Goal: Task Accomplishment & Management: Use online tool/utility

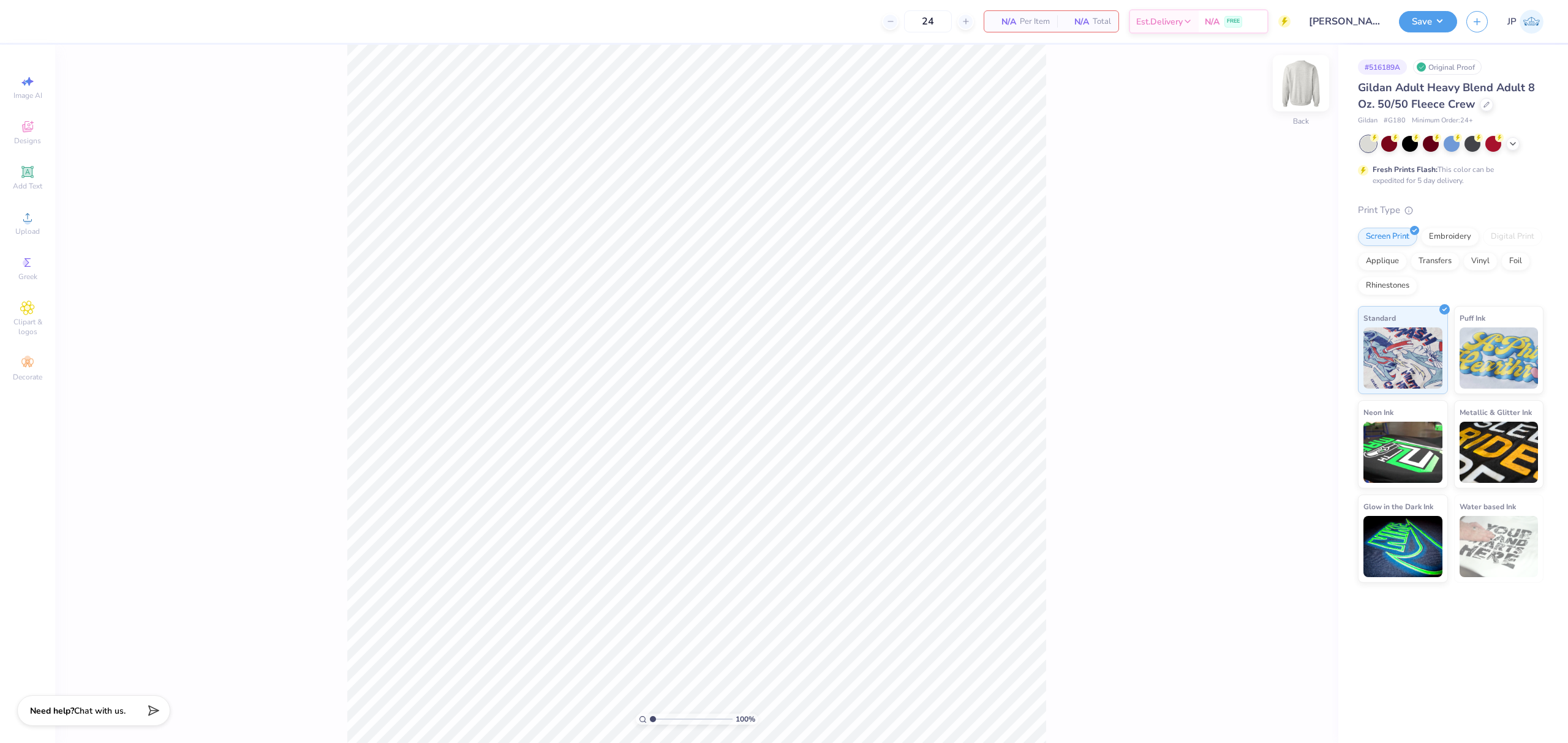
click at [1291, 93] on img at bounding box center [1302, 83] width 49 height 49
click at [44, 223] on div "Upload" at bounding box center [28, 223] width 43 height 36
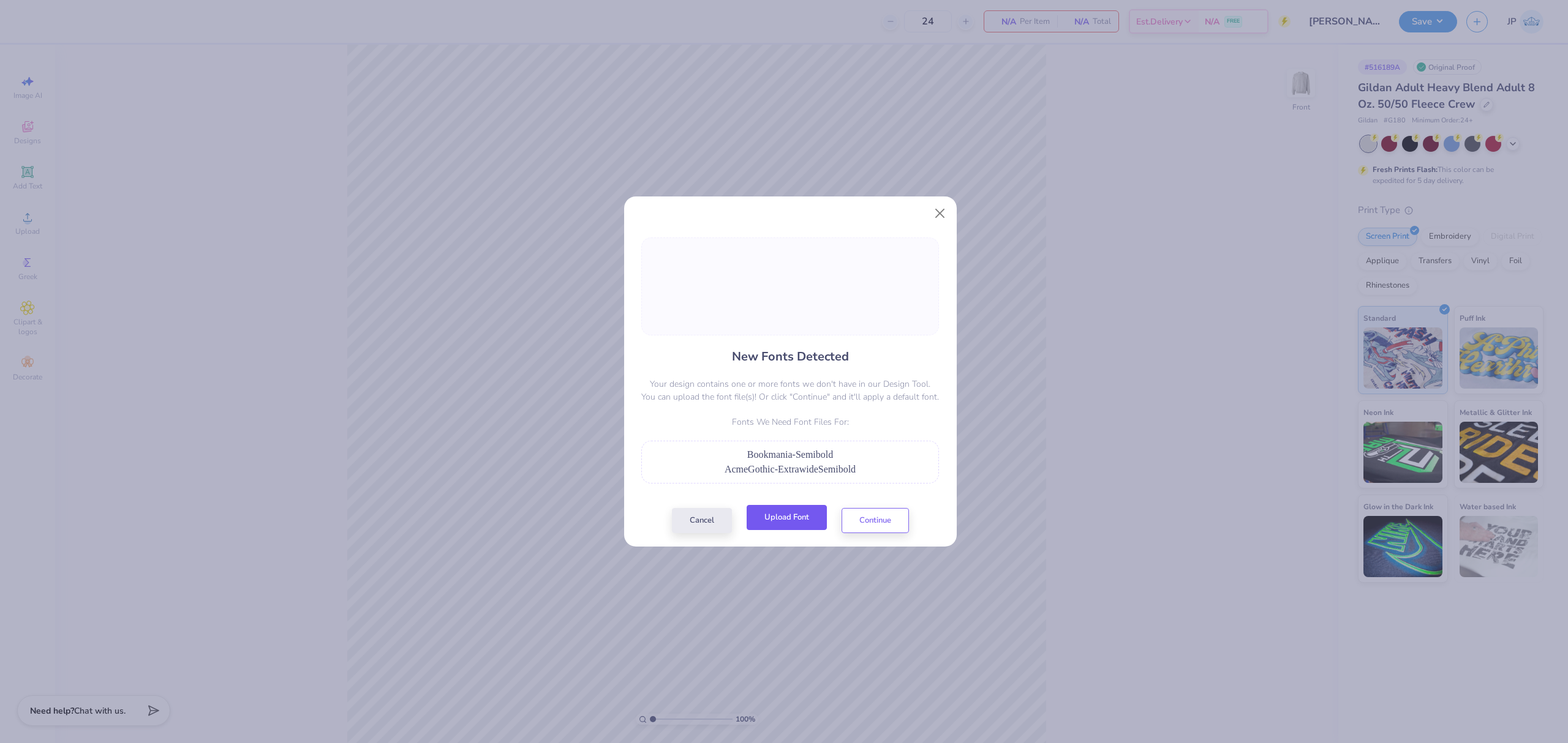
click at [814, 524] on button "Upload Font" at bounding box center [787, 518] width 80 height 25
click at [802, 518] on button "Upload Font" at bounding box center [787, 518] width 80 height 25
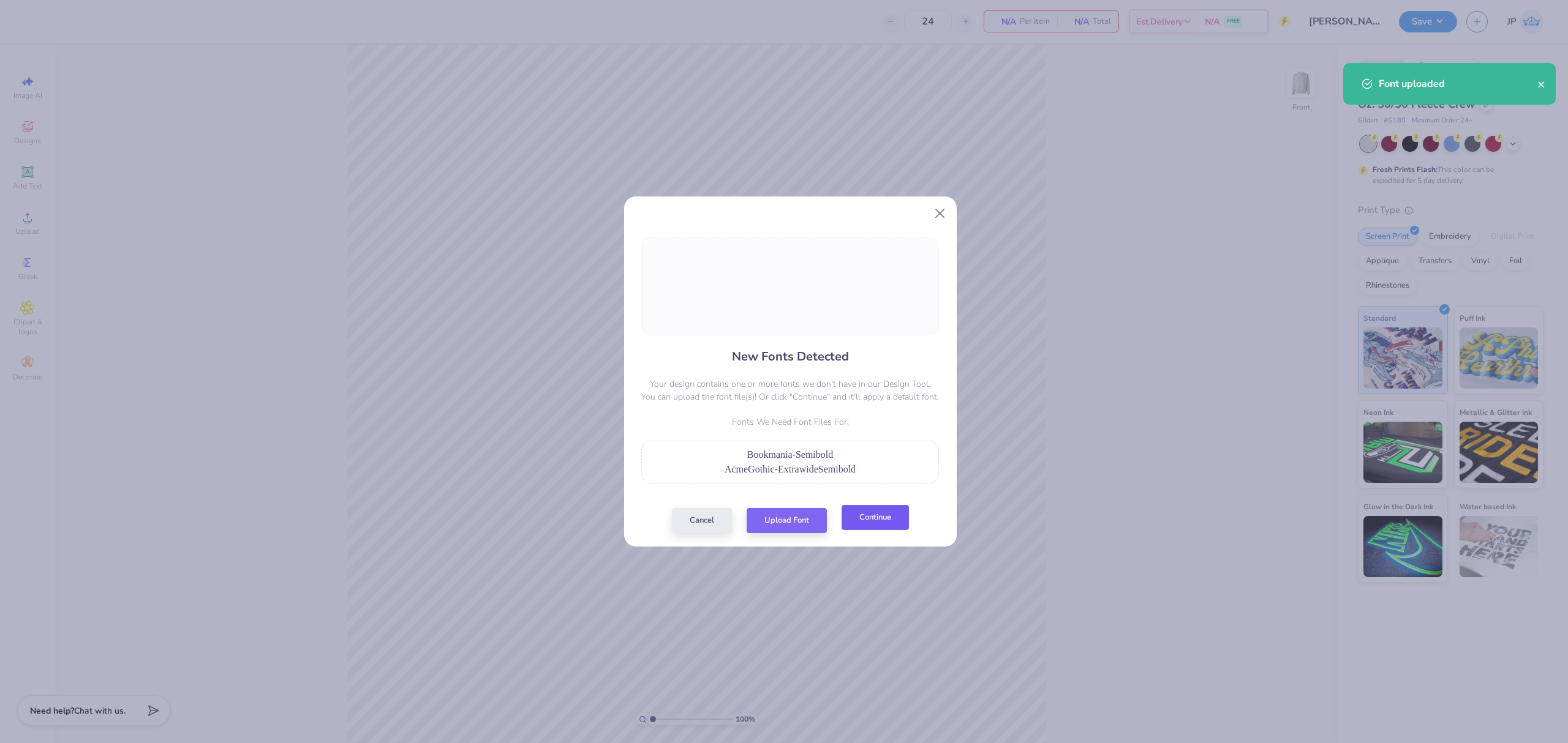
click at [892, 522] on button "Continue" at bounding box center [875, 518] width 67 height 25
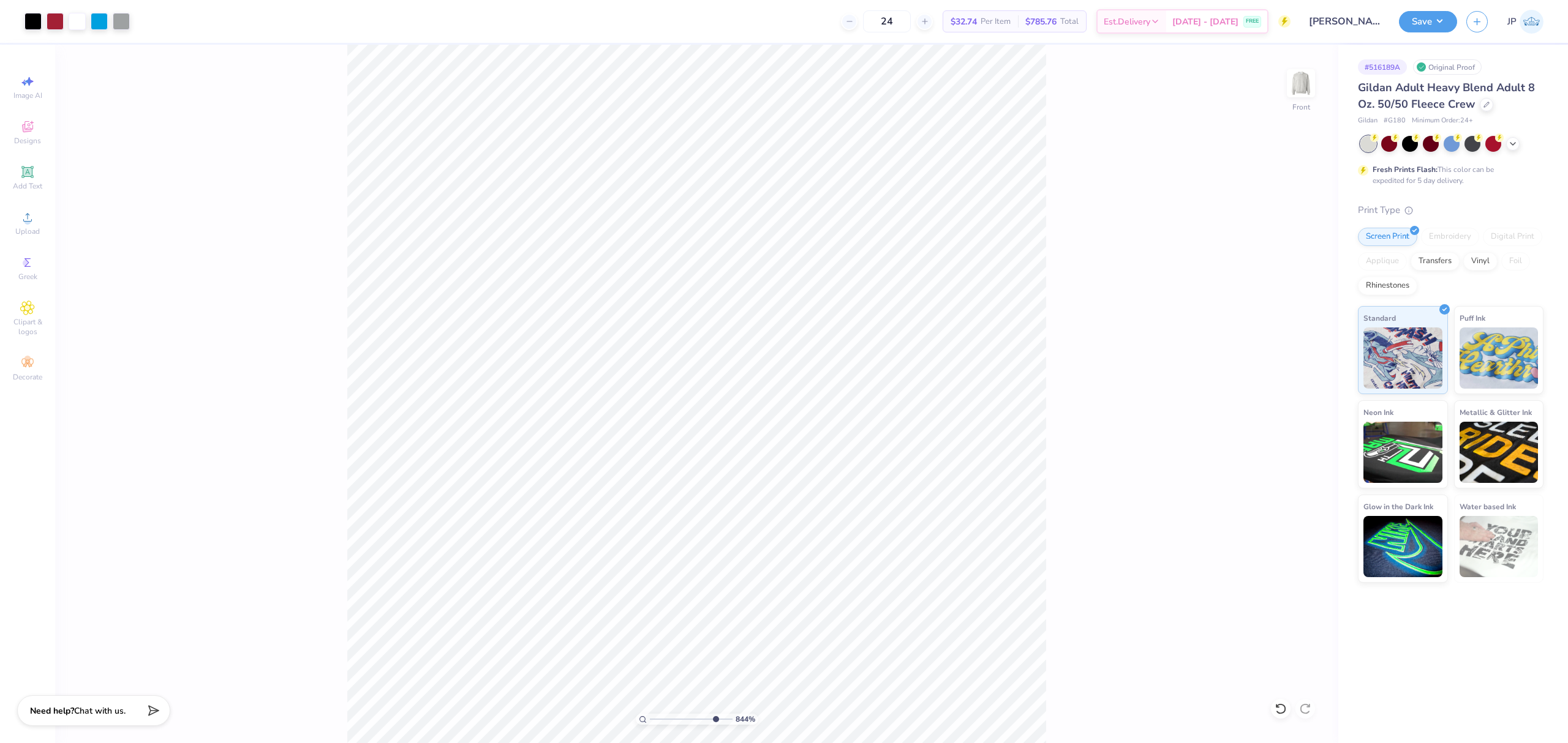
type input "1"
drag, startPoint x: 655, startPoint y: 721, endPoint x: 528, endPoint y: 705, distance: 128.0
click at [650, 714] on input "range" at bounding box center [691, 720] width 82 height 11
click at [1279, 334] on input "14.61" at bounding box center [1293, 337] width 44 height 17
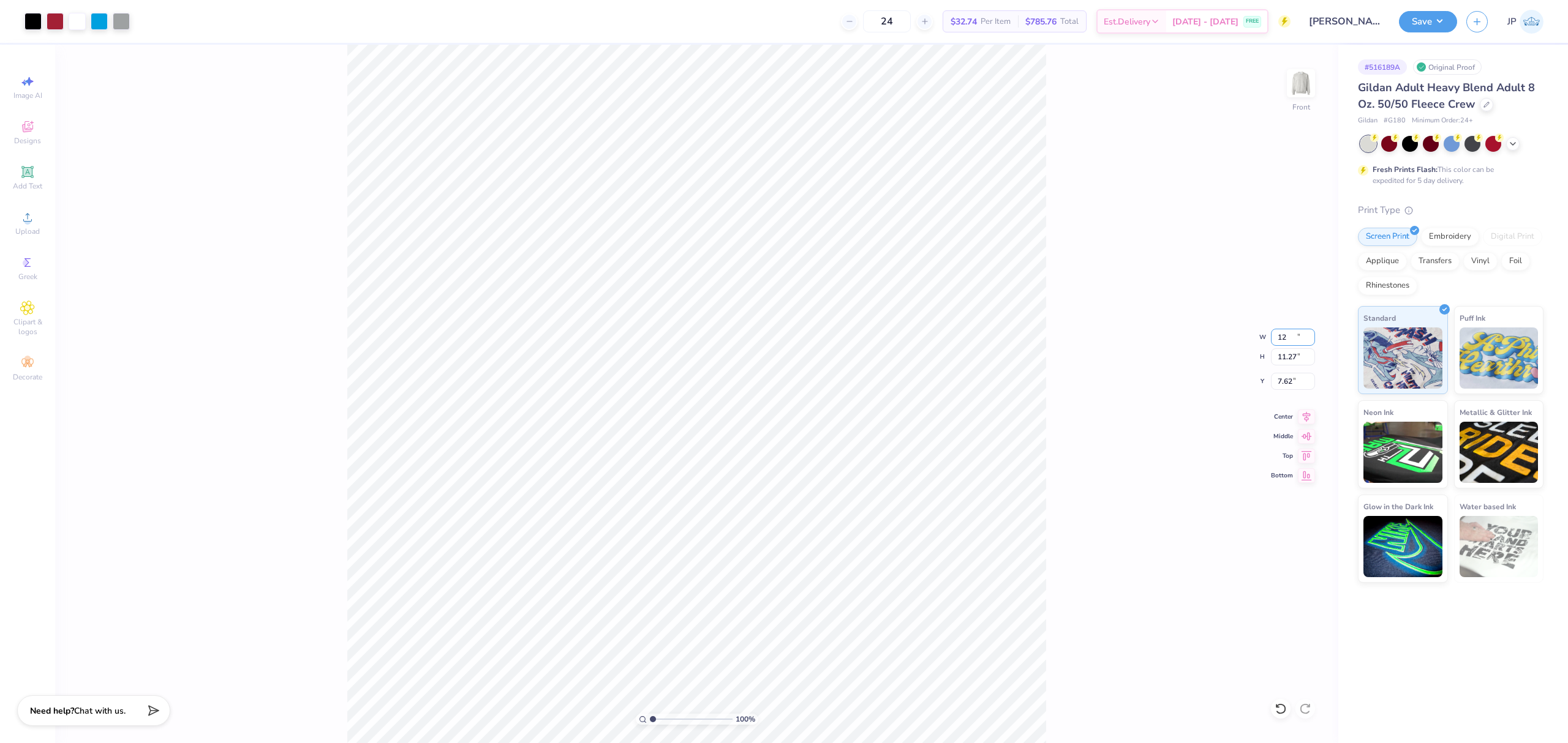
type input "12.00"
type input "11.27"
type input "7.62"
drag, startPoint x: 646, startPoint y: 719, endPoint x: 676, endPoint y: 725, distance: 30.6
click at [686, 725] on div "100 %" at bounding box center [697, 720] width 122 height 11
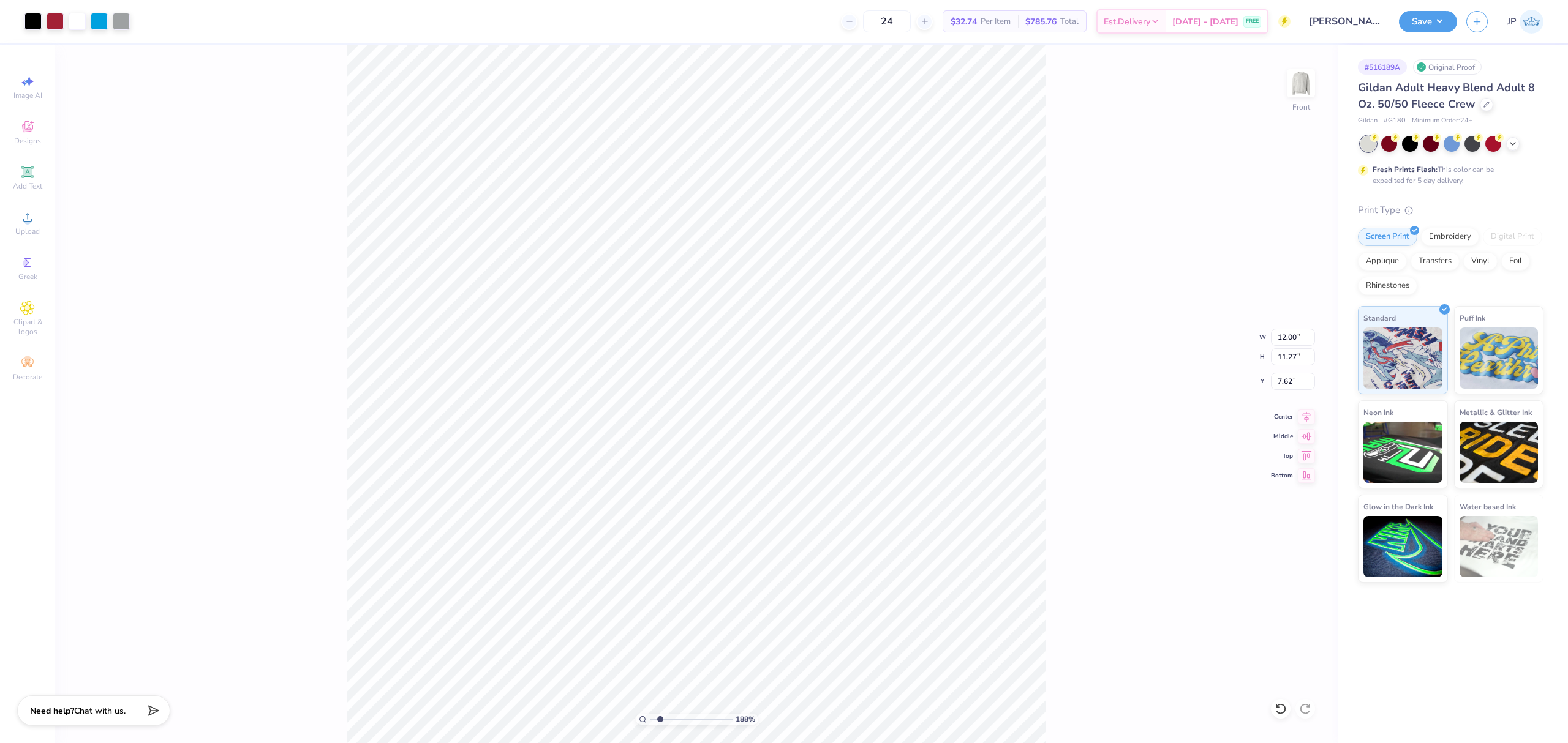
drag, startPoint x: 650, startPoint y: 721, endPoint x: 660, endPoint y: 716, distance: 11.2
type input "1.88"
click at [660, 716] on input "range" at bounding box center [691, 720] width 82 height 11
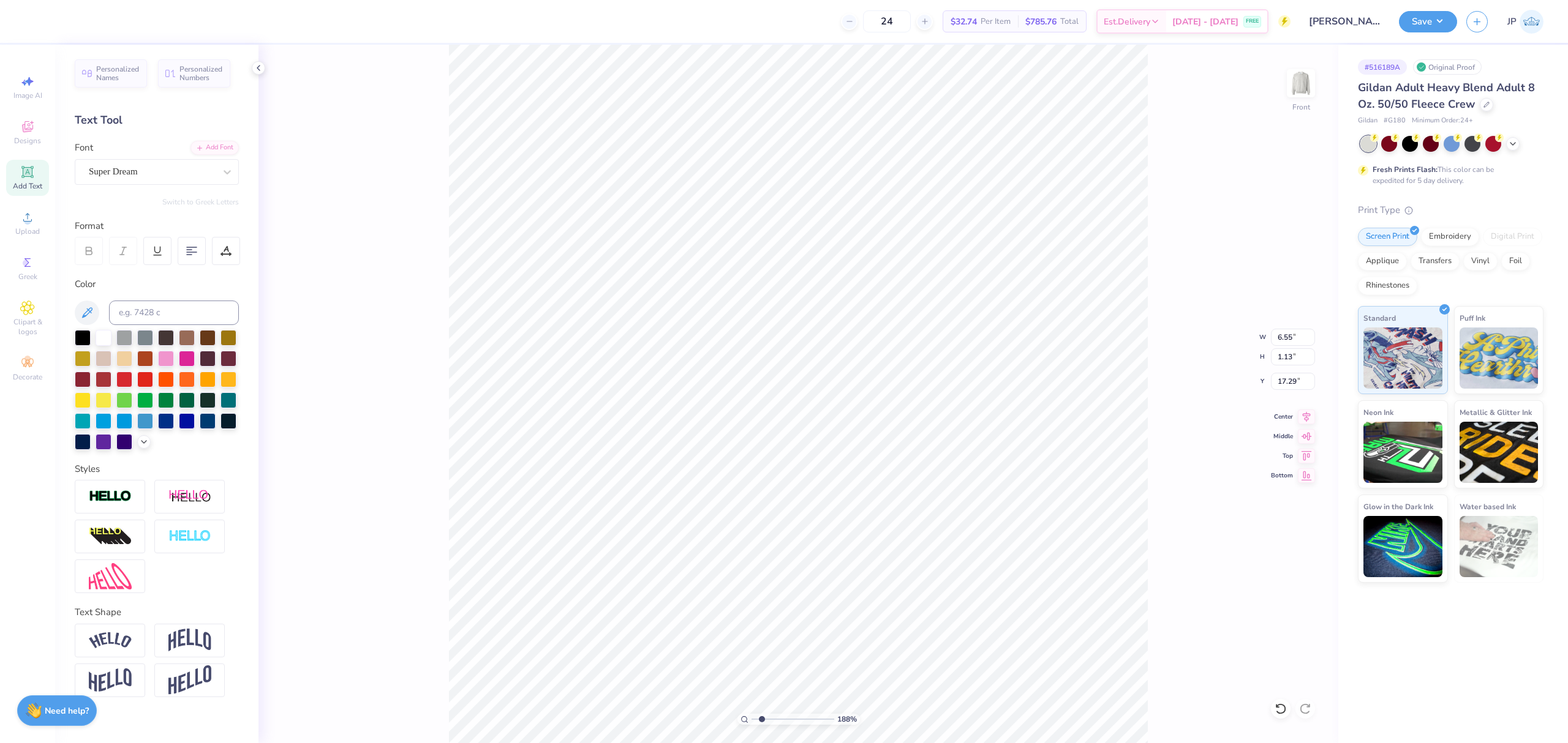
click at [118, 157] on div "Font Super Dream" at bounding box center [157, 163] width 165 height 44
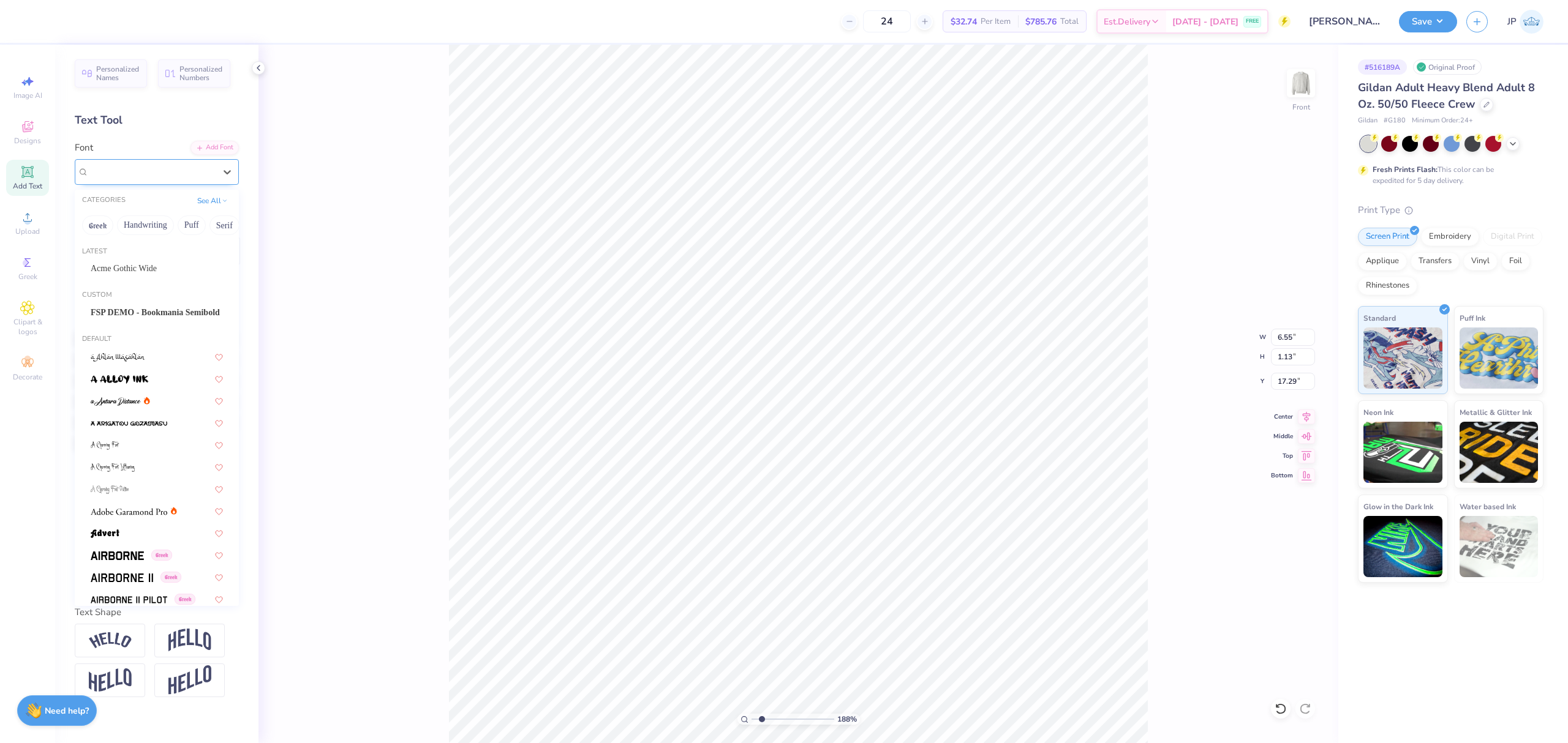
click at [118, 159] on div "Super Dream" at bounding box center [157, 172] width 165 height 26
click at [151, 313] on span "FSP DEMO - Bookmania Semibold" at bounding box center [155, 313] width 129 height 13
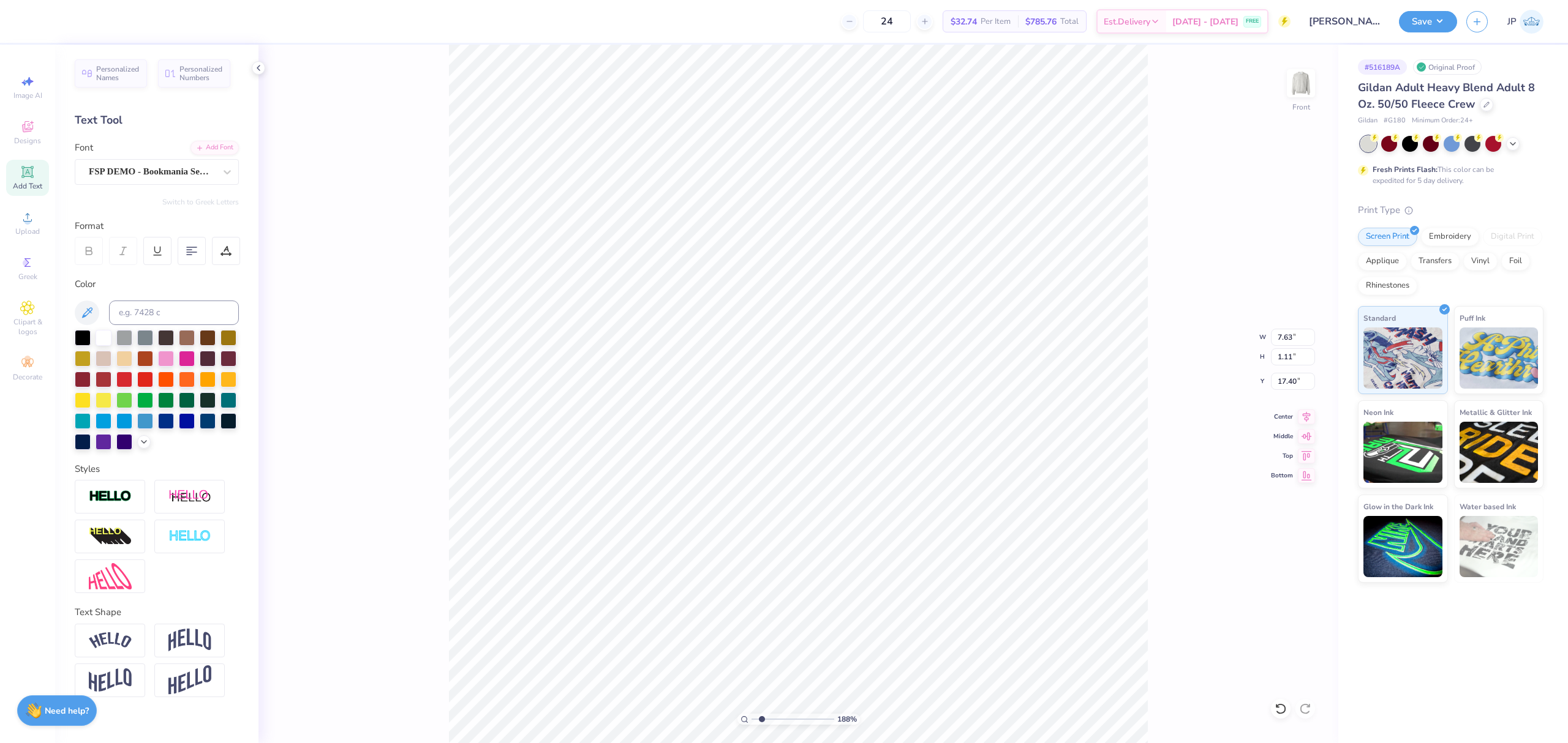
type input "7.63"
type input "1.11"
type input "17.40"
type input "4.12"
type input "0.37"
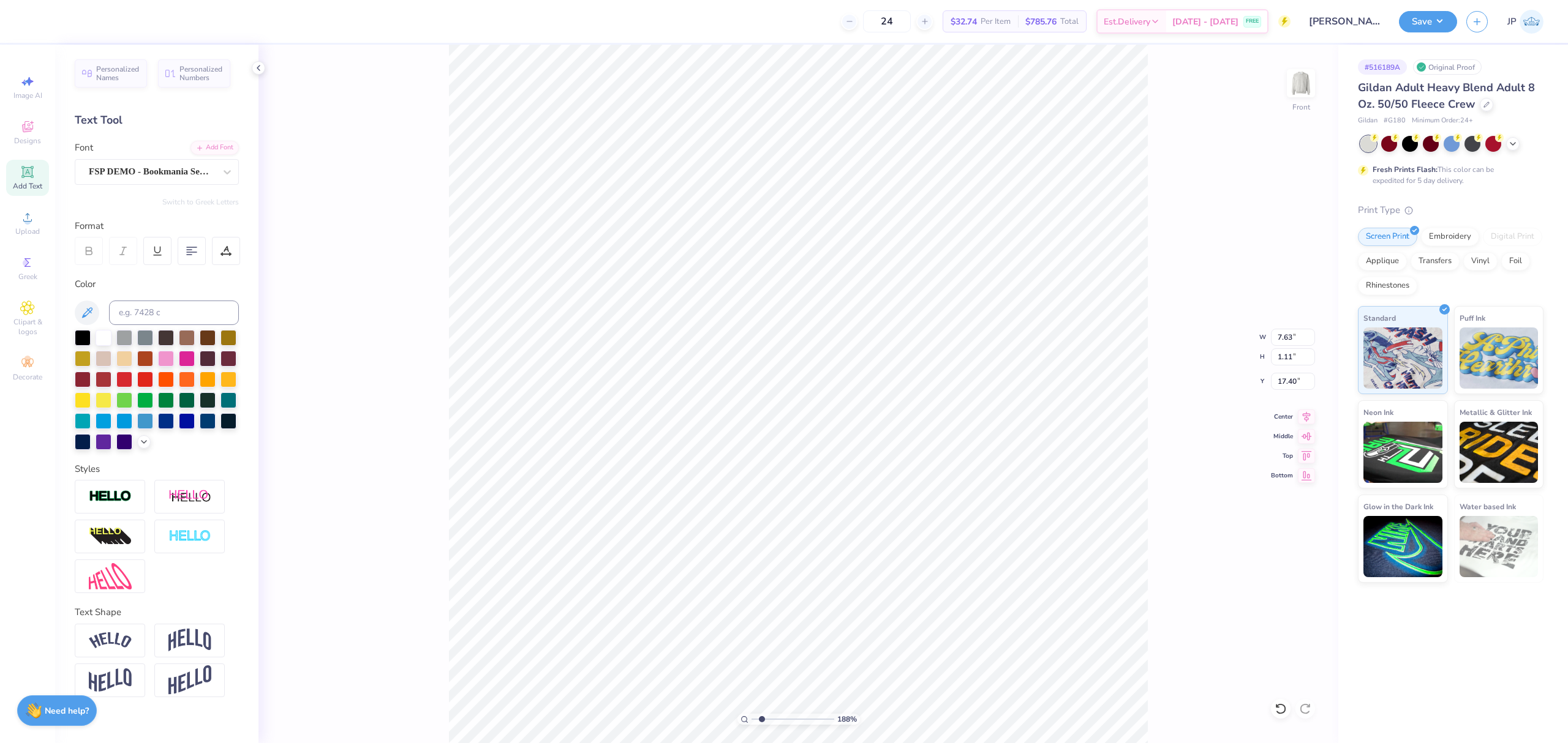
type input "18.52"
click at [113, 170] on div "Super Dream" at bounding box center [152, 172] width 129 height 19
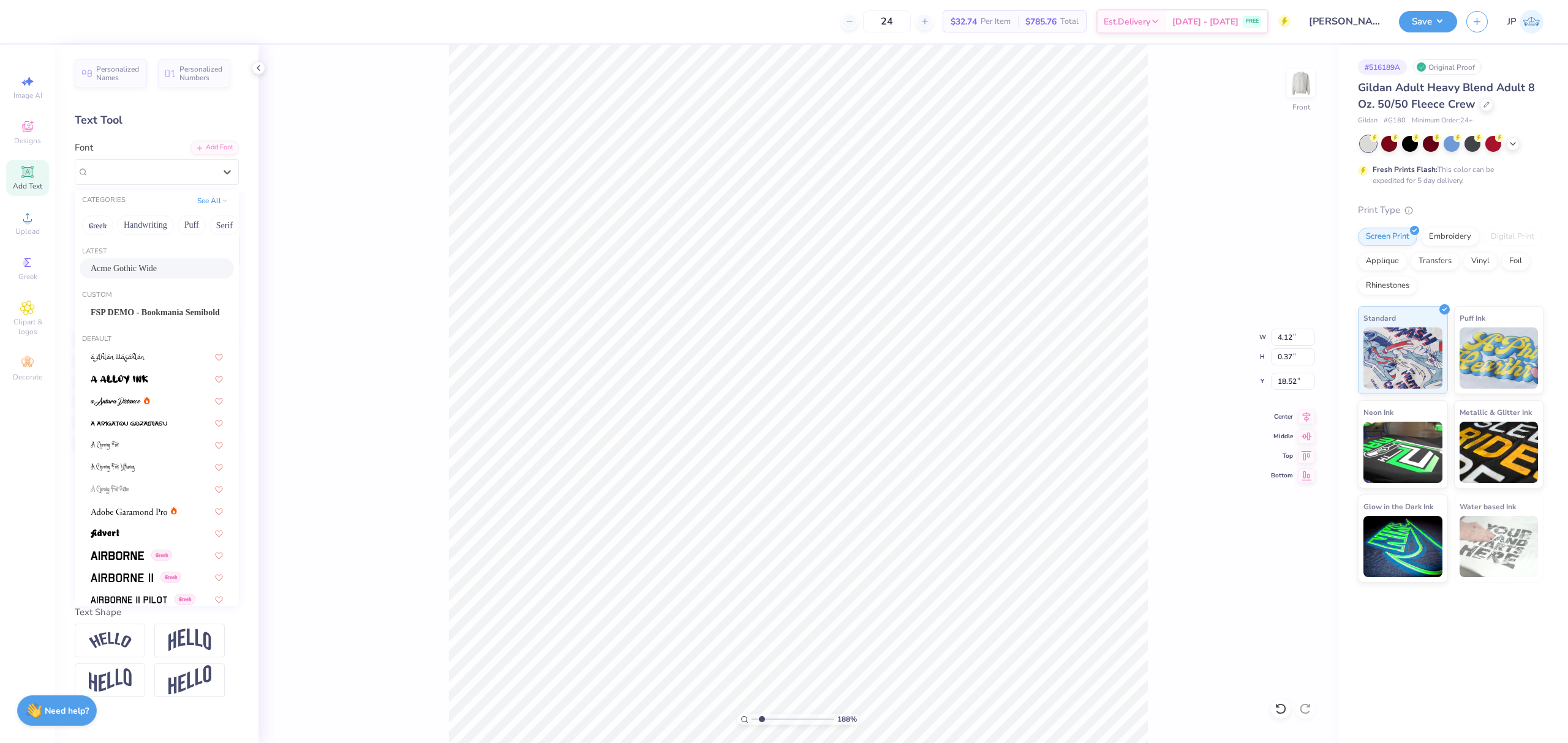
click at [139, 260] on div "Acme Gothic Wide" at bounding box center [156, 269] width 154 height 21
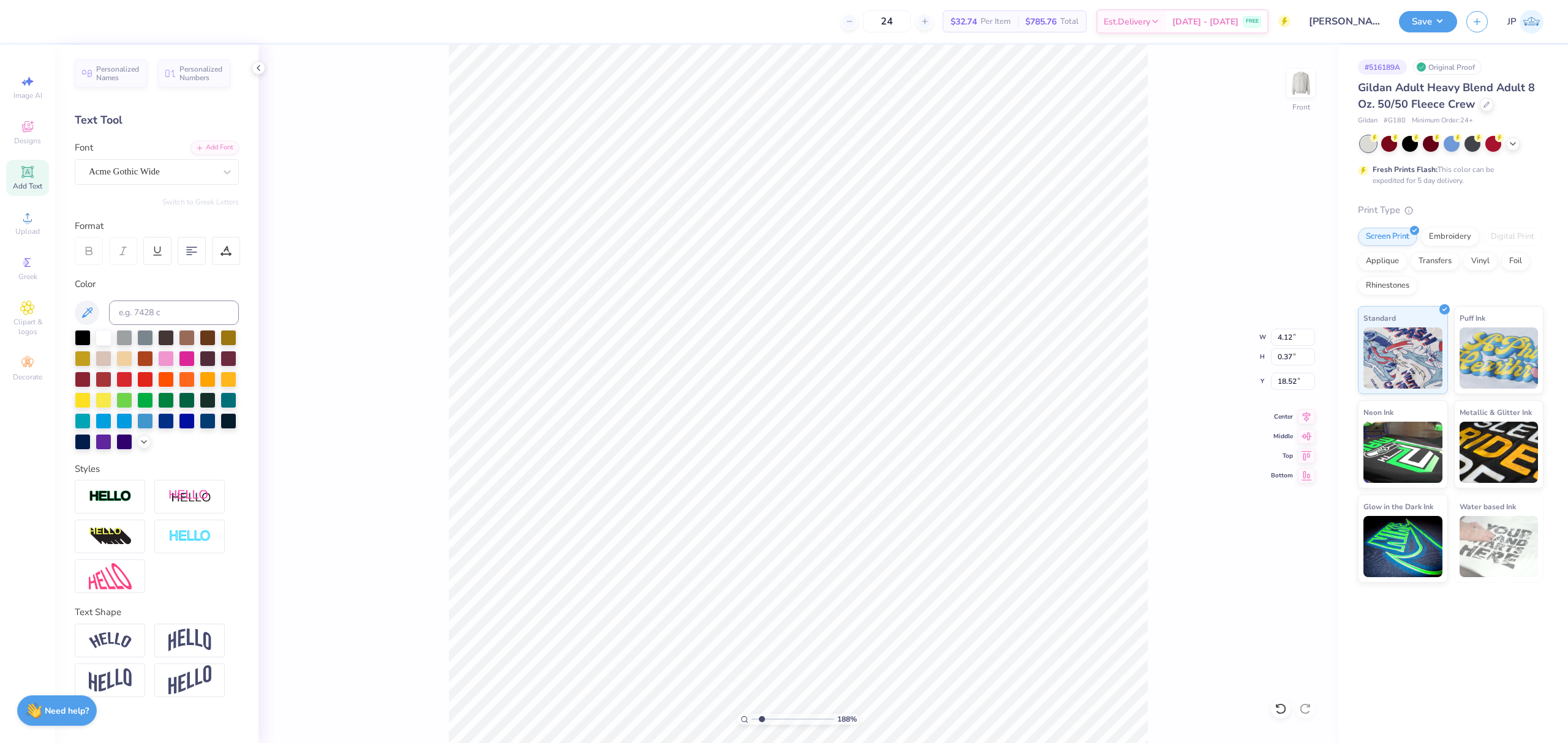
type input "4.85"
type input "0.34"
type input "18.56"
type input "7.63"
type input "1.51"
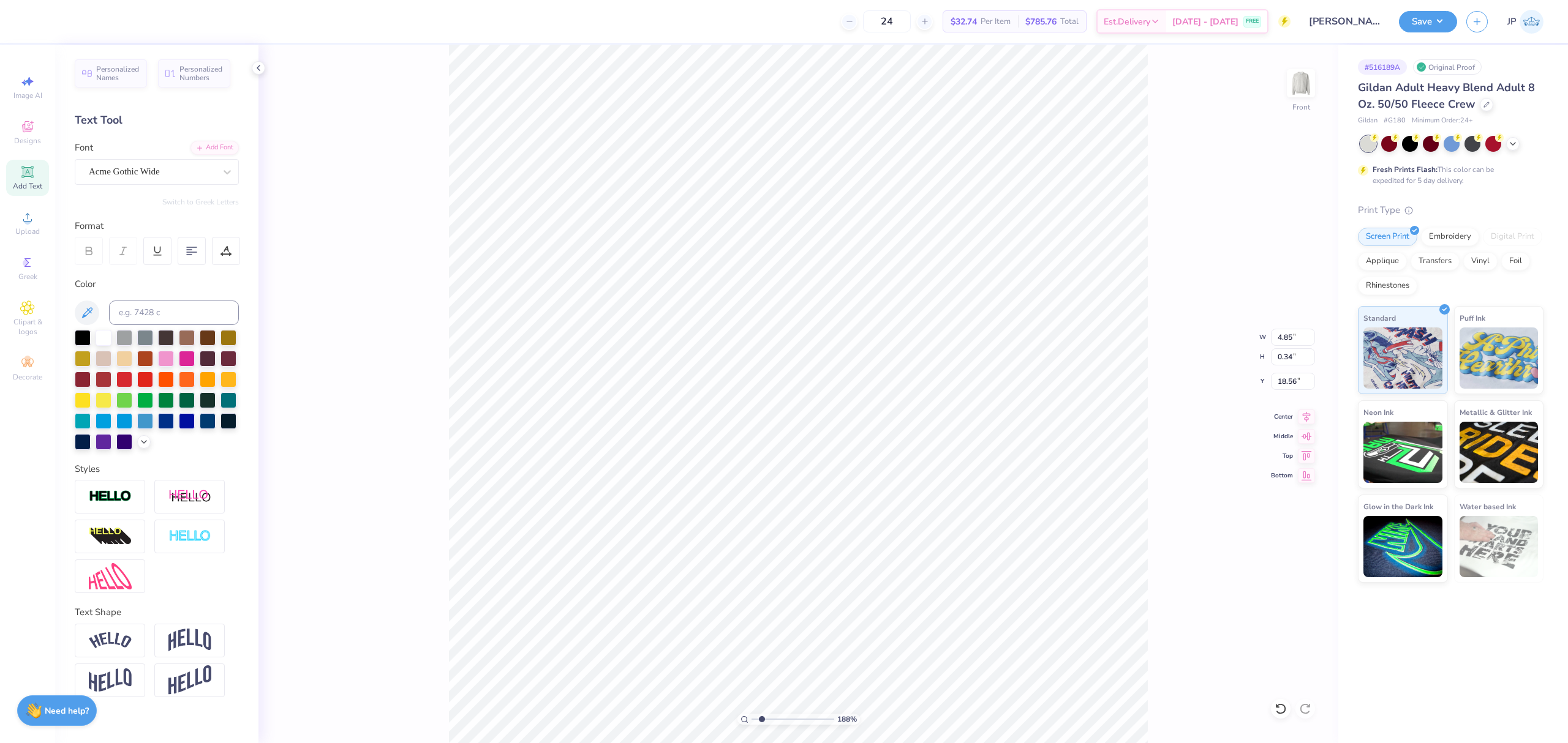
type input "17.40"
click at [1305, 420] on icon at bounding box center [1306, 415] width 17 height 15
click at [1300, 412] on icon at bounding box center [1306, 415] width 17 height 15
click at [1312, 414] on icon at bounding box center [1306, 415] width 17 height 15
click at [1302, 422] on icon at bounding box center [1306, 415] width 17 height 15
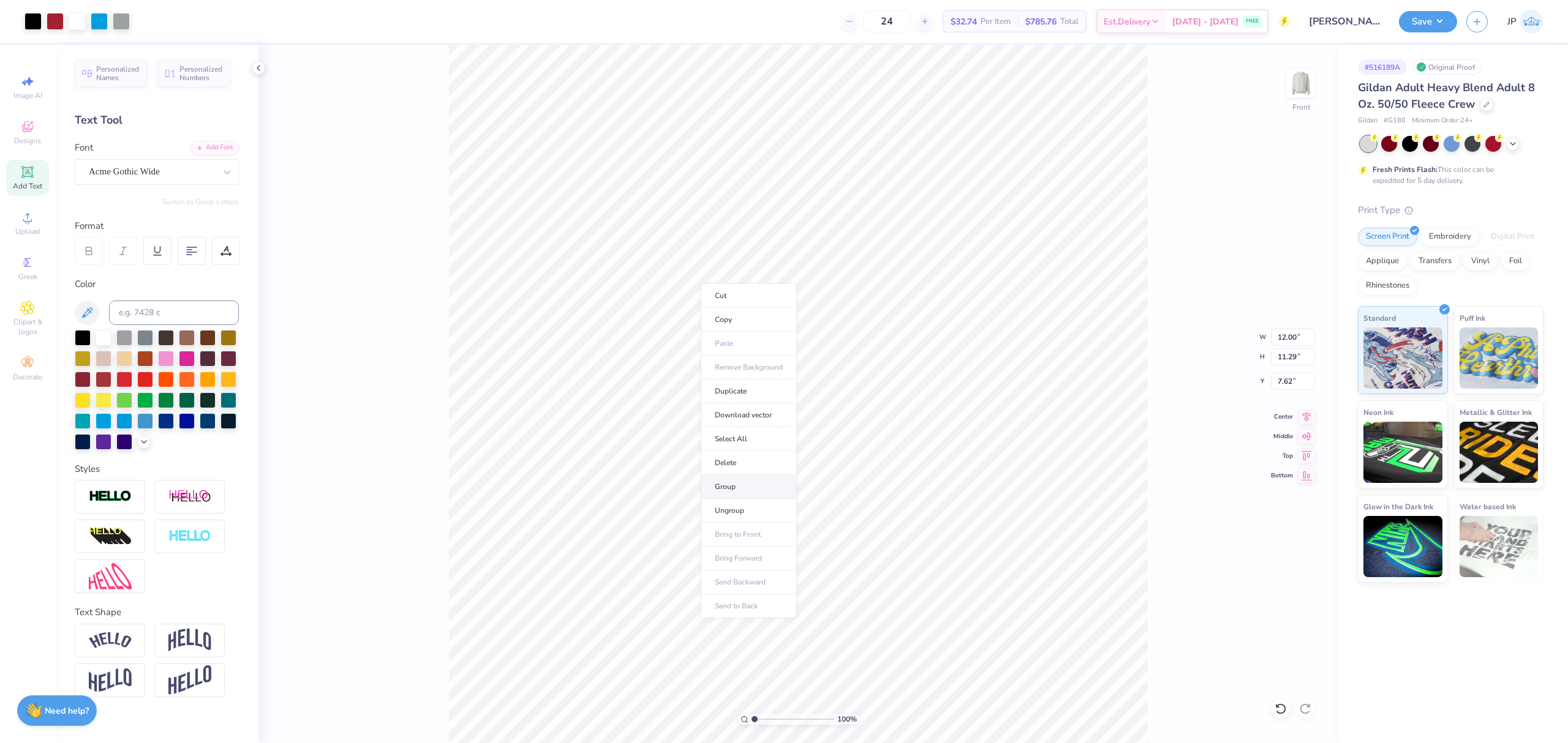
click at [737, 484] on li "Group" at bounding box center [749, 487] width 96 height 24
type input "1"
drag, startPoint x: 753, startPoint y: 721, endPoint x: 699, endPoint y: 713, distance: 54.6
click at [752, 714] on input "range" at bounding box center [793, 720] width 82 height 11
click at [1284, 379] on input "7.62" at bounding box center [1293, 381] width 44 height 17
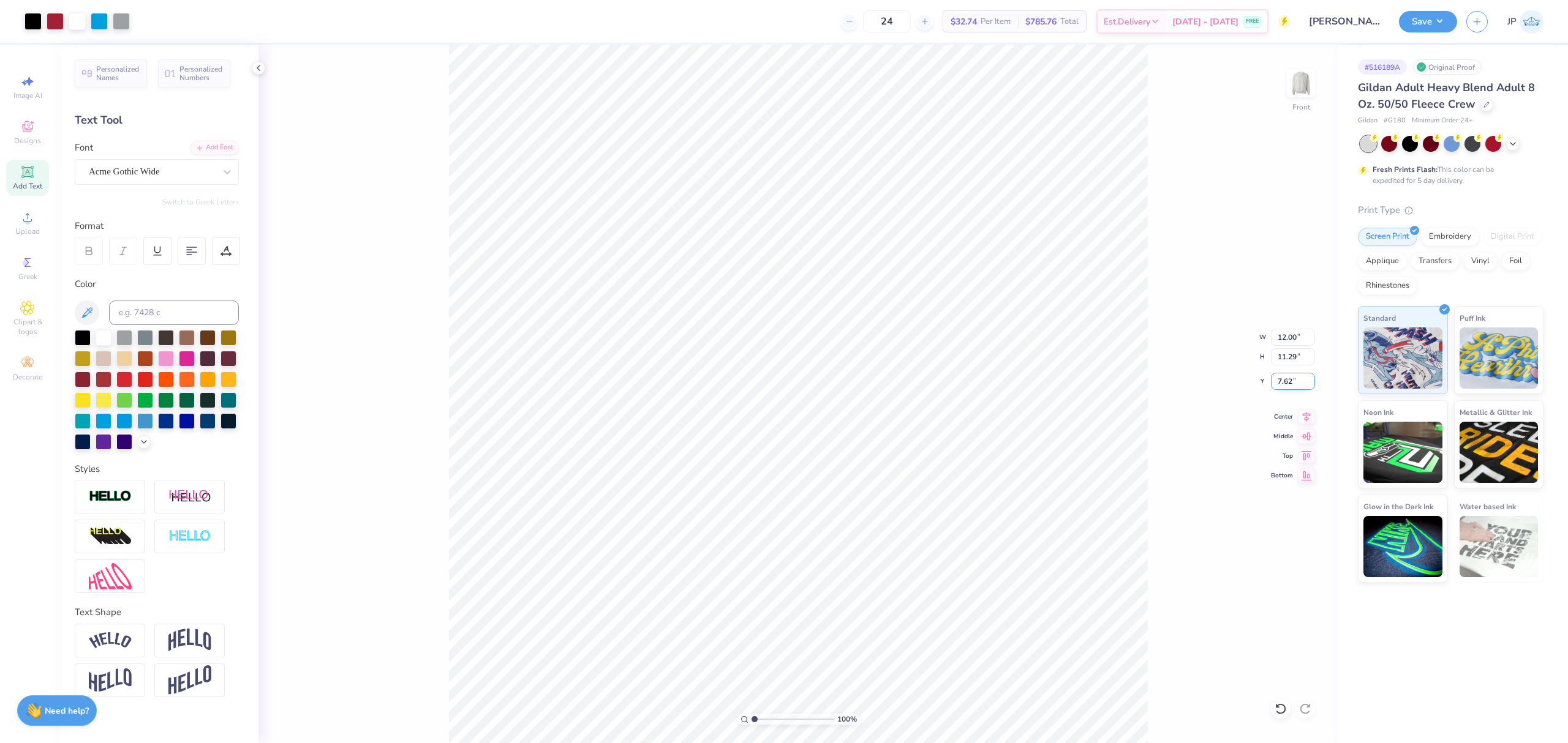
click at [1284, 379] on input "7.62" at bounding box center [1293, 381] width 44 height 17
type input "3.00"
click at [1306, 86] on img at bounding box center [1302, 83] width 49 height 49
click at [1307, 95] on img at bounding box center [1302, 83] width 49 height 49
click at [25, 224] on icon at bounding box center [28, 218] width 15 height 15
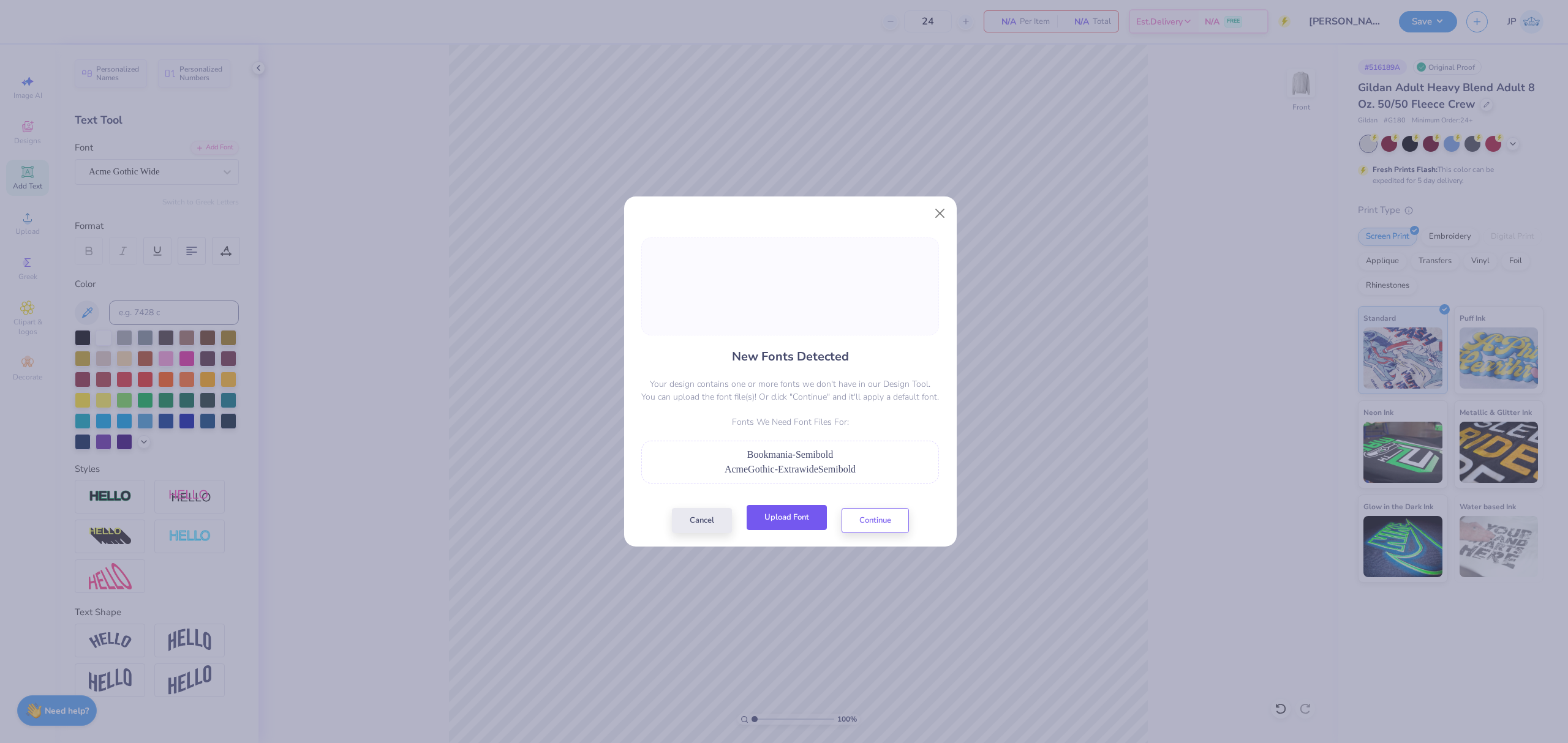
click at [818, 513] on button "Upload Font" at bounding box center [787, 518] width 80 height 25
click at [897, 518] on button "Continue" at bounding box center [875, 518] width 67 height 25
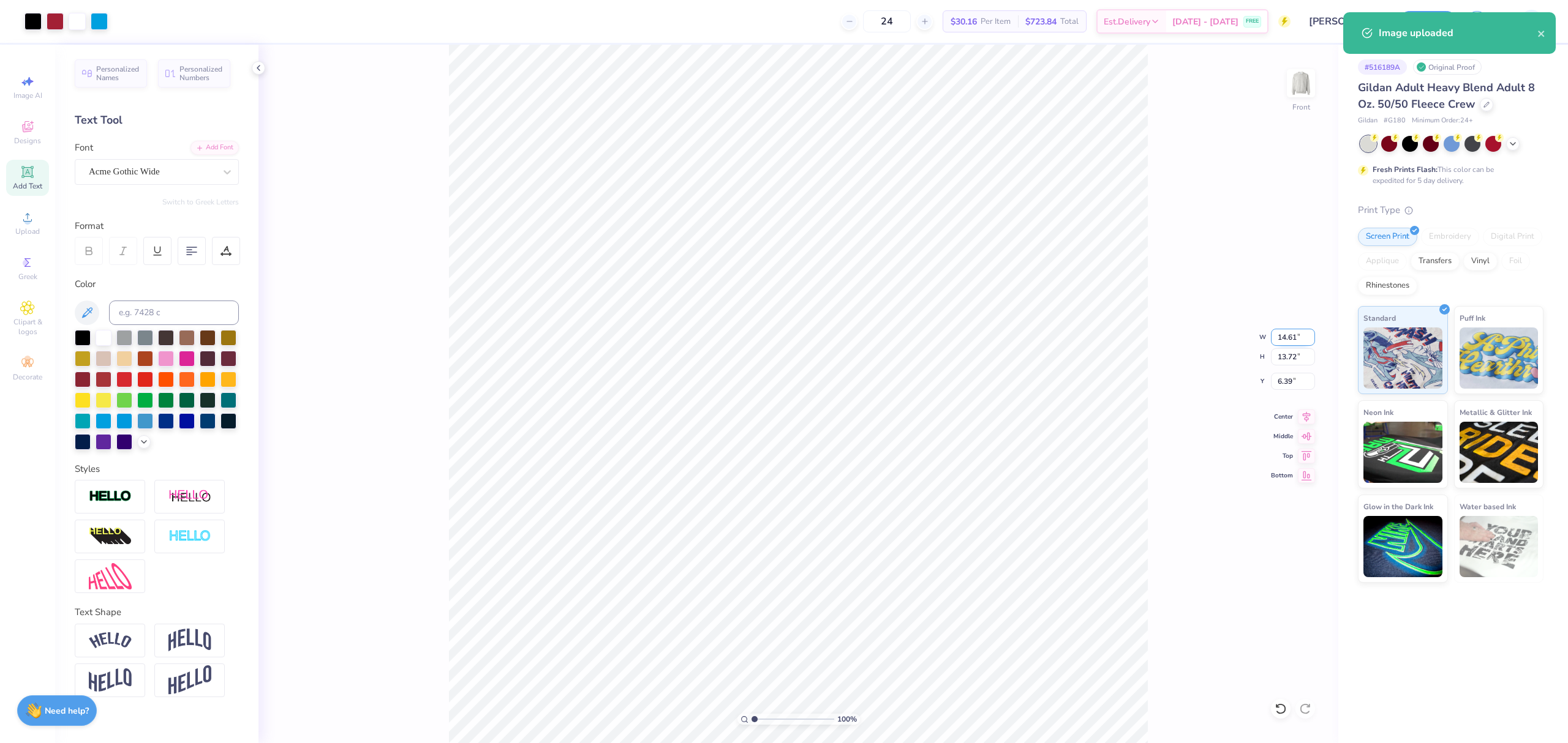
click at [1302, 336] on input "14.61" at bounding box center [1293, 337] width 44 height 17
type input "12.00"
type input "11.27"
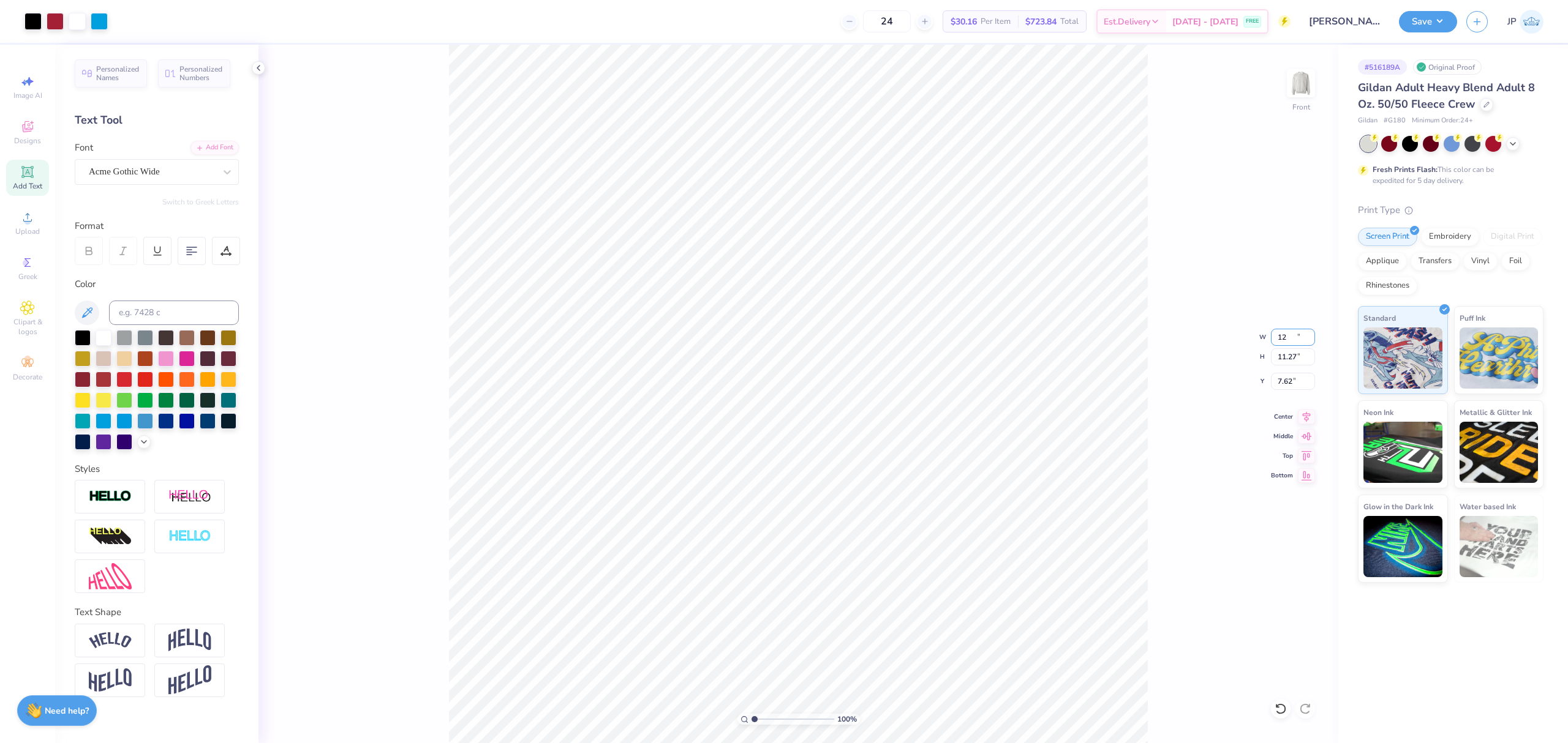
type input "7.62"
drag, startPoint x: 772, startPoint y: 719, endPoint x: 765, endPoint y: 719, distance: 7.0
click at [765, 719] on input "range" at bounding box center [793, 720] width 82 height 11
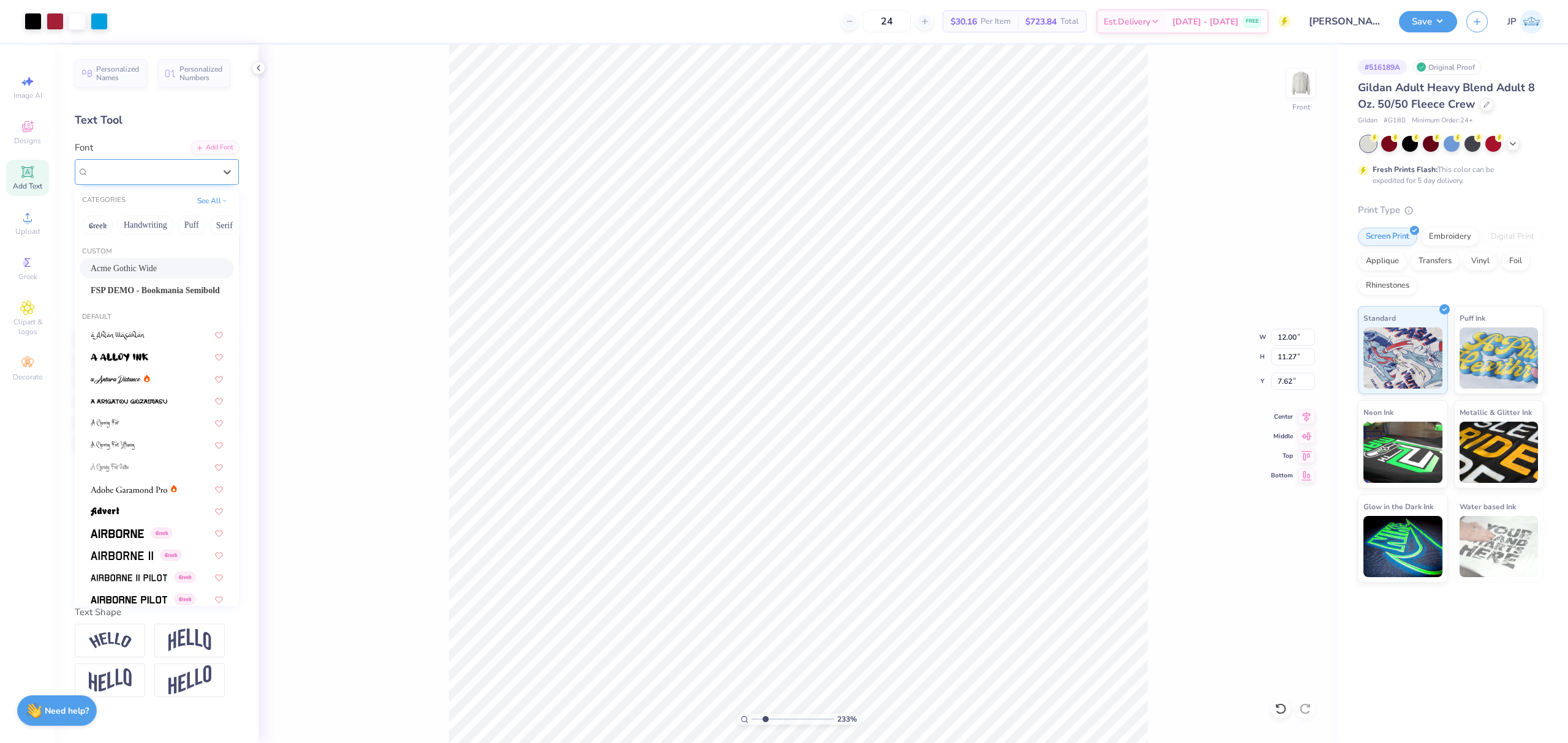
click at [131, 165] on div "Acme Gothic Wide" at bounding box center [152, 172] width 129 height 19
click at [148, 290] on span "FSP DEMO - Bookmania Semibold" at bounding box center [155, 291] width 129 height 13
click at [196, 169] on div "FSP DEMO - Bookmania Semibold" at bounding box center [152, 172] width 129 height 19
click at [143, 293] on span "FSP DEMO - Bookmania Semibold" at bounding box center [155, 291] width 129 height 13
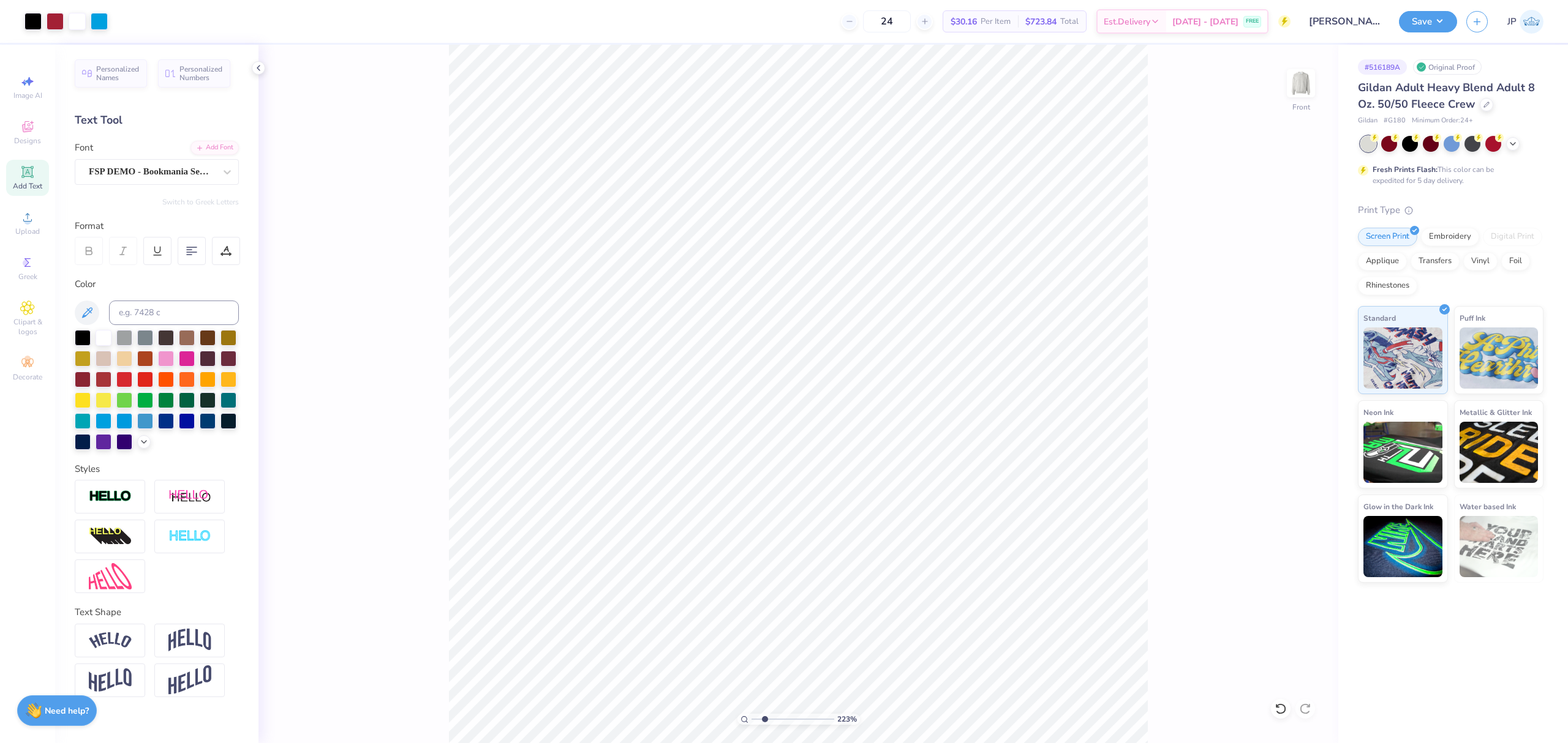
type input "2.23"
click at [765, 716] on input "range" at bounding box center [793, 720] width 82 height 11
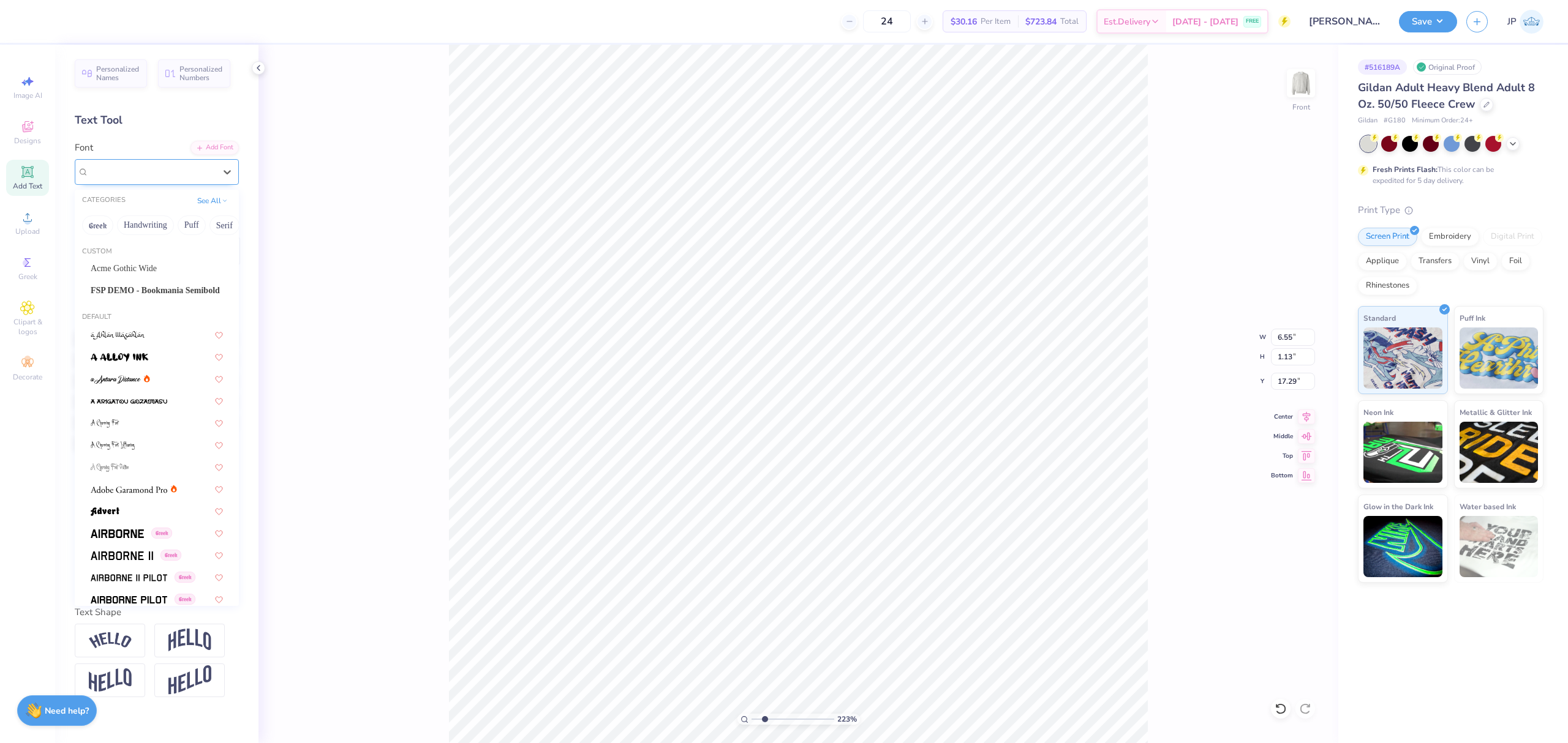
click at [189, 162] on div "Super Dream" at bounding box center [157, 172] width 165 height 26
click at [131, 291] on span "FSP DEMO - Bookmania Semibold" at bounding box center [155, 291] width 129 height 13
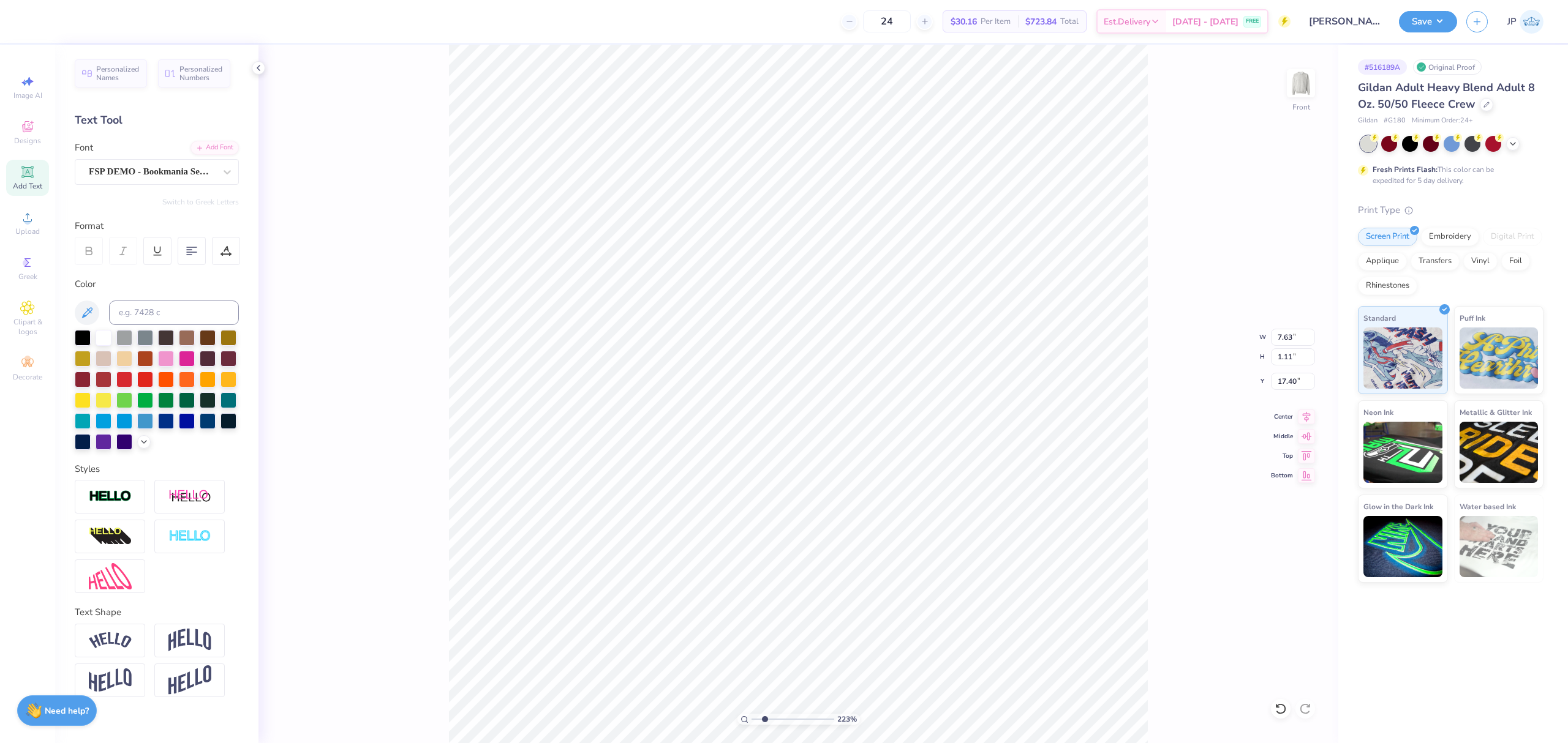
type input "7.63"
type input "1.11"
type input "17.40"
type input "4.12"
type input "0.37"
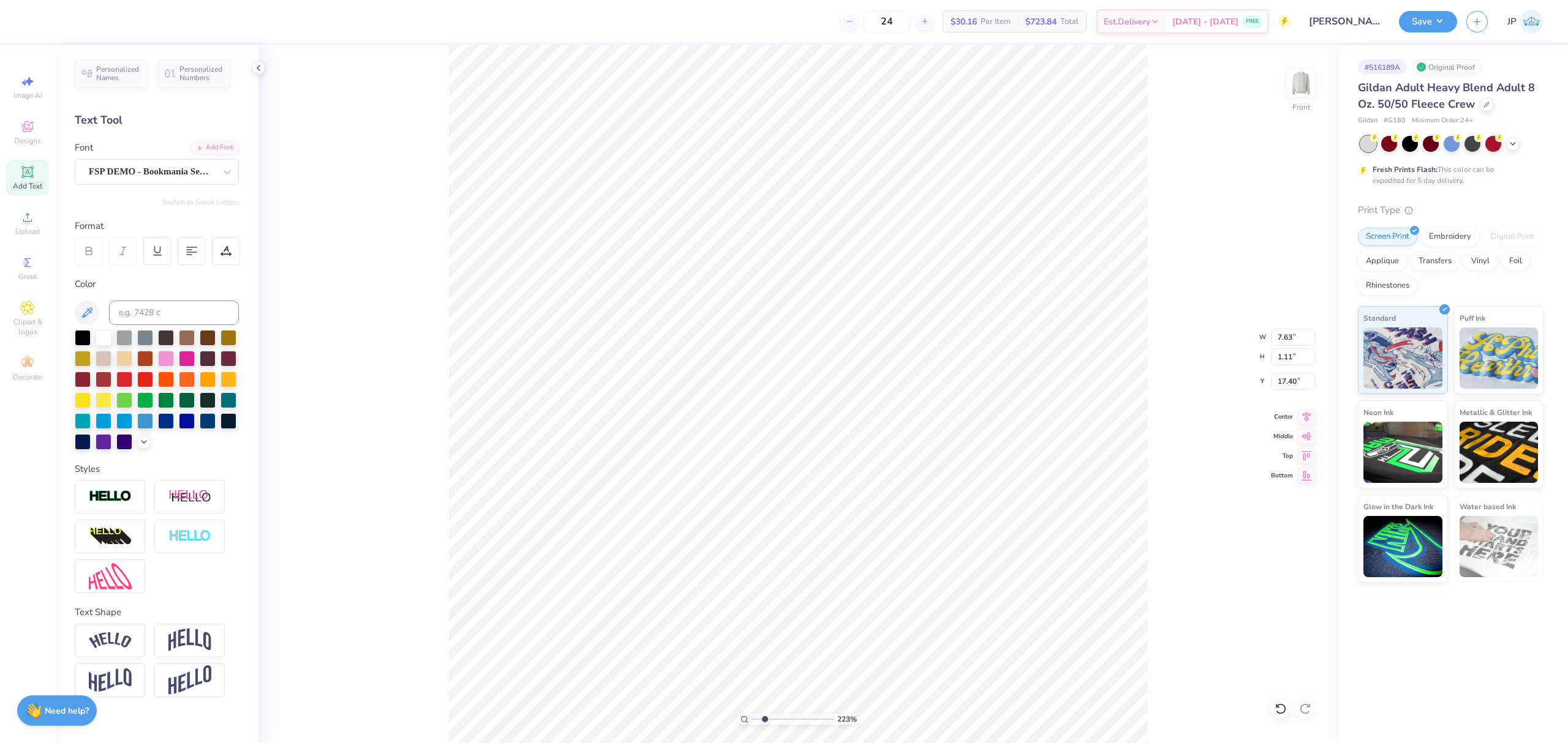
type input "18.52"
click at [172, 179] on div "Super Dream" at bounding box center [152, 172] width 129 height 19
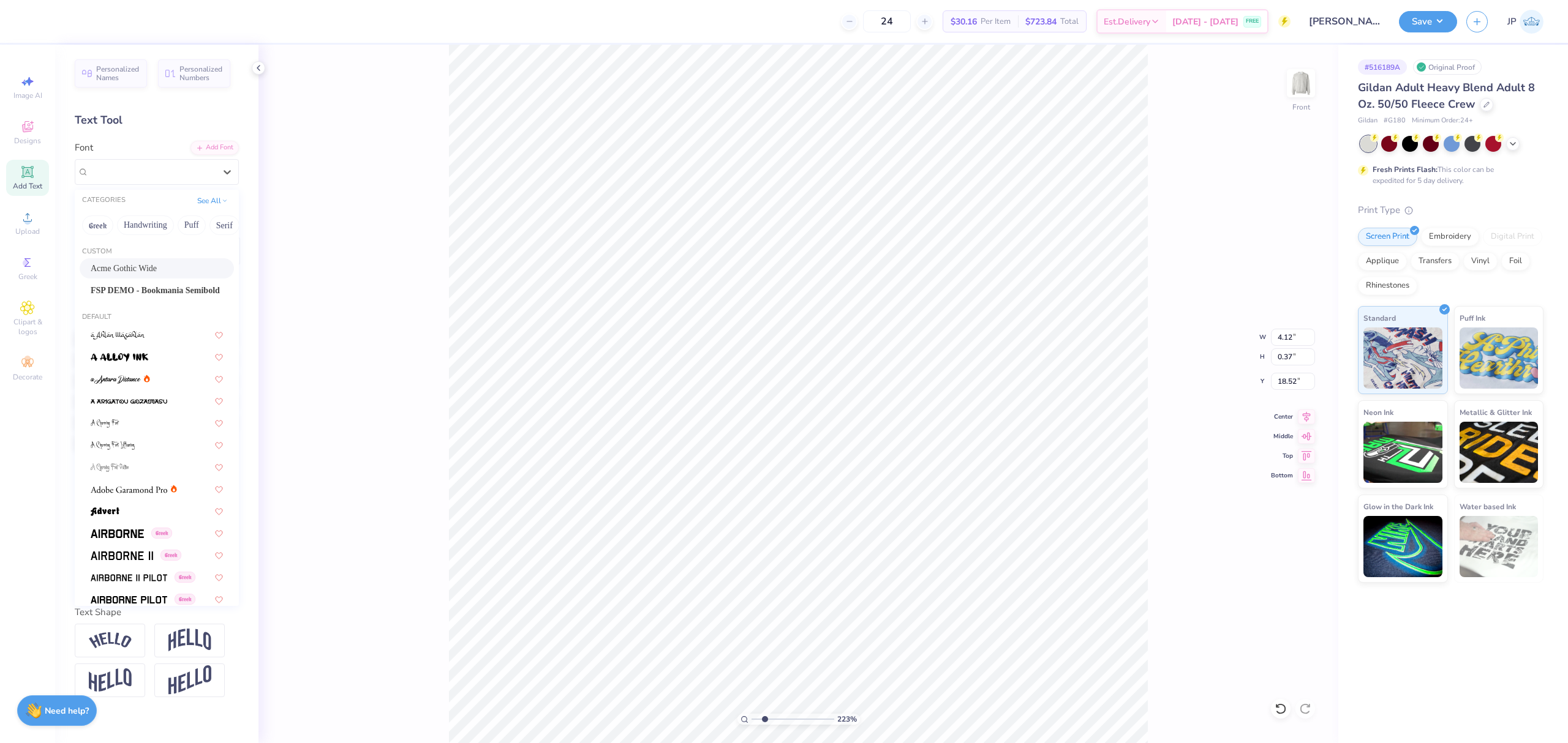
click at [138, 267] on span "Acme Gothic Wide" at bounding box center [123, 268] width 66 height 13
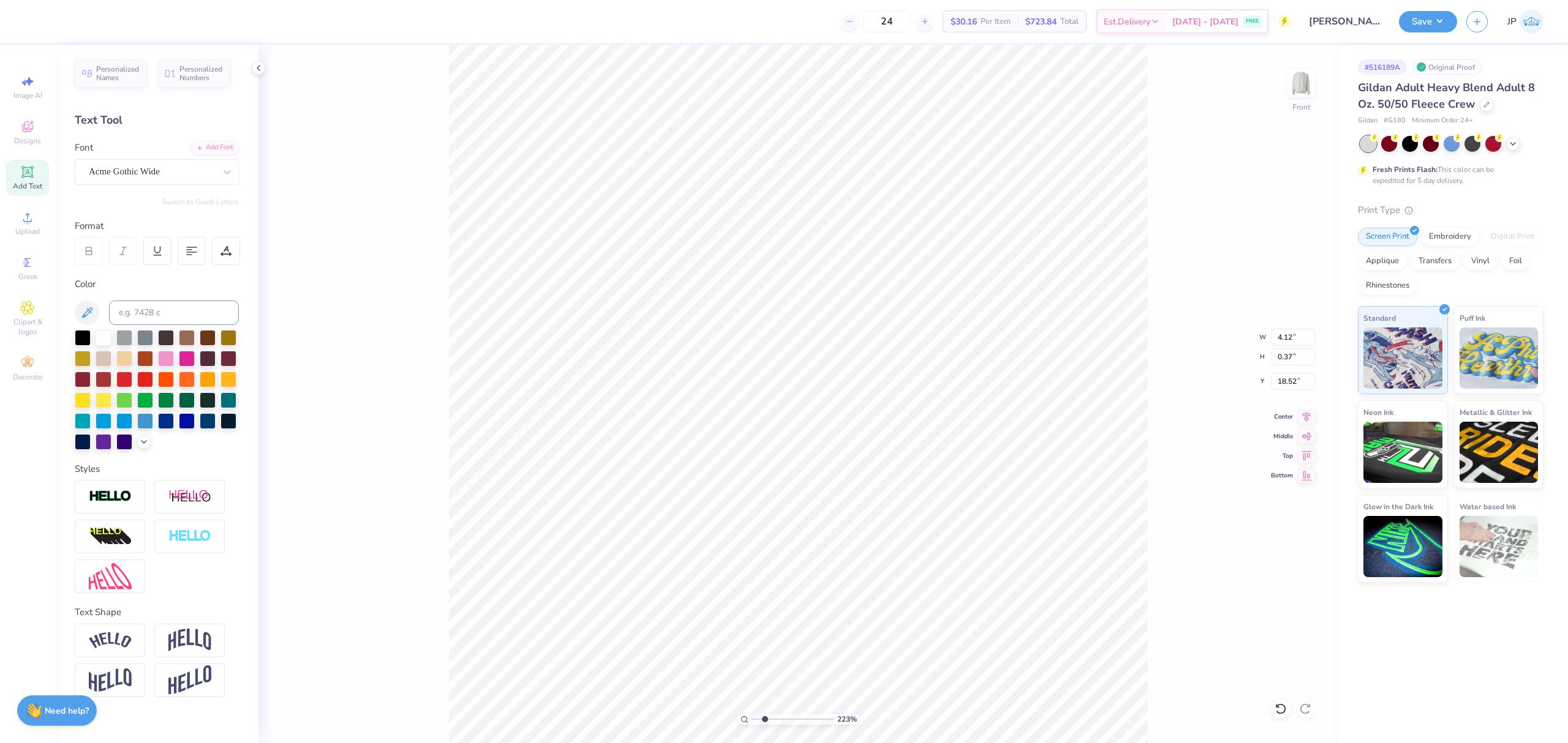
type input "4.85"
type input "0.34"
type input "18.56"
click at [1302, 422] on icon at bounding box center [1306, 415] width 17 height 15
type input "7.63"
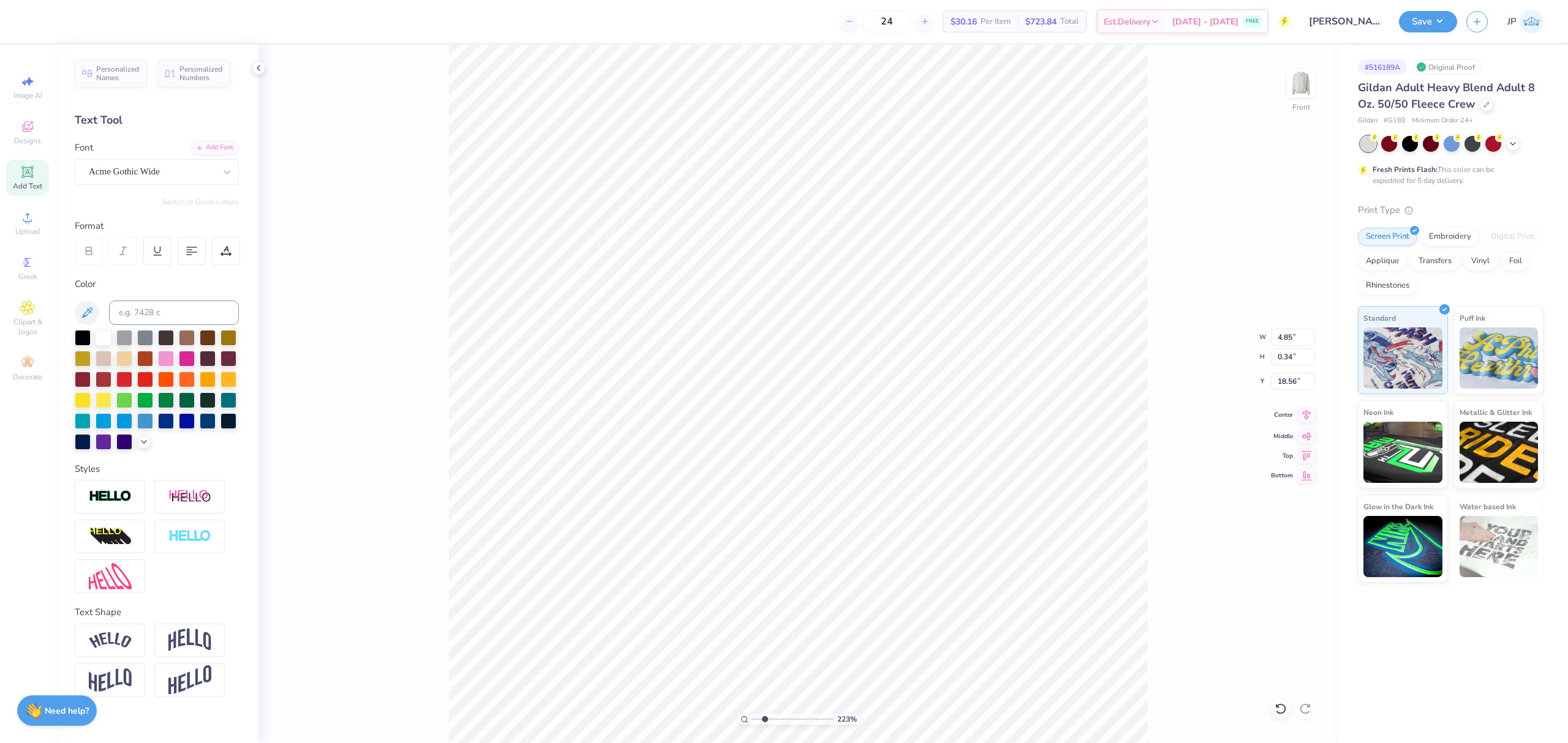
type input "1.11"
type input "17.40"
click at [1303, 420] on icon at bounding box center [1306, 415] width 17 height 15
drag, startPoint x: 765, startPoint y: 719, endPoint x: 728, endPoint y: 707, distance: 38.9
type input "1"
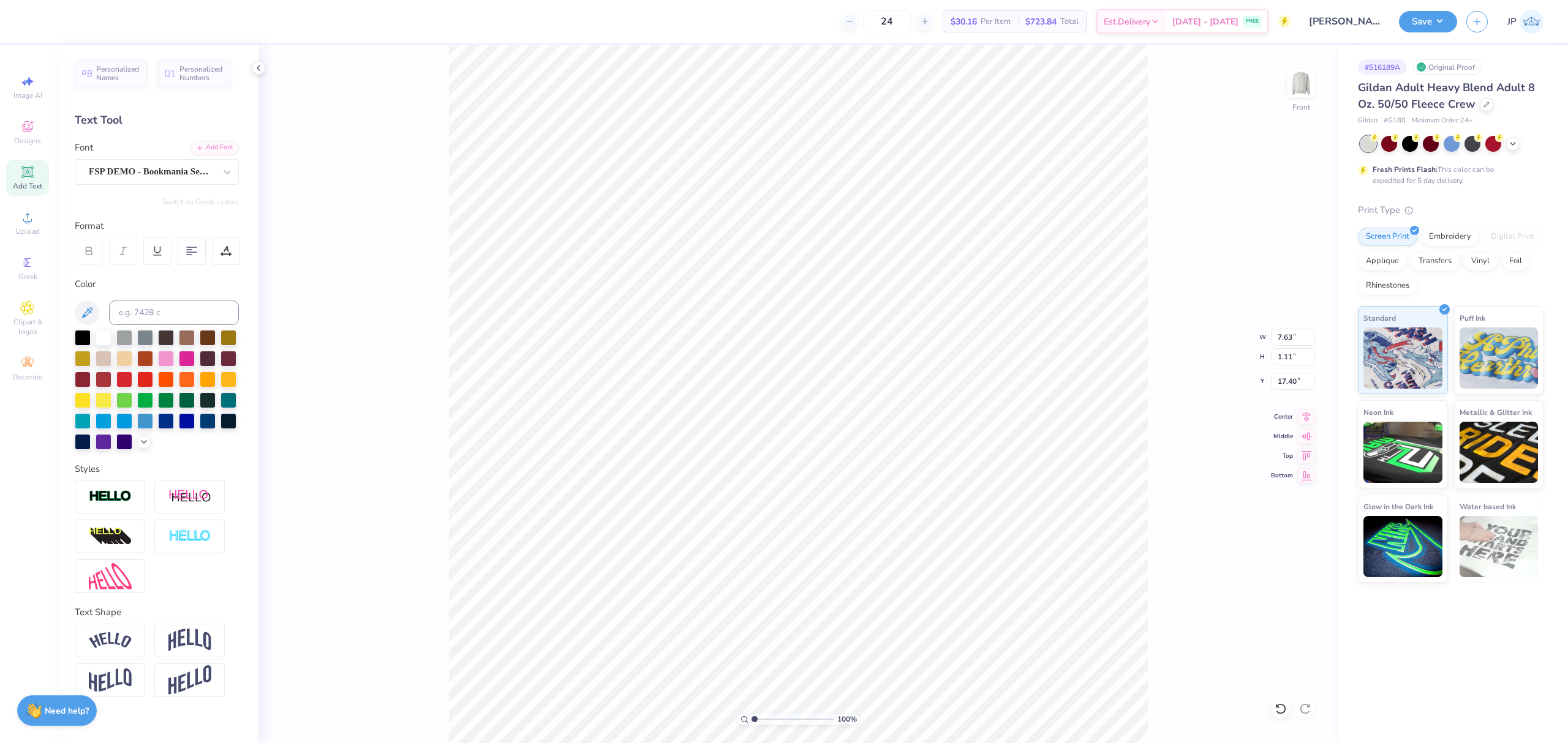
click at [752, 714] on input "range" at bounding box center [793, 720] width 82 height 11
type input "12.00"
type input "9.76"
type input "7.62"
click at [1306, 419] on icon at bounding box center [1307, 415] width 8 height 10
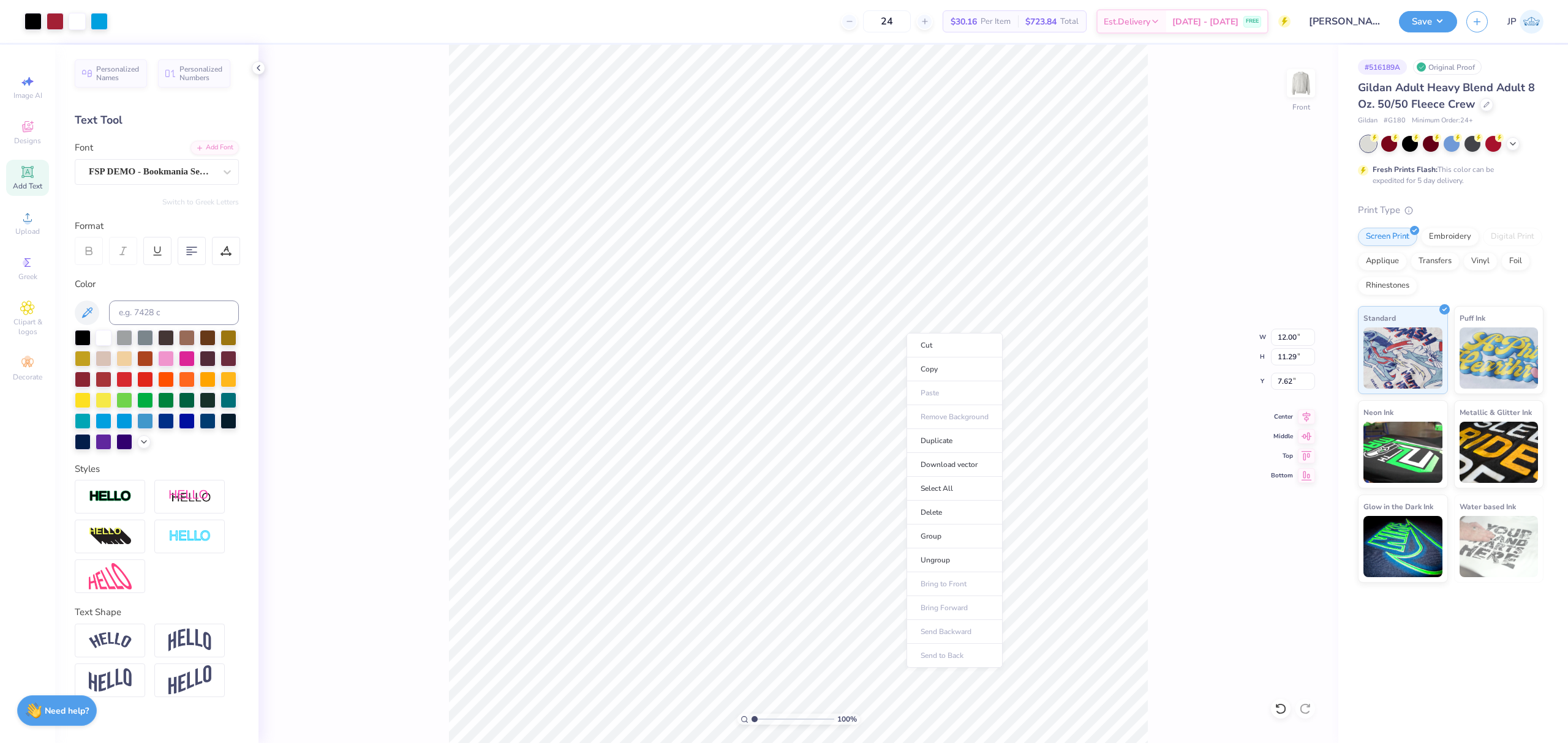
drag, startPoint x: 938, startPoint y: 535, endPoint x: 1231, endPoint y: 545, distance: 293.2
click at [940, 535] on li "Group" at bounding box center [955, 537] width 96 height 24
click at [1289, 385] on input "7.62" at bounding box center [1293, 381] width 44 height 17
type input "3.00"
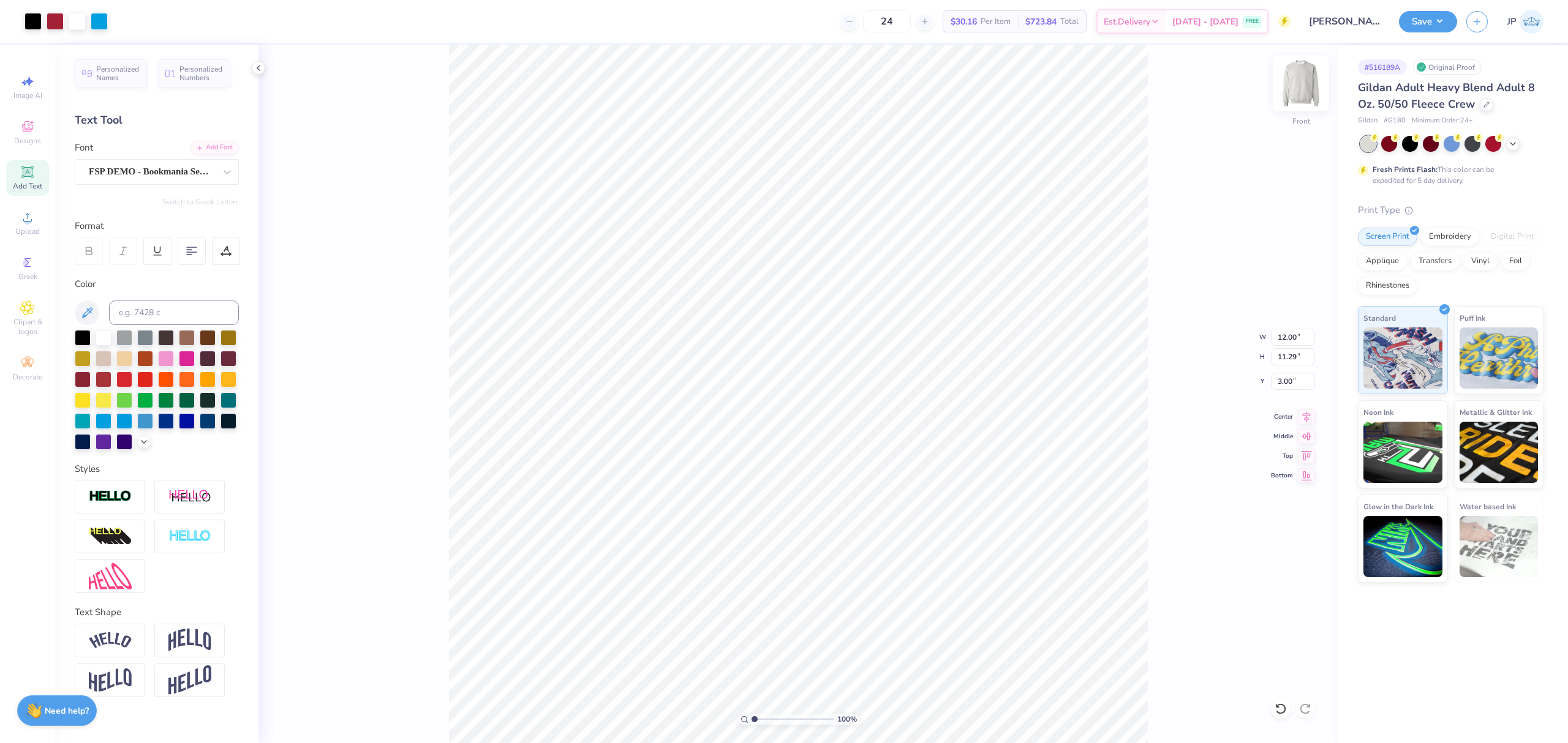
click at [1306, 82] on img at bounding box center [1302, 83] width 49 height 49
click at [27, 175] on icon at bounding box center [27, 172] width 9 height 9
click at [39, 228] on span "Upload" at bounding box center [27, 231] width 24 height 9
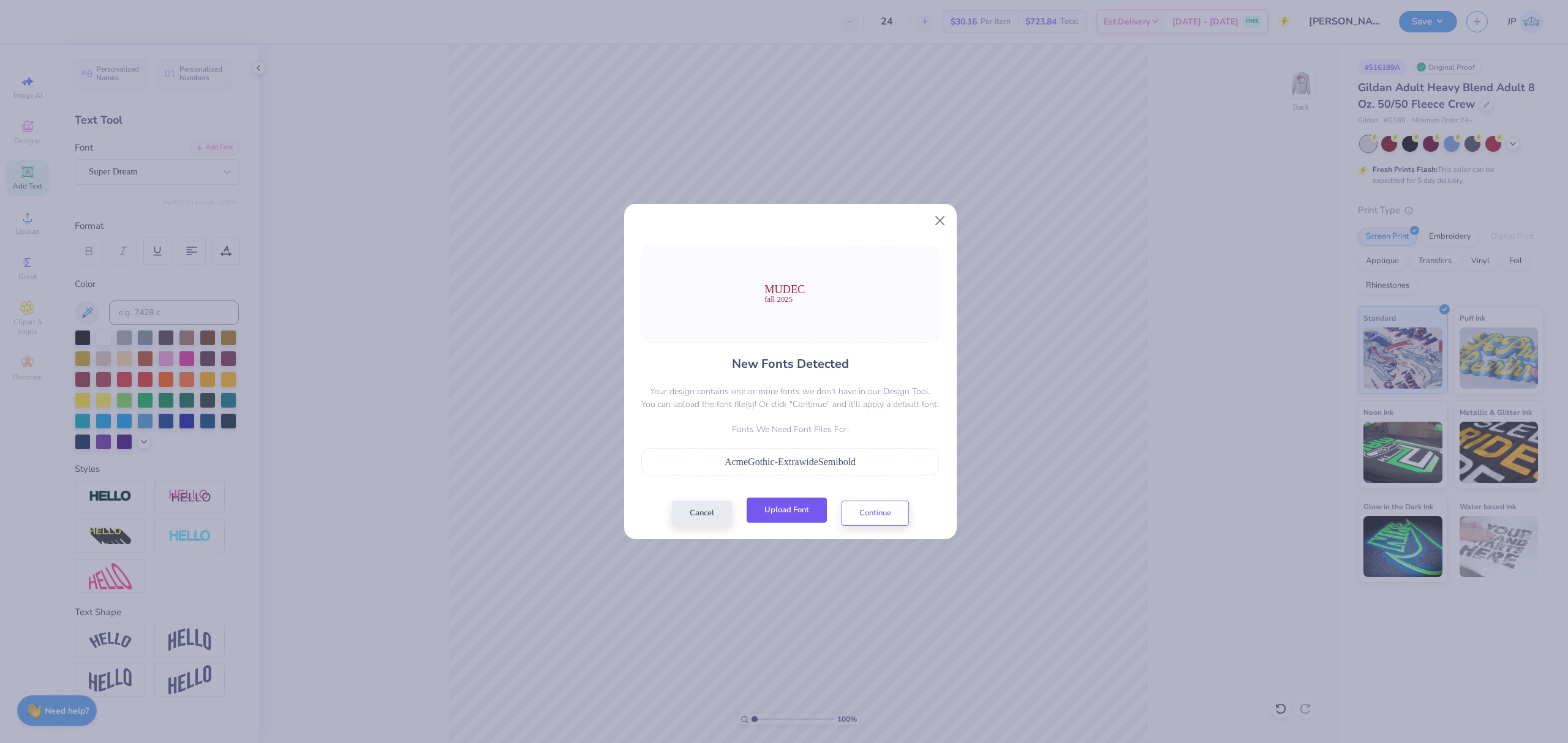
click at [810, 522] on button "Upload Font" at bounding box center [787, 510] width 80 height 25
click at [896, 509] on button "Continue" at bounding box center [875, 510] width 67 height 25
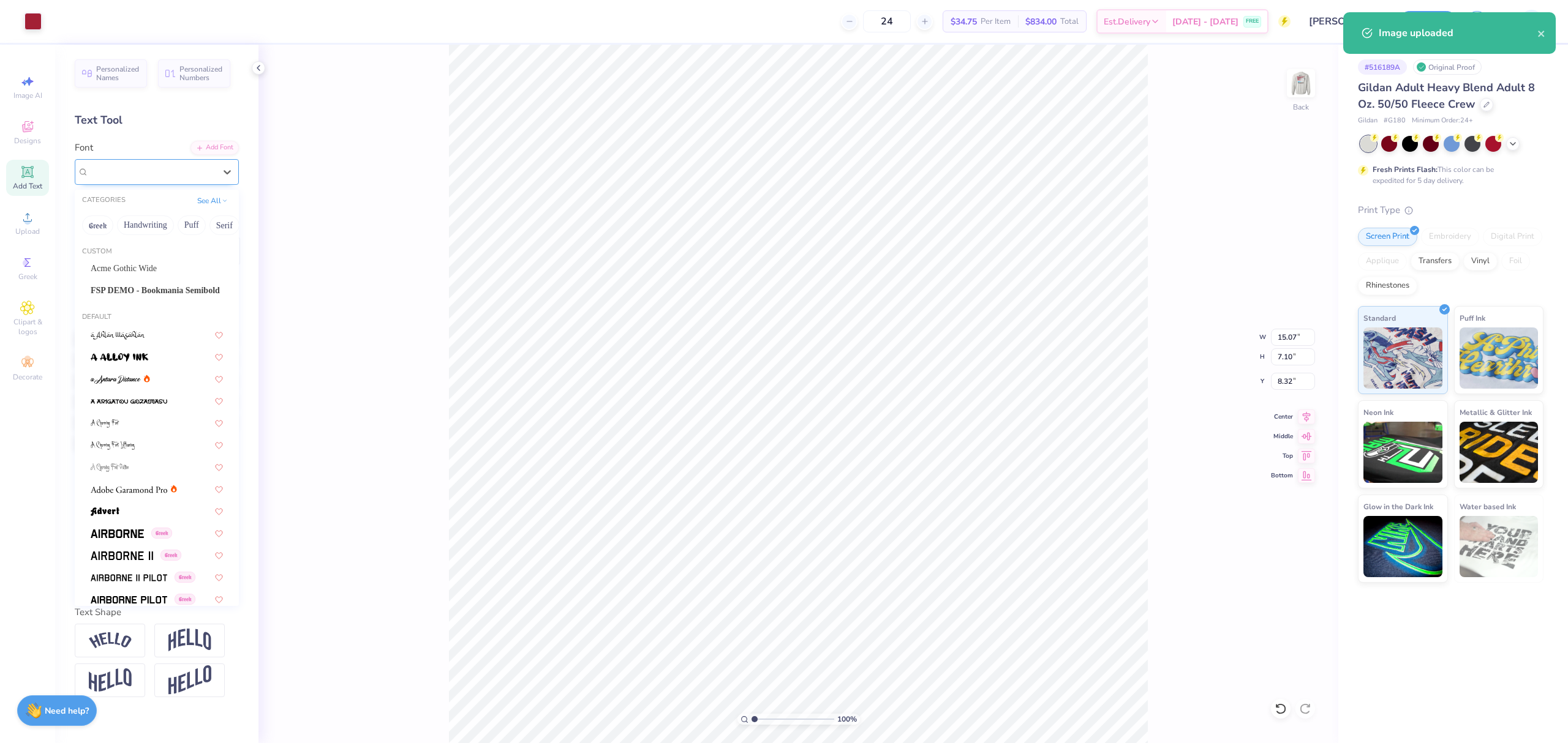
click at [125, 172] on div "Super Dream" at bounding box center [152, 172] width 129 height 19
click at [137, 265] on span "Acme Gothic Wide" at bounding box center [123, 268] width 66 height 13
click at [140, 165] on div "Acme Gothic Wide" at bounding box center [152, 172] width 129 height 19
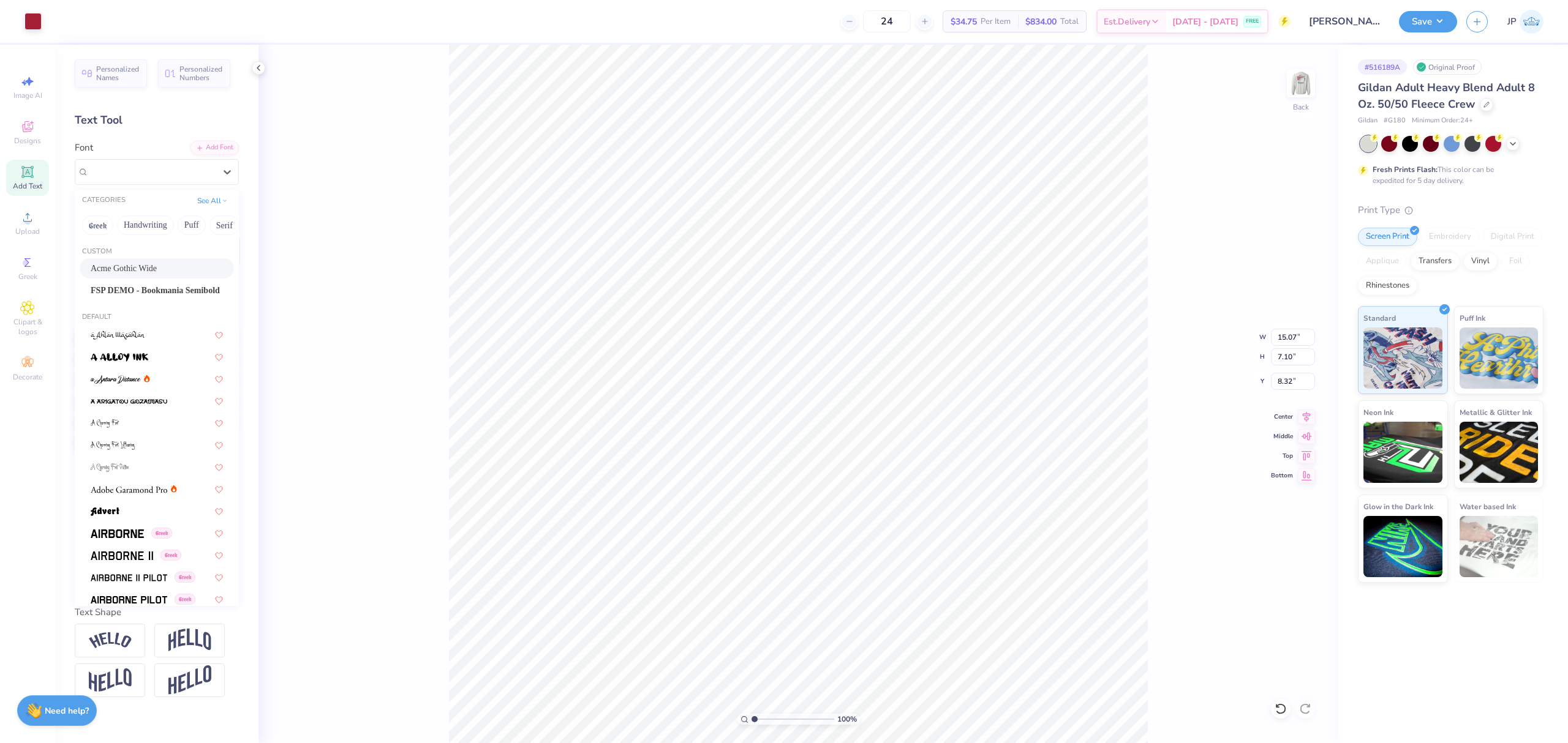
click at [136, 267] on span "Acme Gothic Wide" at bounding box center [123, 268] width 66 height 13
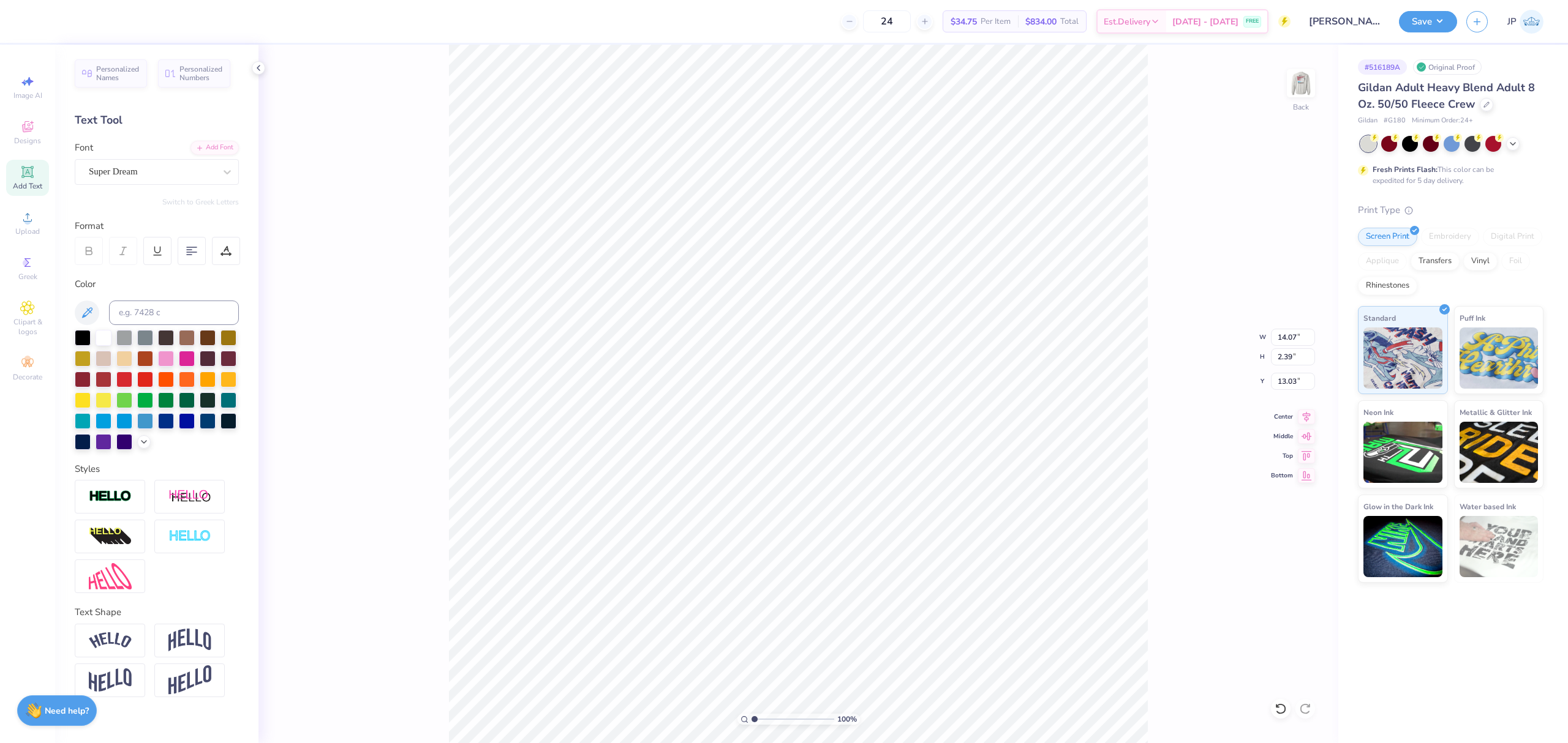
type input "14.97"
type input "3.41"
type input "8.32"
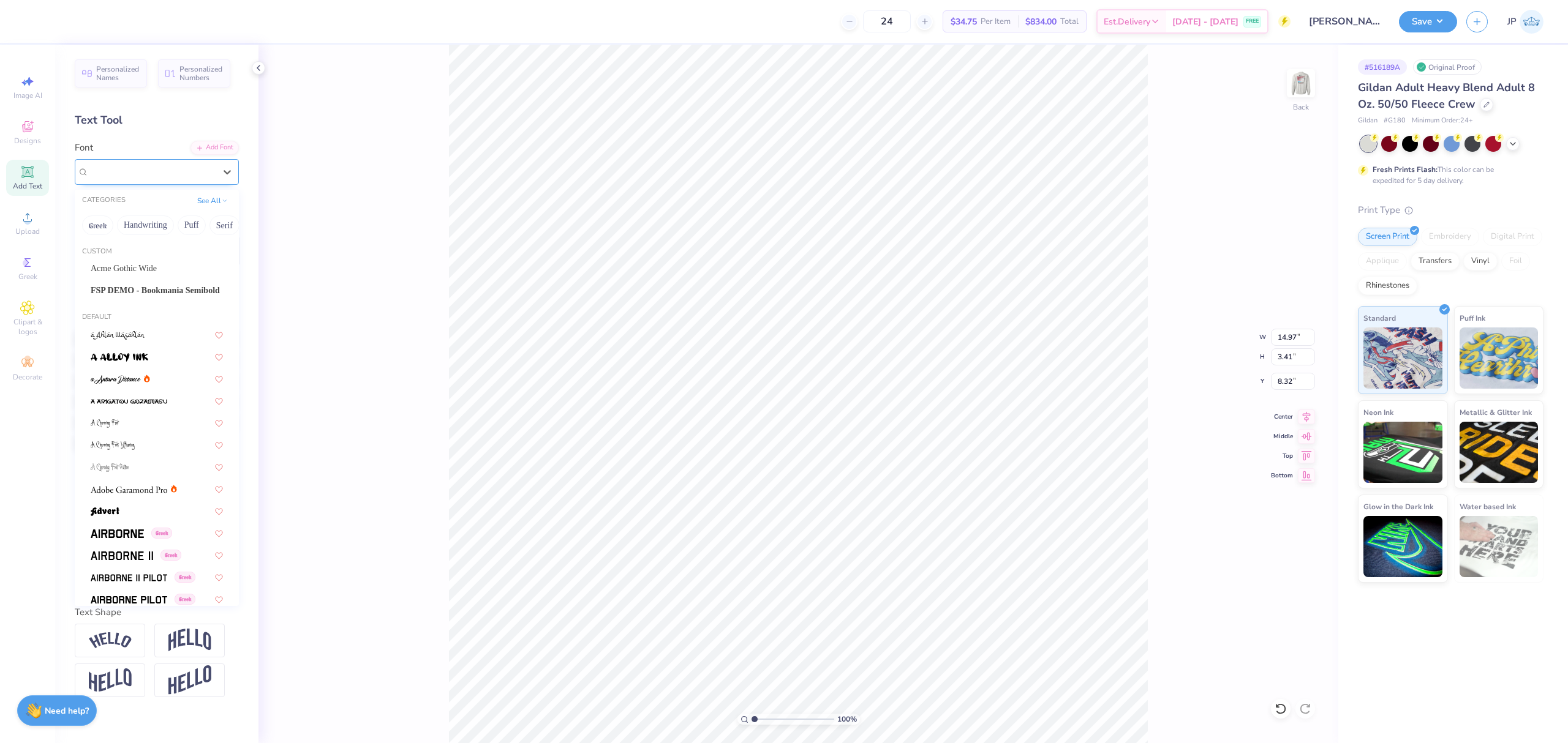
click at [145, 174] on div "Super Dream" at bounding box center [152, 172] width 129 height 19
click at [128, 275] on span "Acme Gothic Wide" at bounding box center [123, 268] width 66 height 13
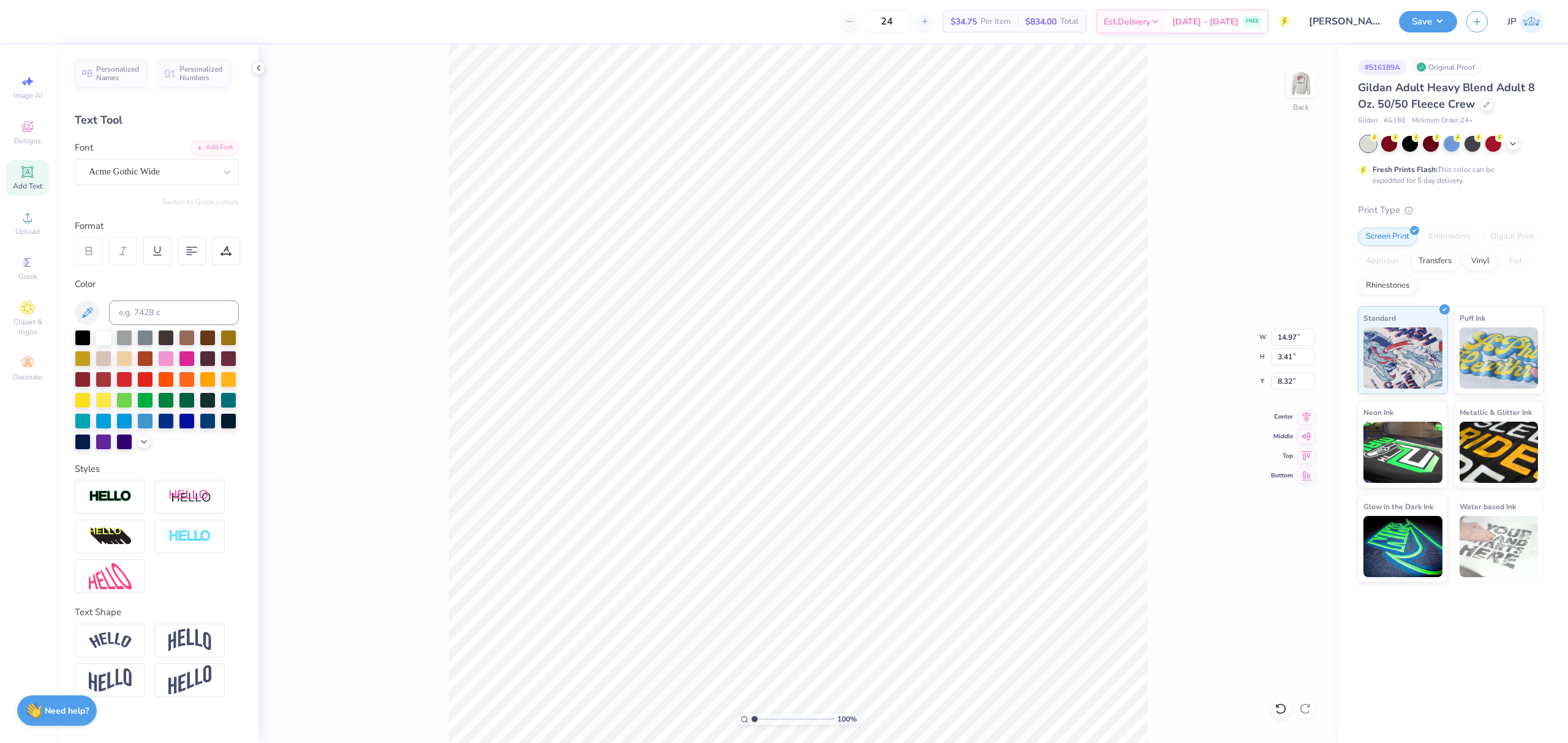
type input "14.07"
type input "2.39"
type input "13.03"
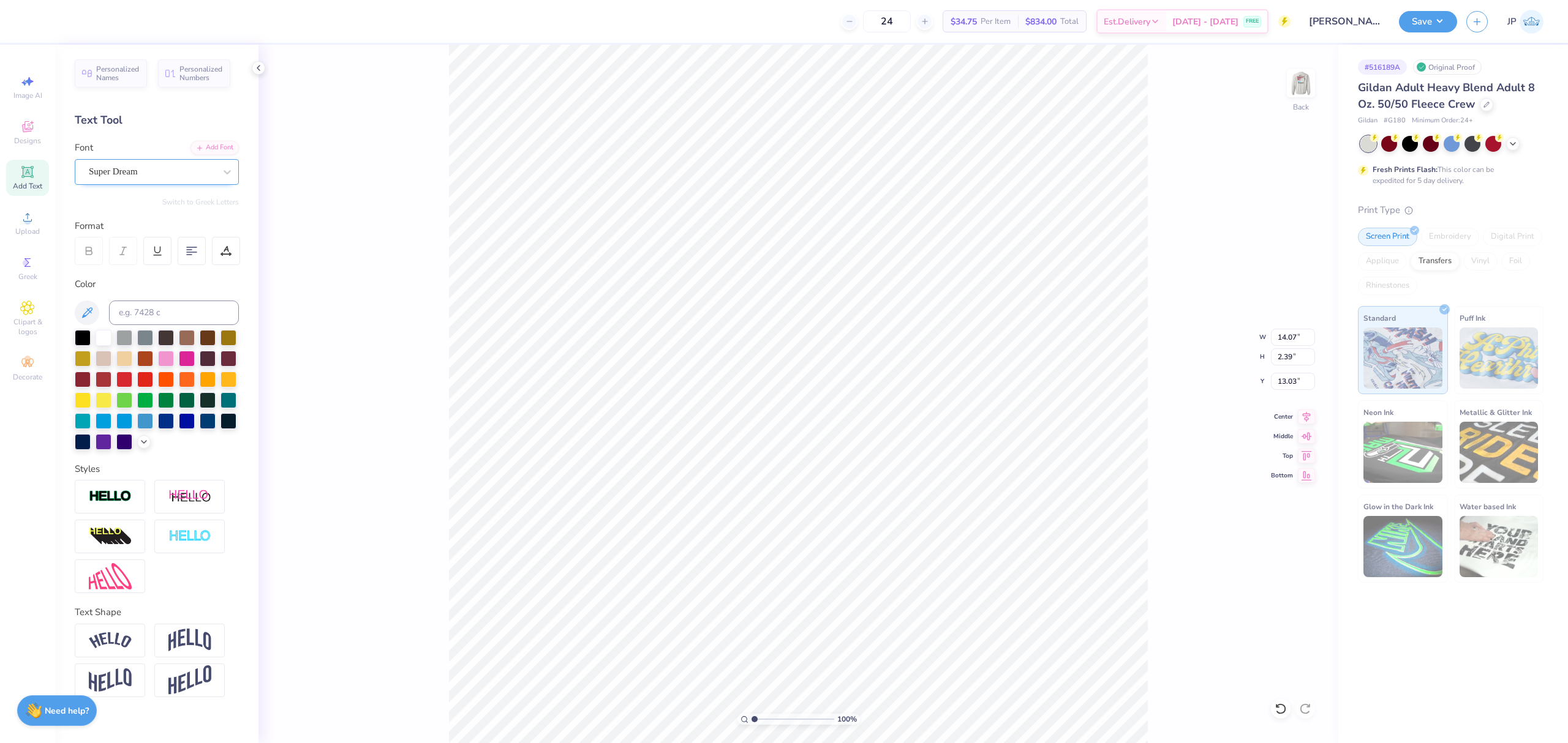
click at [94, 164] on div at bounding box center [151, 172] width 126 height 17
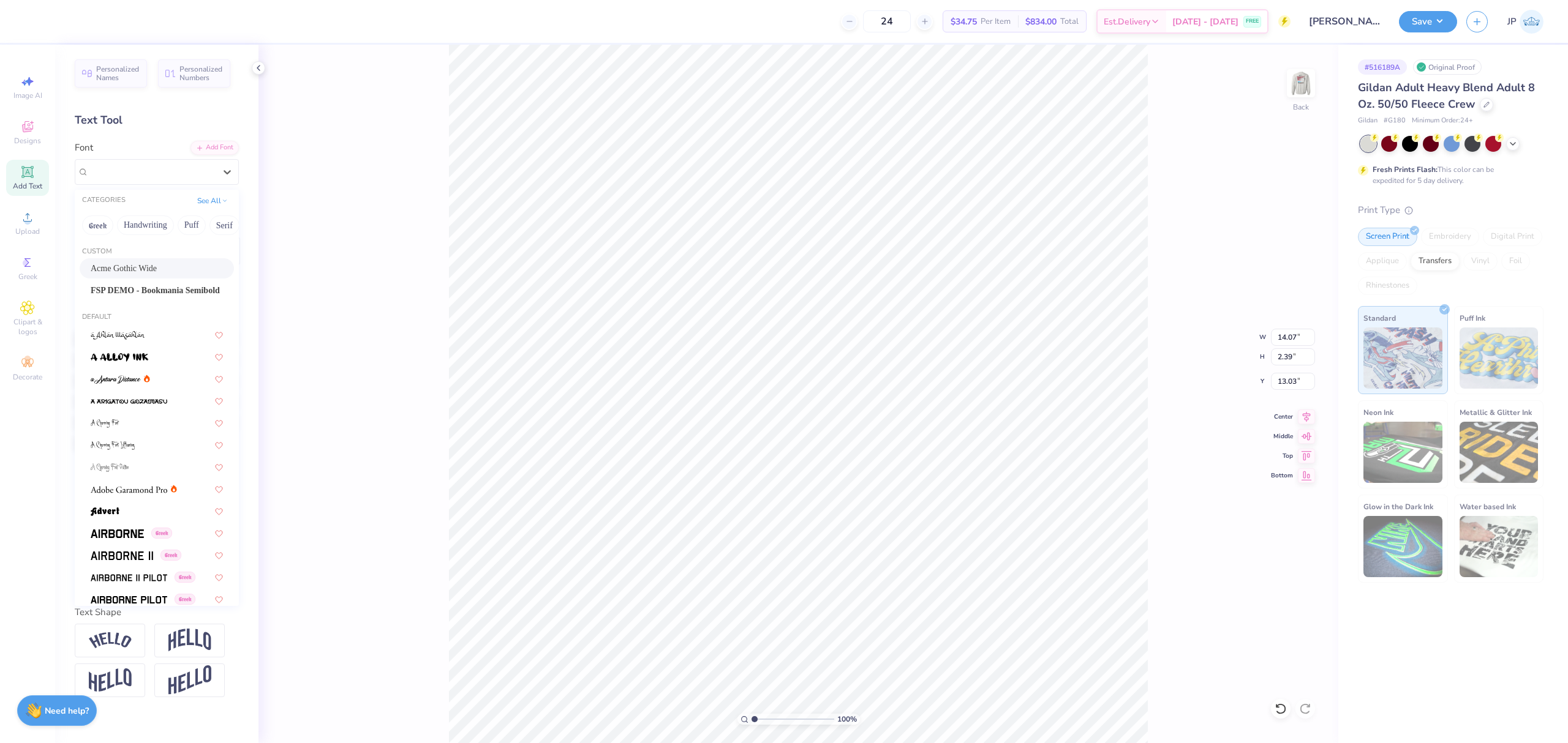
click at [122, 267] on span "Acme Gothic Wide" at bounding box center [123, 268] width 66 height 13
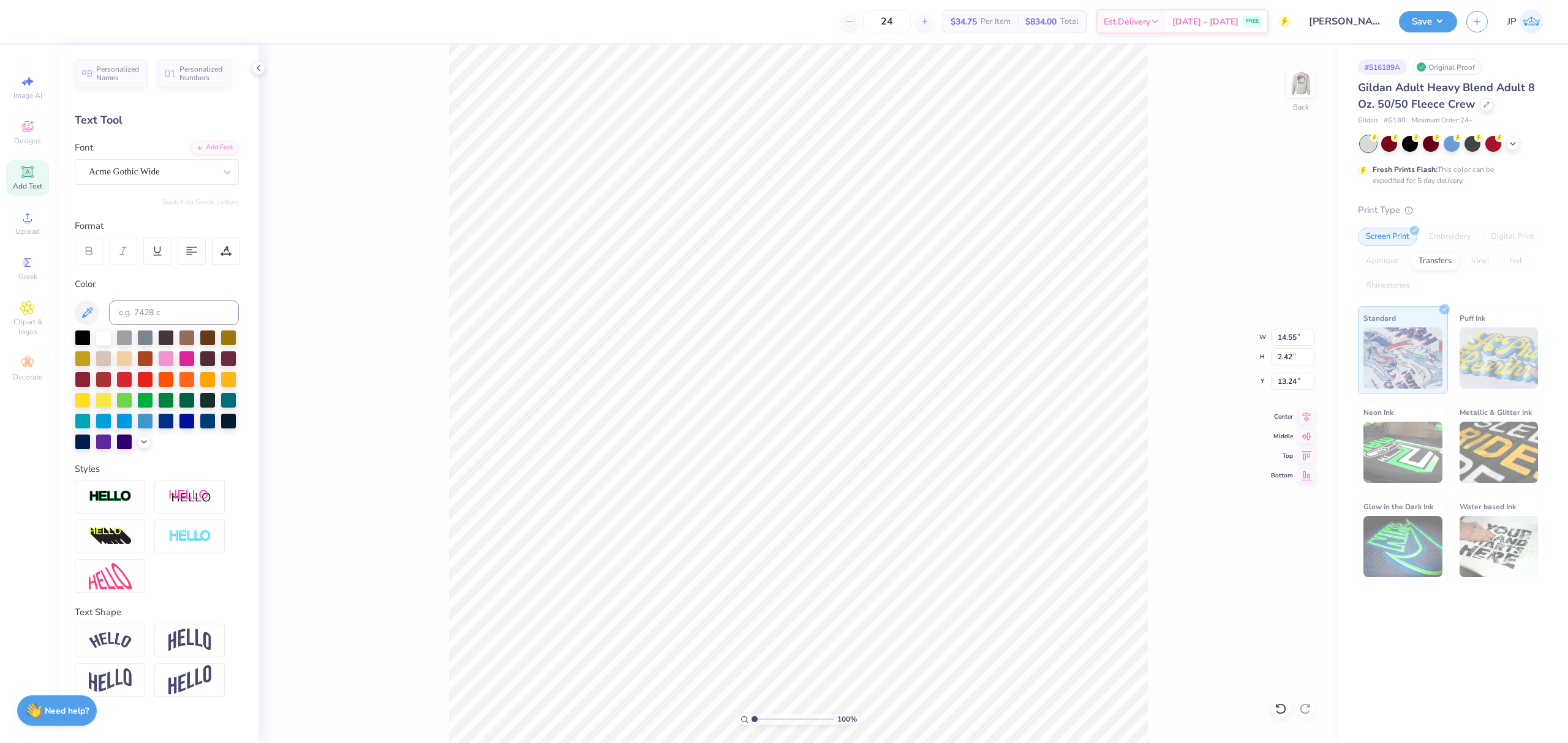
type textarea "FALL 2025"
type input "12.46"
click at [1315, 417] on icon at bounding box center [1306, 415] width 17 height 15
click at [1314, 415] on icon at bounding box center [1306, 415] width 17 height 15
click at [824, 573] on li "Group" at bounding box center [827, 571] width 96 height 24
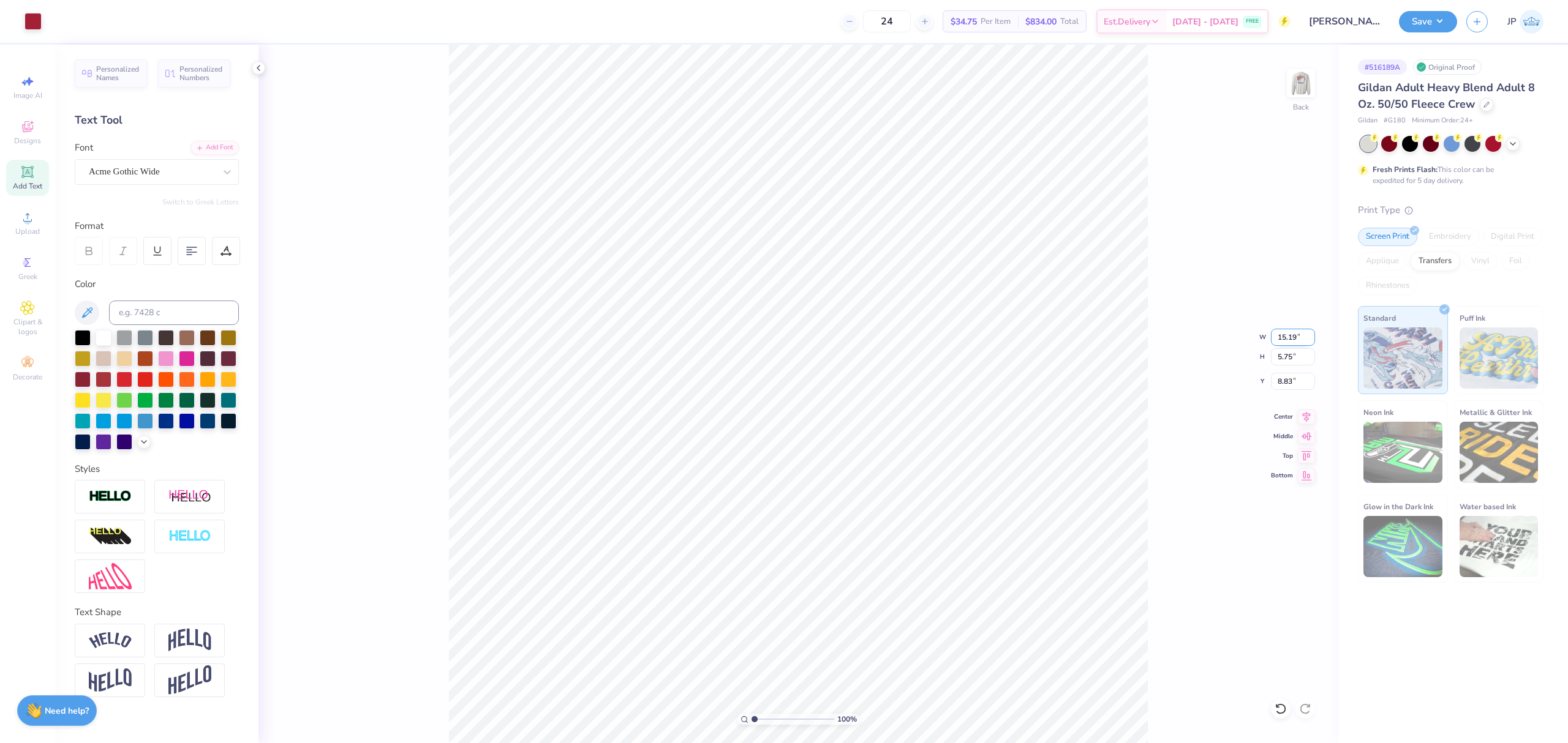
click at [1289, 336] on input "15.19" at bounding box center [1293, 337] width 44 height 17
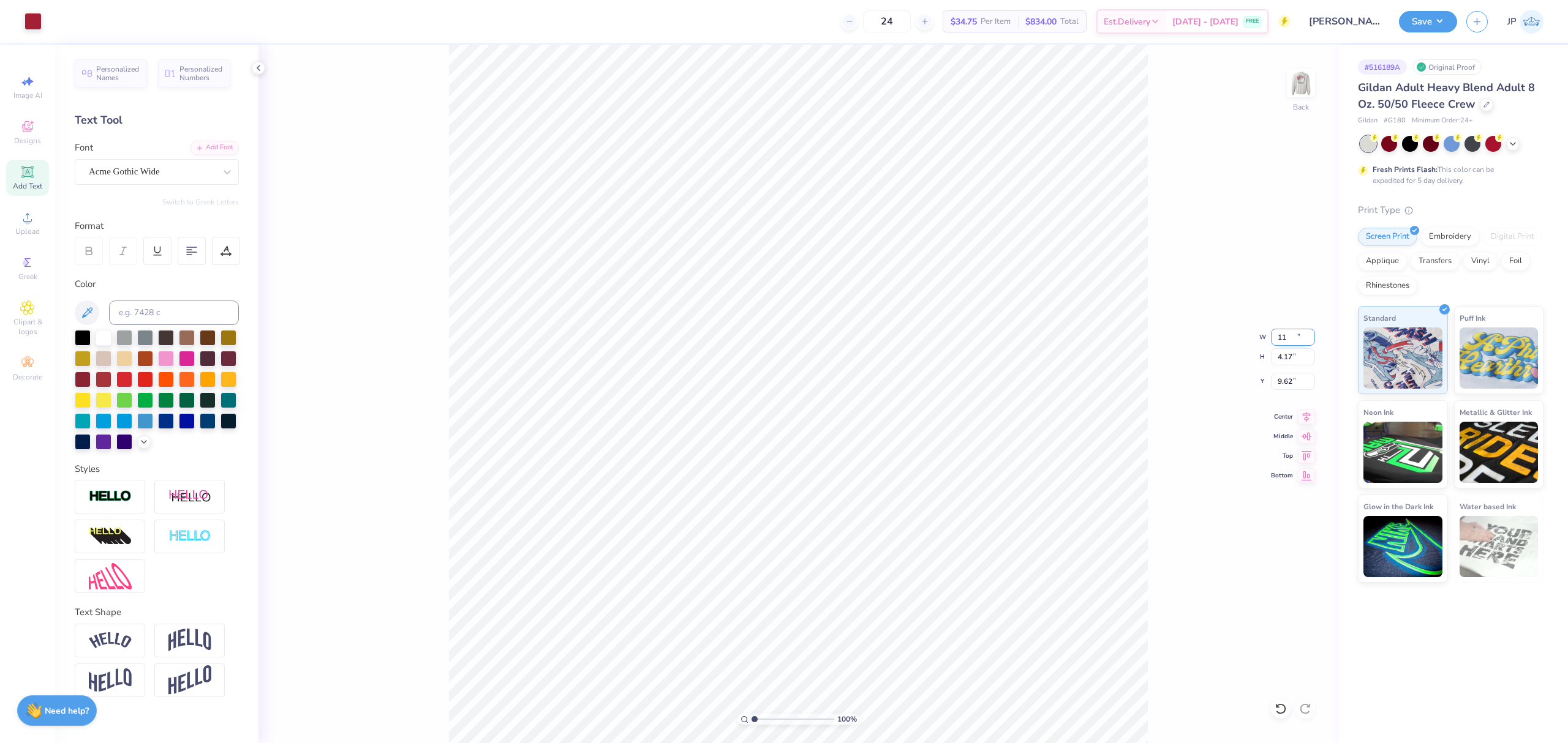
type input "11.00"
type input "4.17"
click at [1287, 373] on input "9.62" at bounding box center [1293, 381] width 44 height 17
type input "3.00"
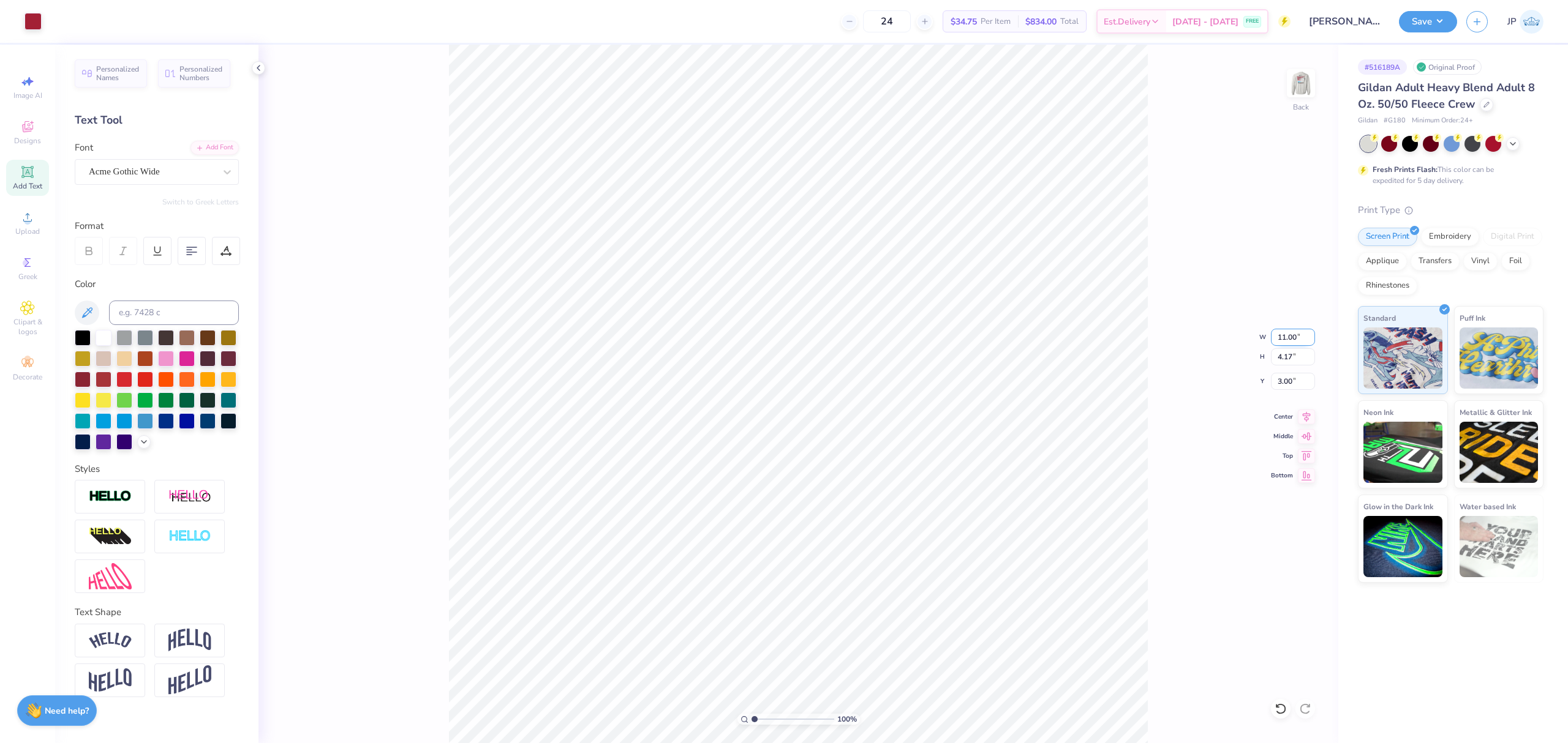
click at [1283, 346] on input "11.00" at bounding box center [1293, 337] width 44 height 17
type input "10.00"
type input "3.79"
type input "3.19"
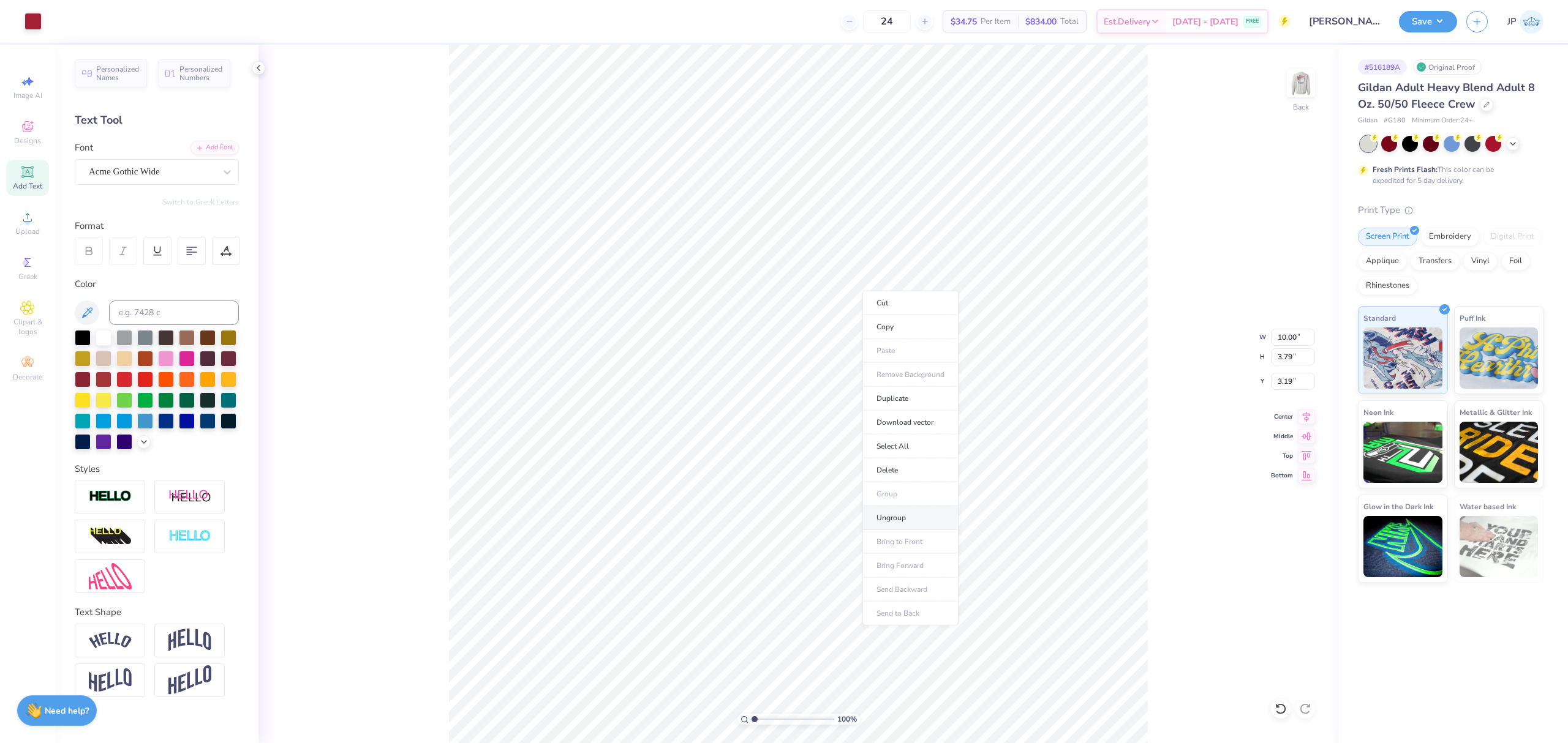
click at [893, 515] on li "Ungroup" at bounding box center [911, 519] width 96 height 24
type input "8.07"
type input "1.13"
click at [229, 246] on icon at bounding box center [226, 251] width 11 height 11
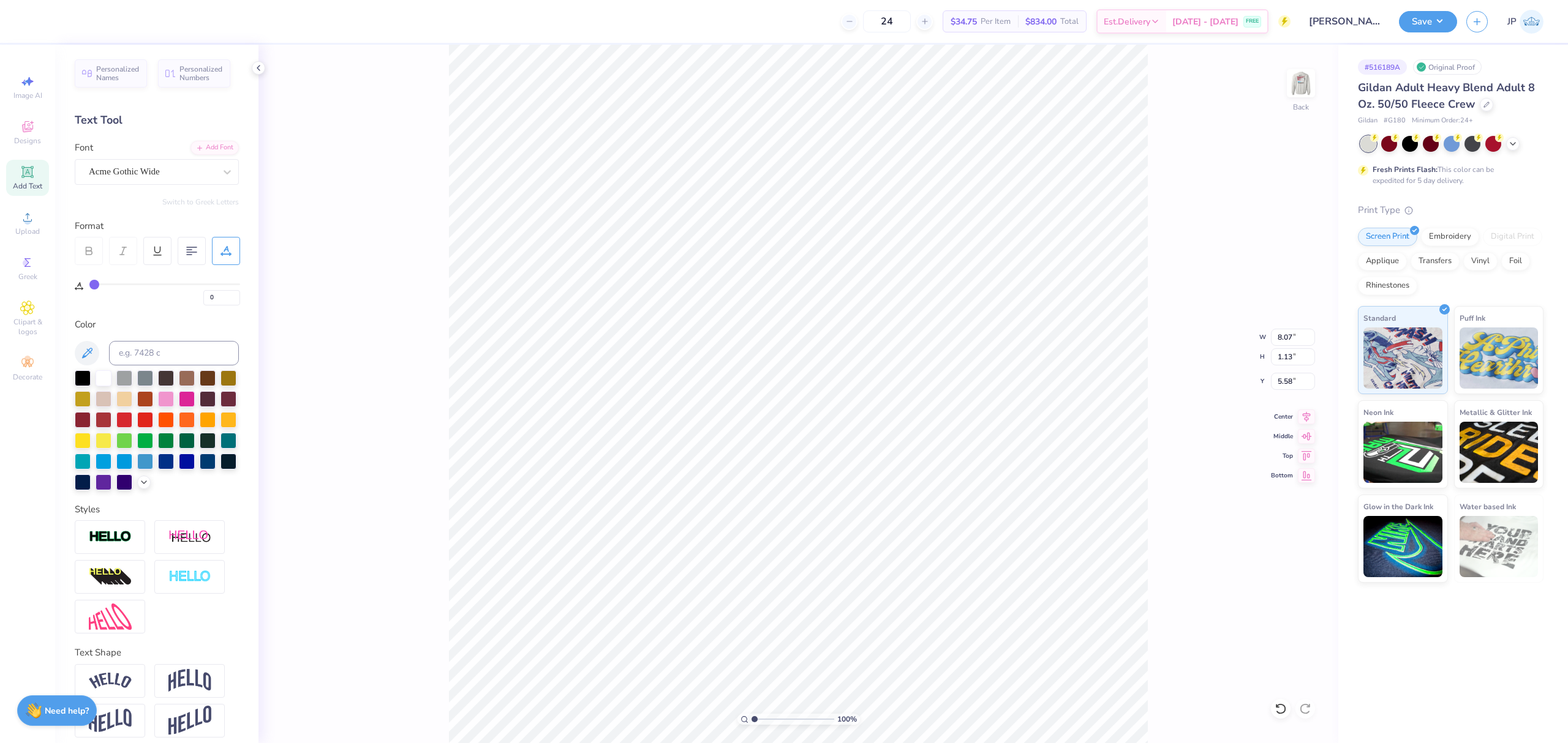
drag, startPoint x: 100, startPoint y: 287, endPoint x: 107, endPoint y: 285, distance: 7.3
click at [107, 285] on div "0" at bounding box center [165, 294] width 151 height 22
type input "3"
type input "4"
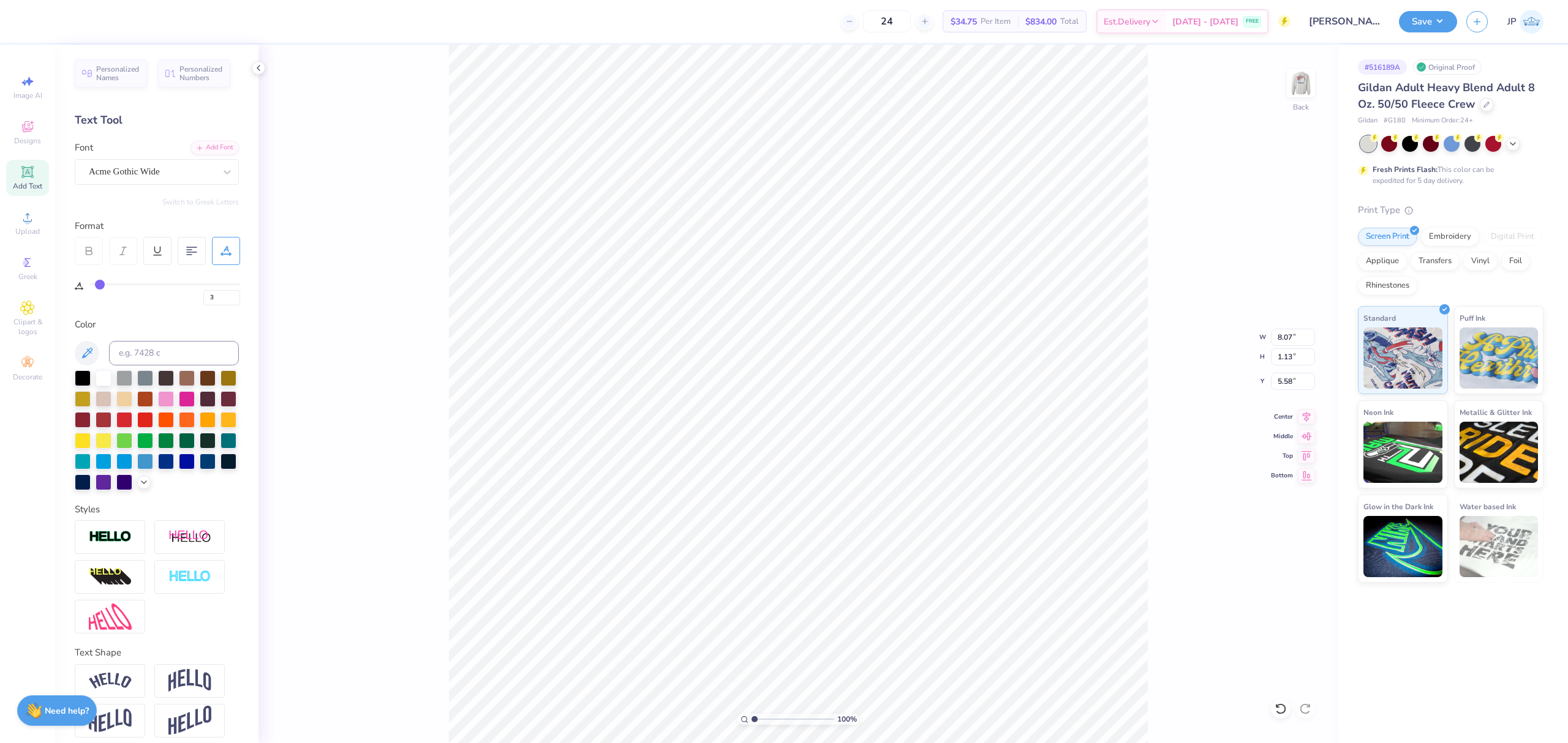
type input "4"
type input "5"
type input "6"
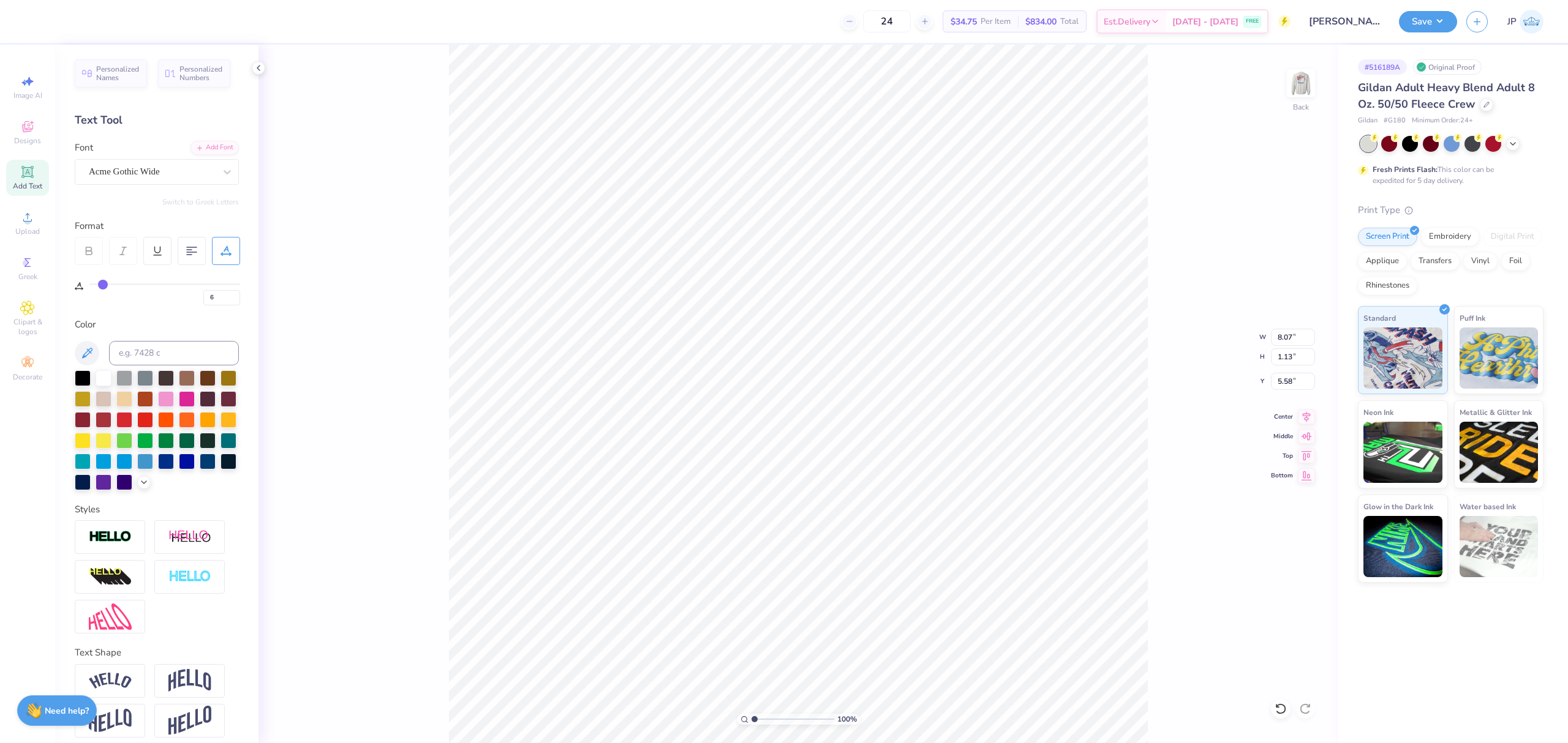
type input "7"
drag, startPoint x: 98, startPoint y: 282, endPoint x: 104, endPoint y: 283, distance: 6.1
type input "7"
click at [104, 283] on input "range" at bounding box center [165, 284] width 151 height 2
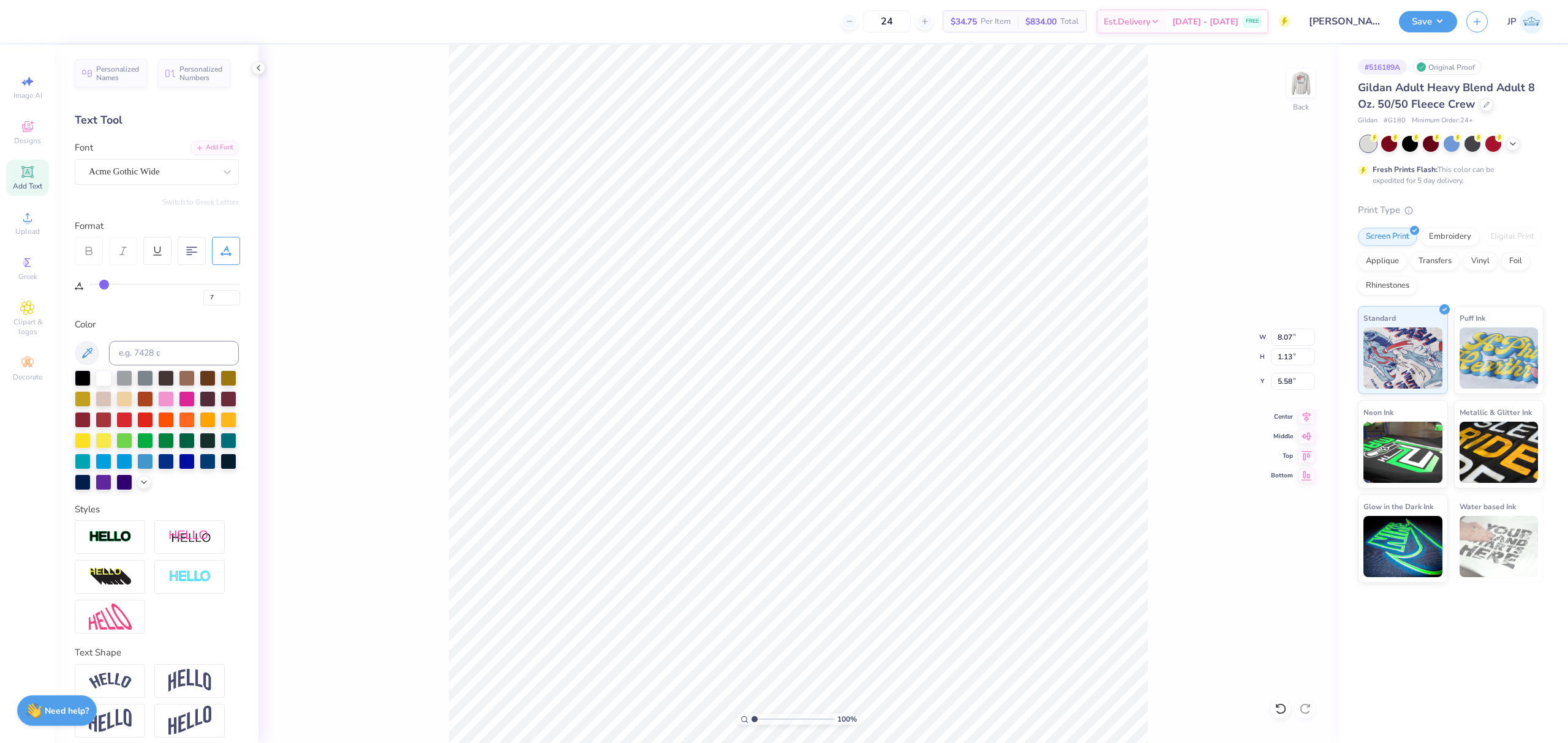
type input "8.95"
click at [1307, 410] on icon at bounding box center [1306, 415] width 17 height 15
click at [1292, 84] on img at bounding box center [1302, 83] width 49 height 49
click at [1442, 21] on button "Save" at bounding box center [1429, 20] width 58 height 21
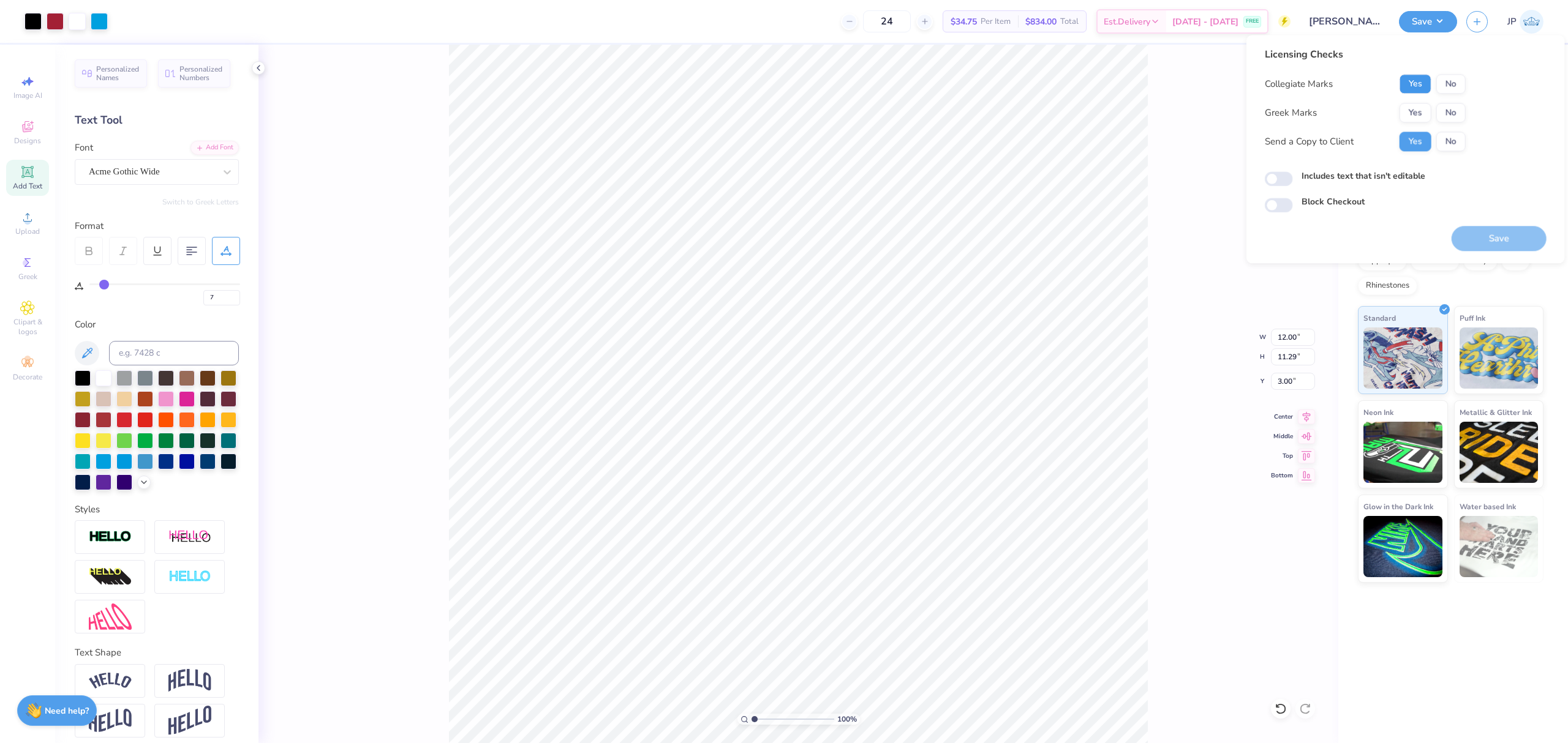
click at [1415, 86] on button "Yes" at bounding box center [1416, 83] width 32 height 20
click at [1448, 104] on button "No" at bounding box center [1451, 112] width 29 height 20
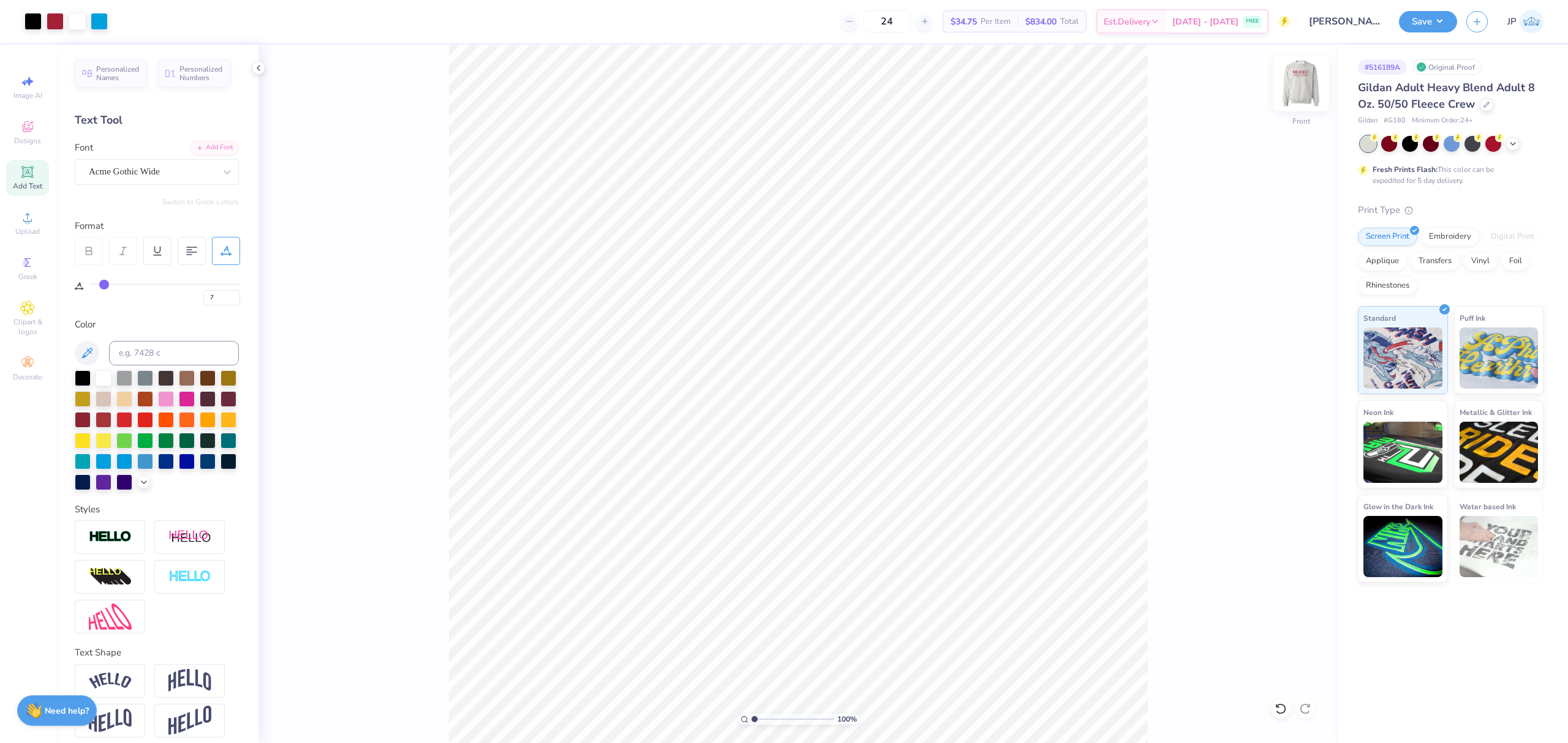
click at [1312, 92] on img at bounding box center [1302, 83] width 49 height 49
click at [1434, 20] on button "Save" at bounding box center [1429, 20] width 58 height 21
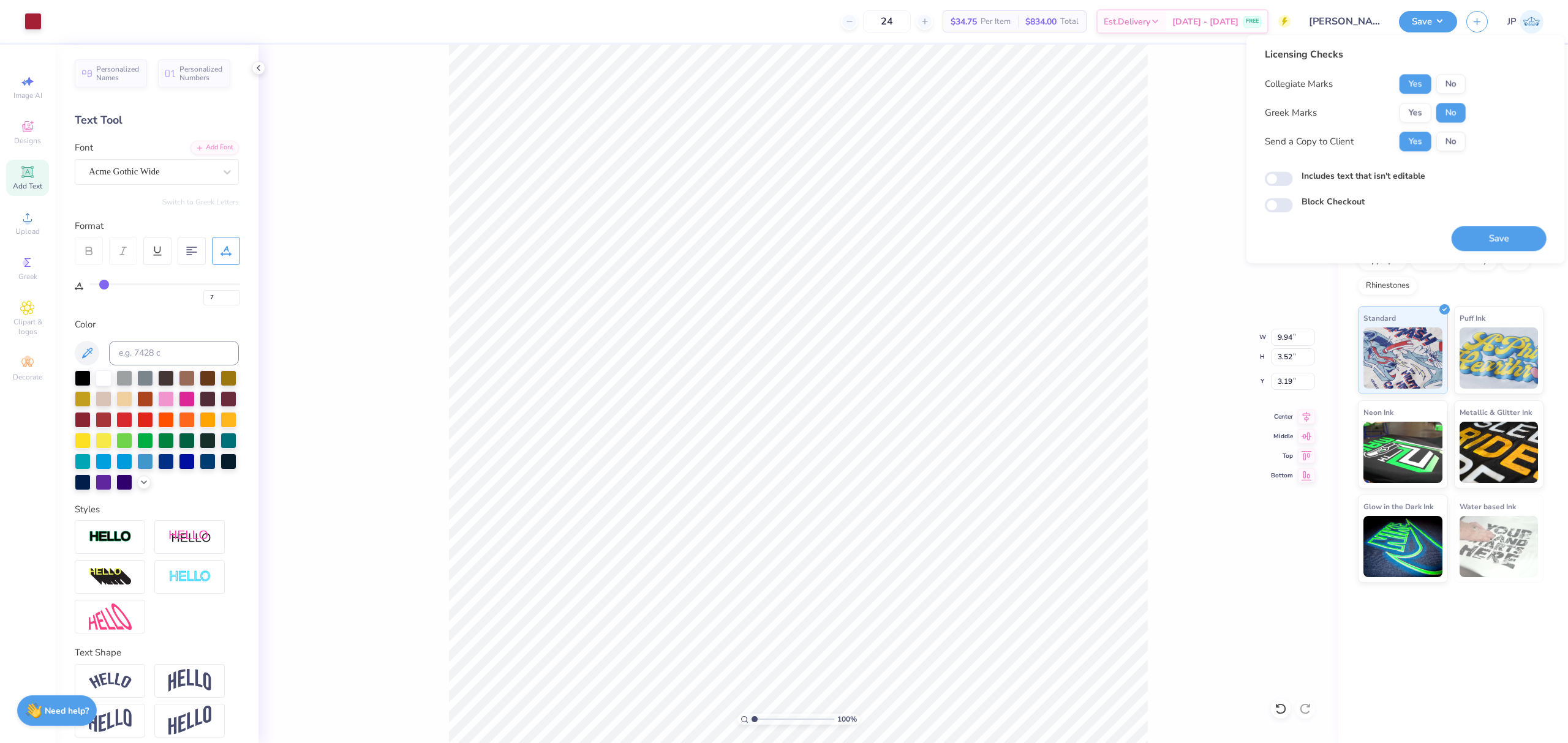
drag, startPoint x: 1475, startPoint y: 248, endPoint x: 1475, endPoint y: 236, distance: 12.0
click at [1475, 237] on button "Save" at bounding box center [1500, 238] width 95 height 25
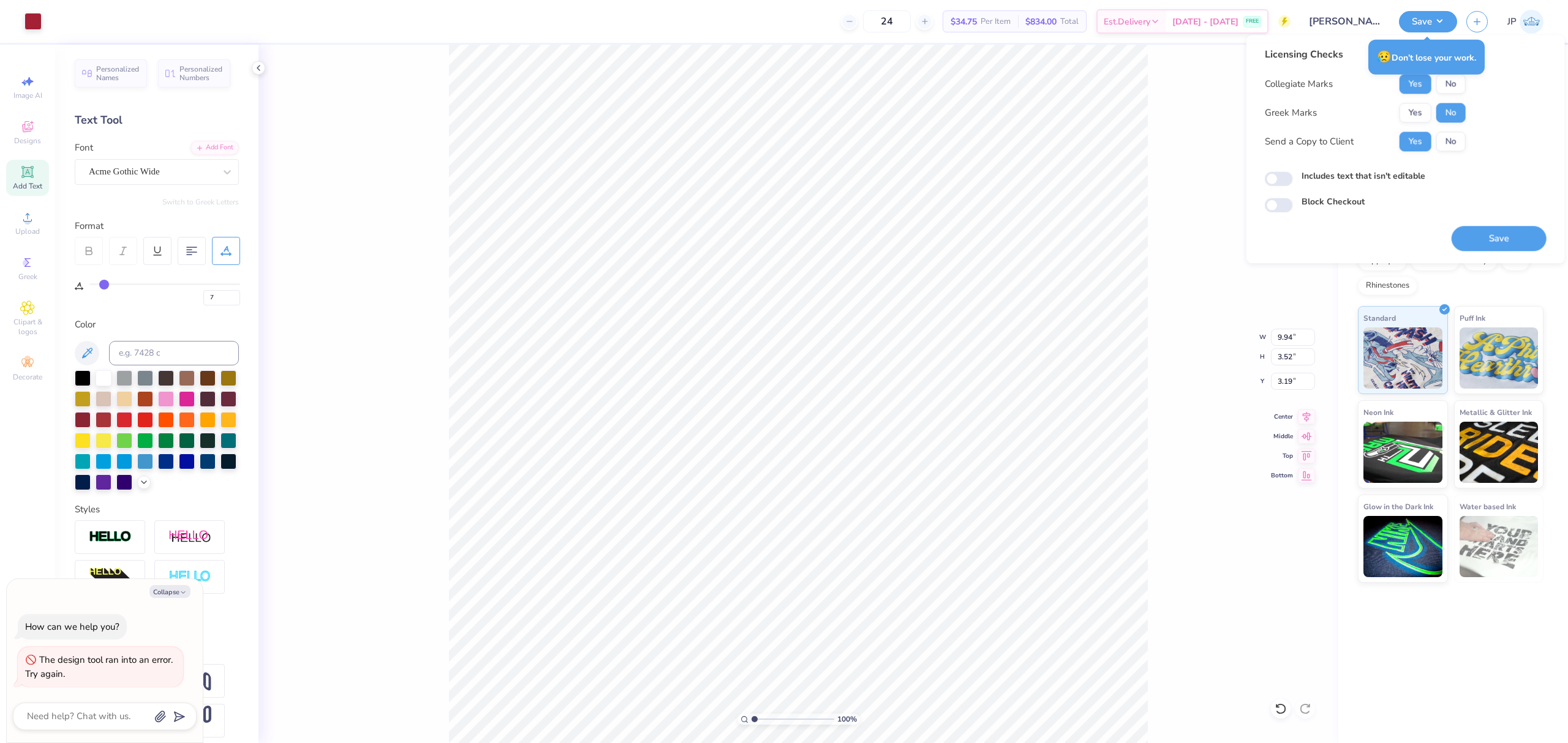
type textarea "x"
click at [1523, 244] on button "Save" at bounding box center [1500, 238] width 95 height 25
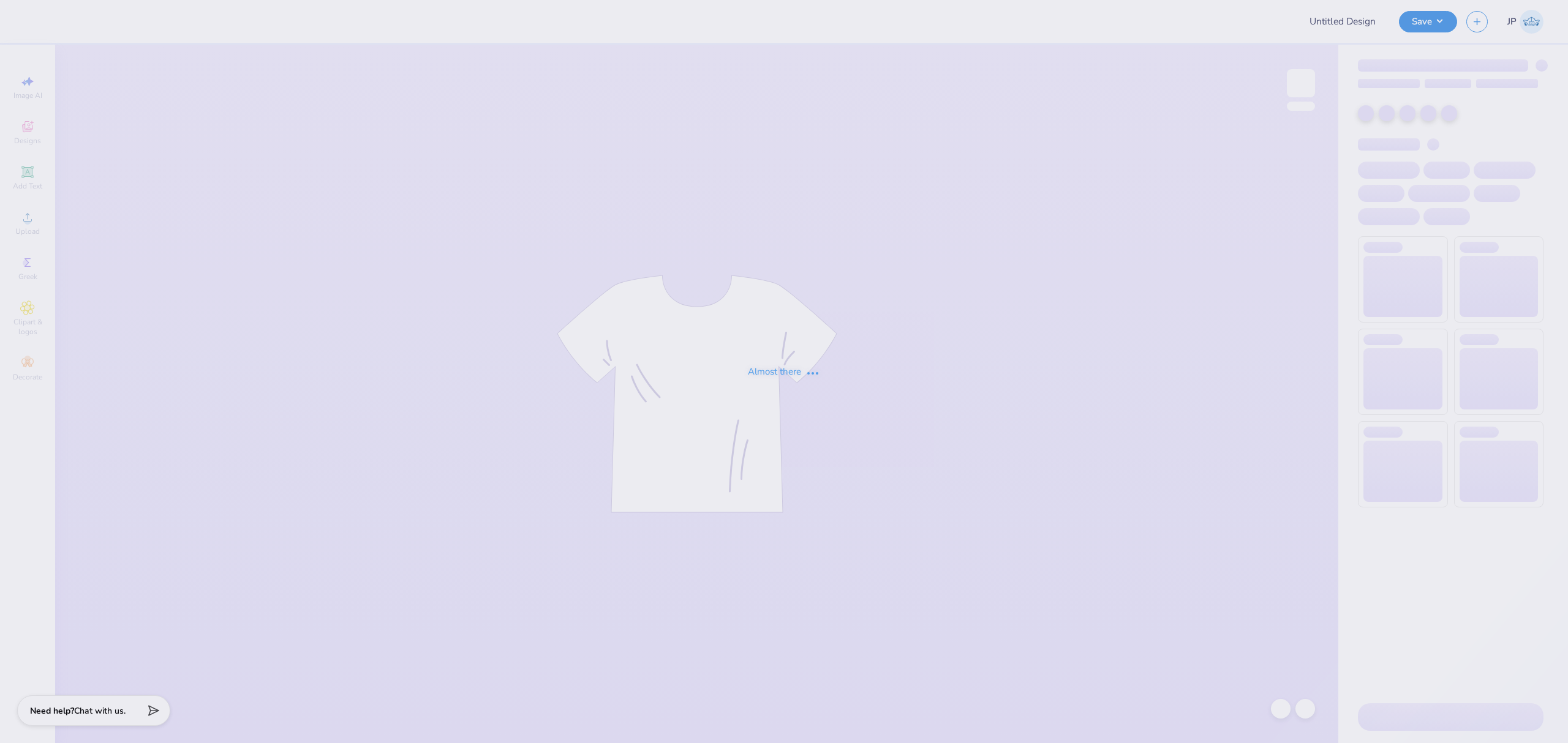
type input "[PERSON_NAME] : [GEOGRAPHIC_DATA]"
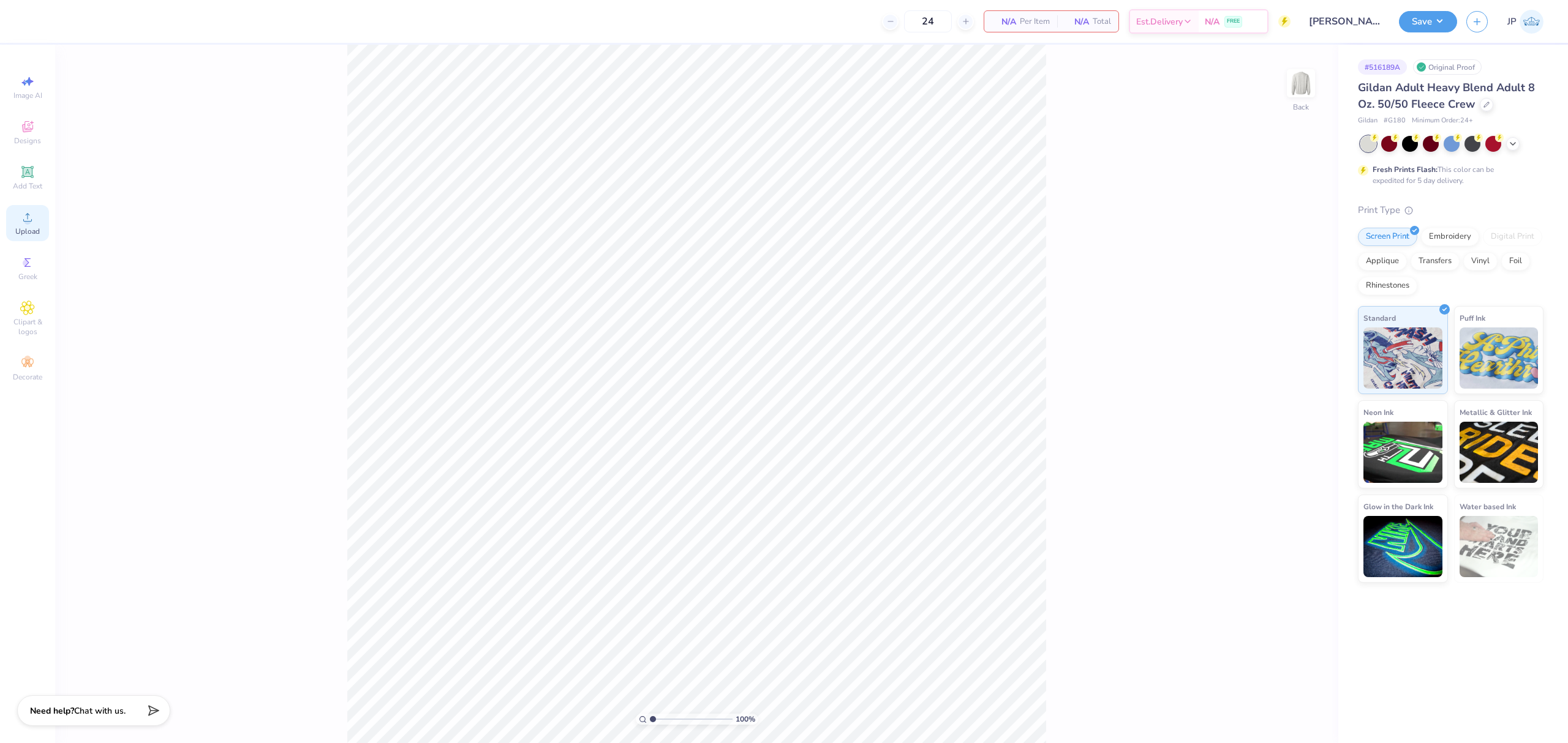
click at [28, 221] on circle at bounding box center [27, 221] width 7 height 7
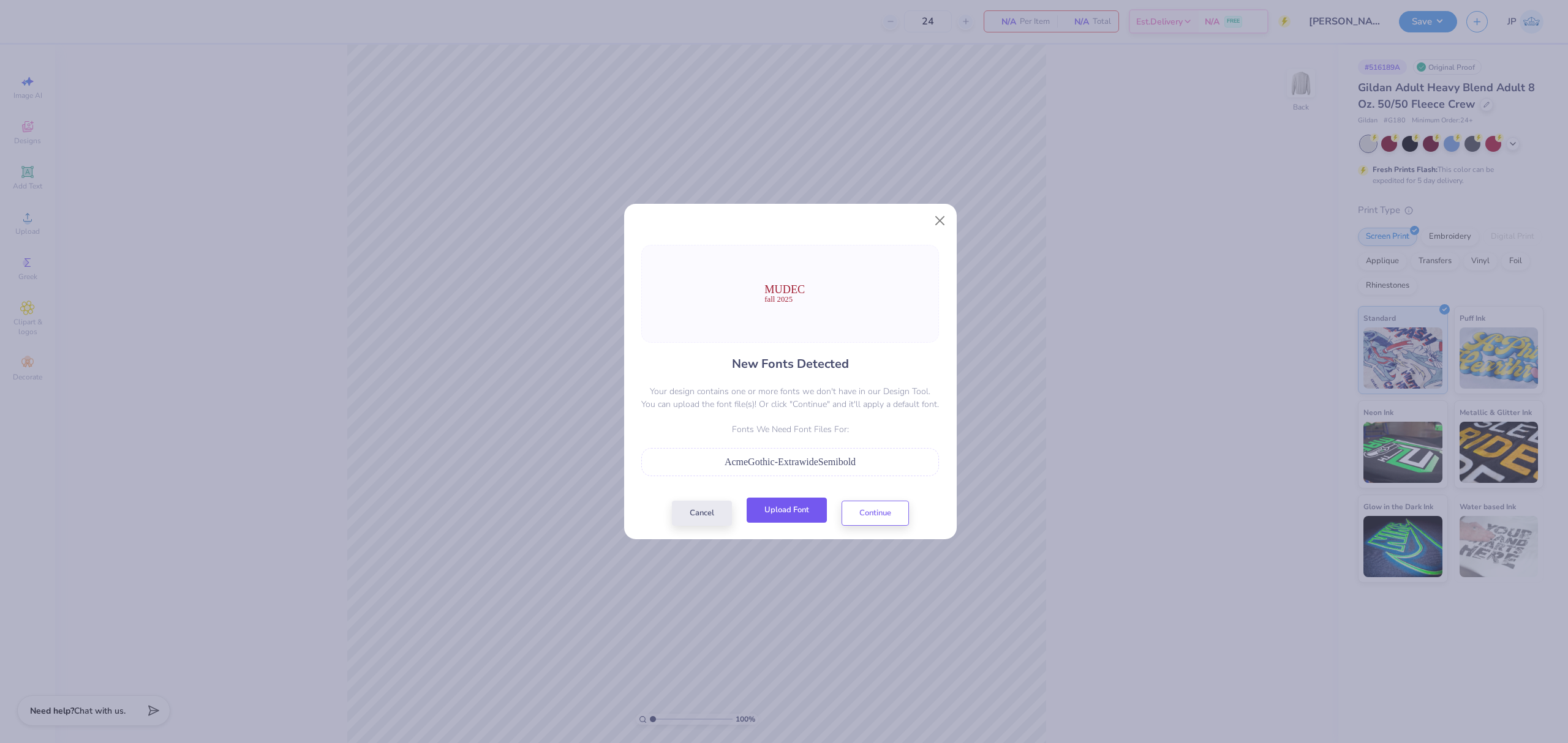
click at [799, 510] on button "Upload Font" at bounding box center [787, 510] width 80 height 25
click at [773, 515] on button "Upload Font" at bounding box center [787, 510] width 80 height 25
click at [883, 512] on button "Continue" at bounding box center [875, 510] width 67 height 25
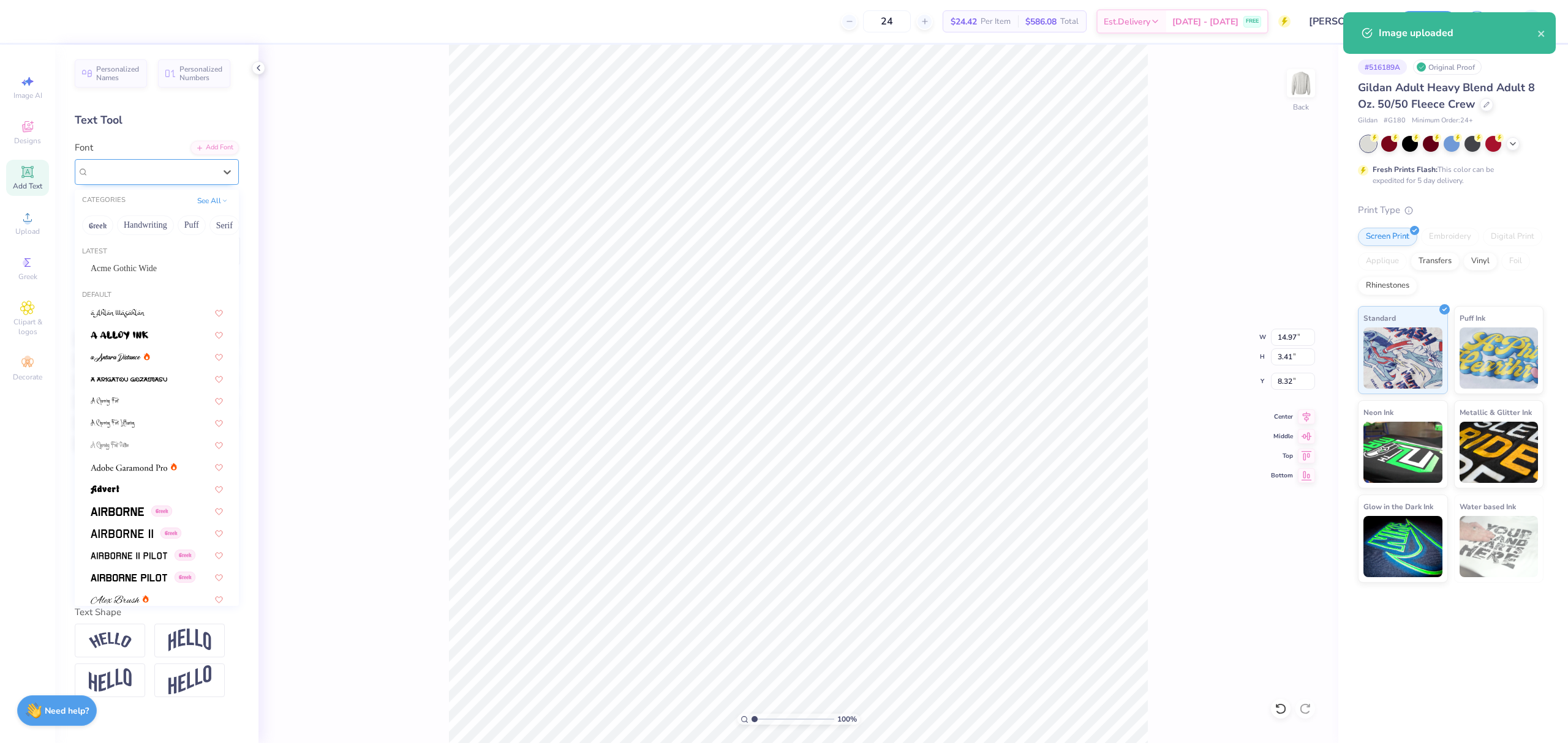
click at [123, 182] on div "Super Dream" at bounding box center [157, 172] width 165 height 26
click at [122, 268] on span "Acme Gothic Wide" at bounding box center [123, 268] width 66 height 13
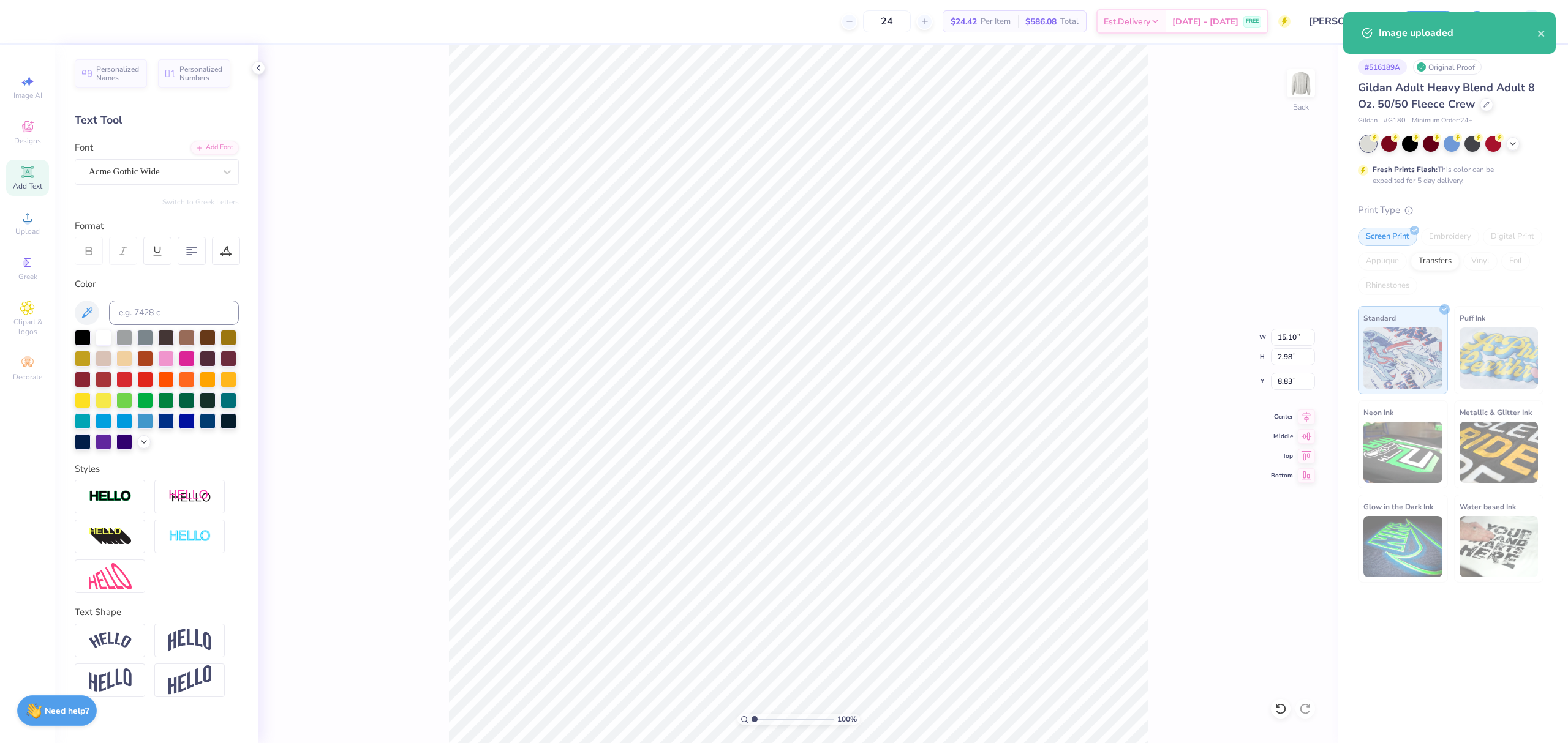
type input "15.10"
type input "2.98"
type input "8.83"
type input "14.07"
type input "2.39"
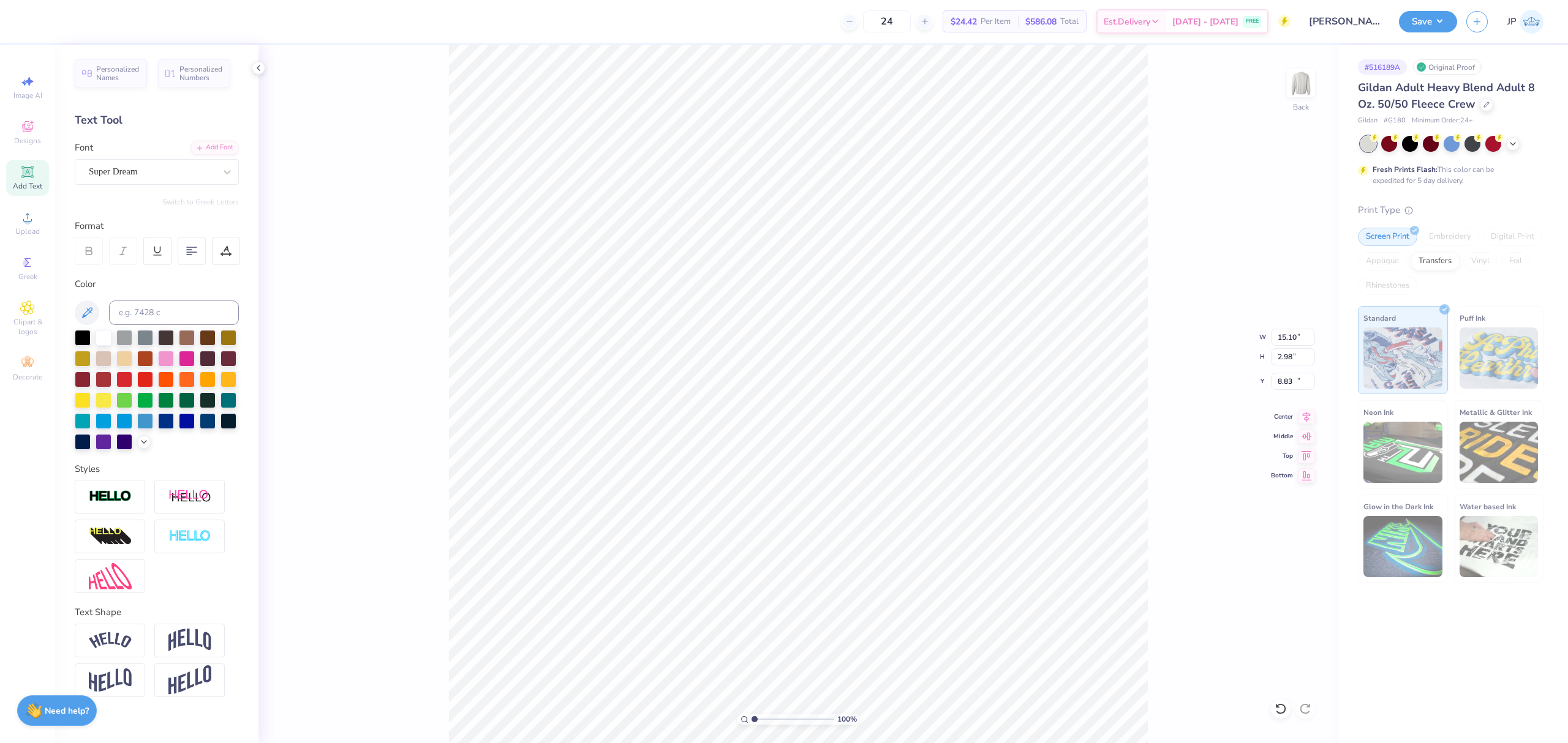
type input "13.03"
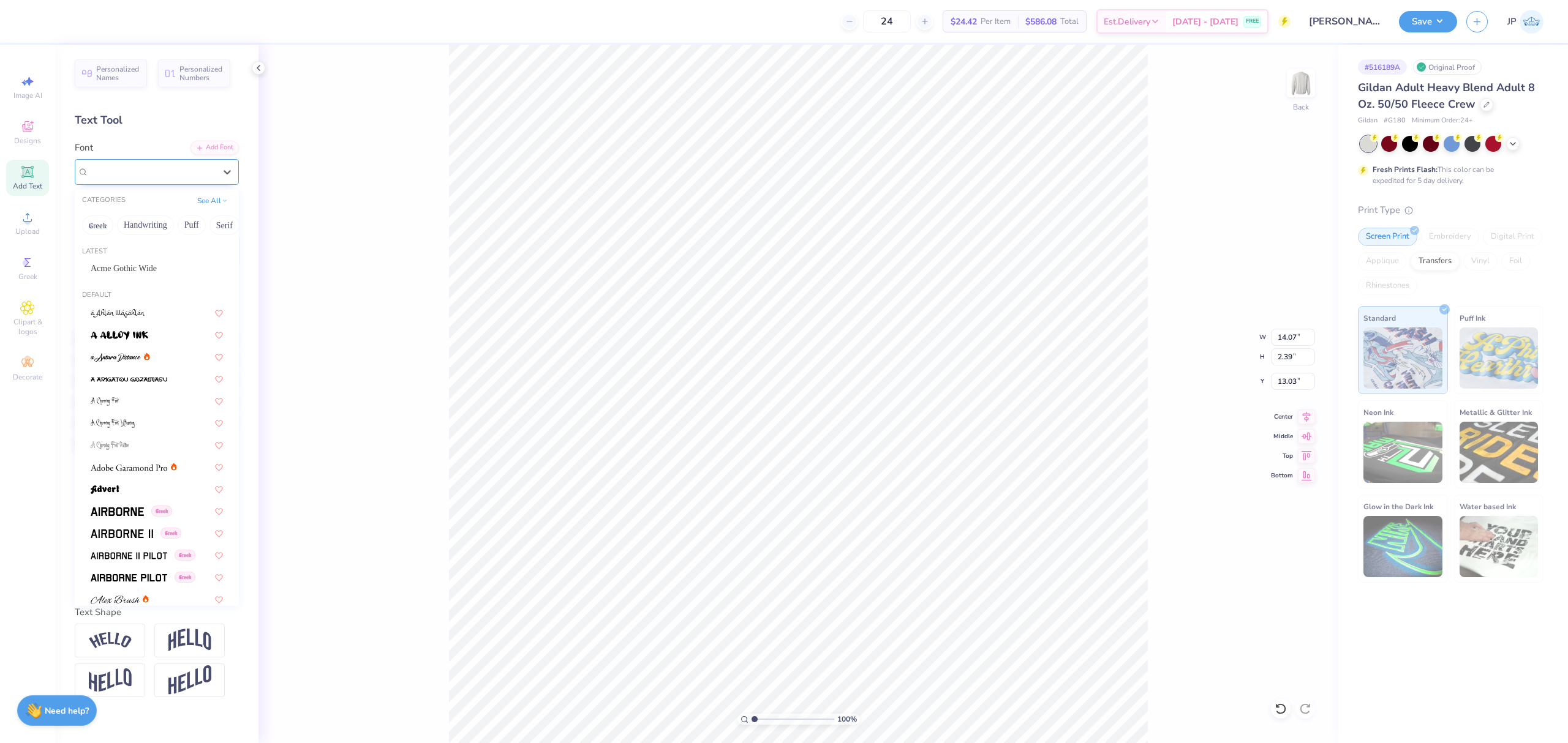
click at [123, 182] on div "Super Dream" at bounding box center [157, 172] width 165 height 26
click at [123, 269] on span "Acme Gothic Wide" at bounding box center [123, 268] width 66 height 13
type input "14.55"
type input "2.42"
type input "13.24"
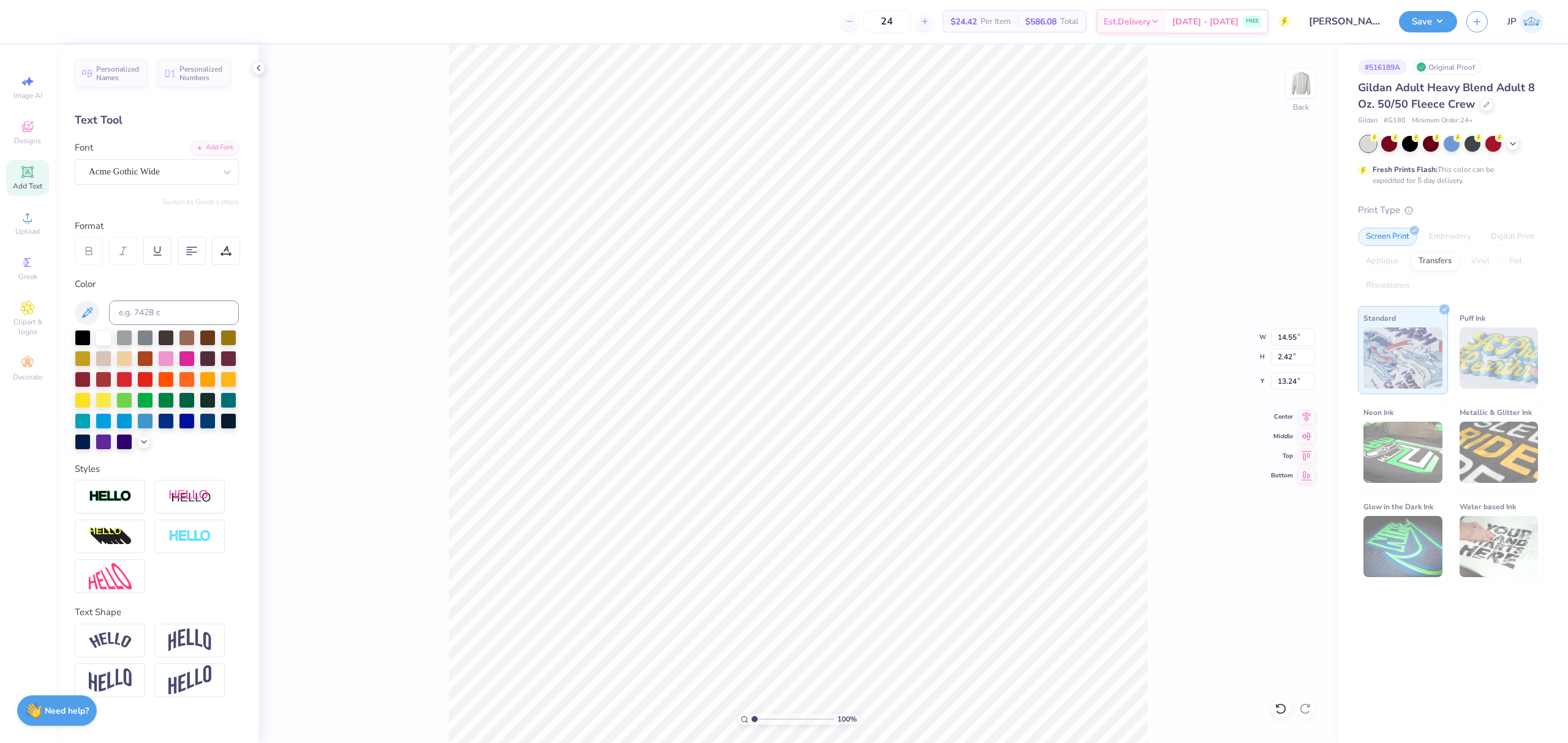
scroll to position [13, 1]
type textarea "FALL 2025"
type input "12.38"
click at [1302, 424] on div "100 % Back W 15.15 15.15 " H 2.12 2.12 " Y 12.38 12.38 " Center Middle Top Bott…" at bounding box center [798, 394] width 1080 height 699
type input "15.15"
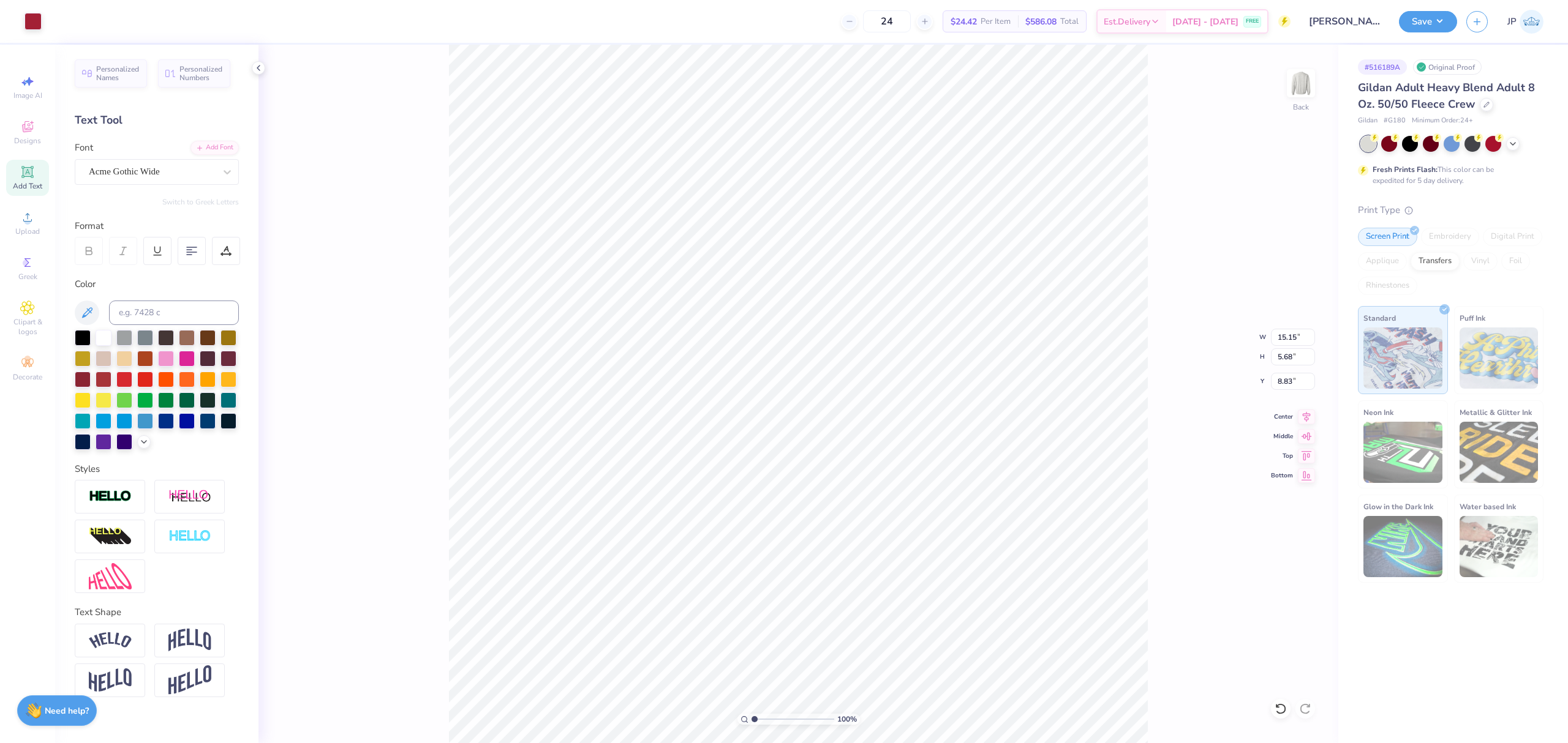
type input "5.68"
click at [879, 581] on li "Group" at bounding box center [901, 585] width 96 height 24
click at [1287, 333] on input "15.15" at bounding box center [1293, 337] width 44 height 17
type input "10.00"
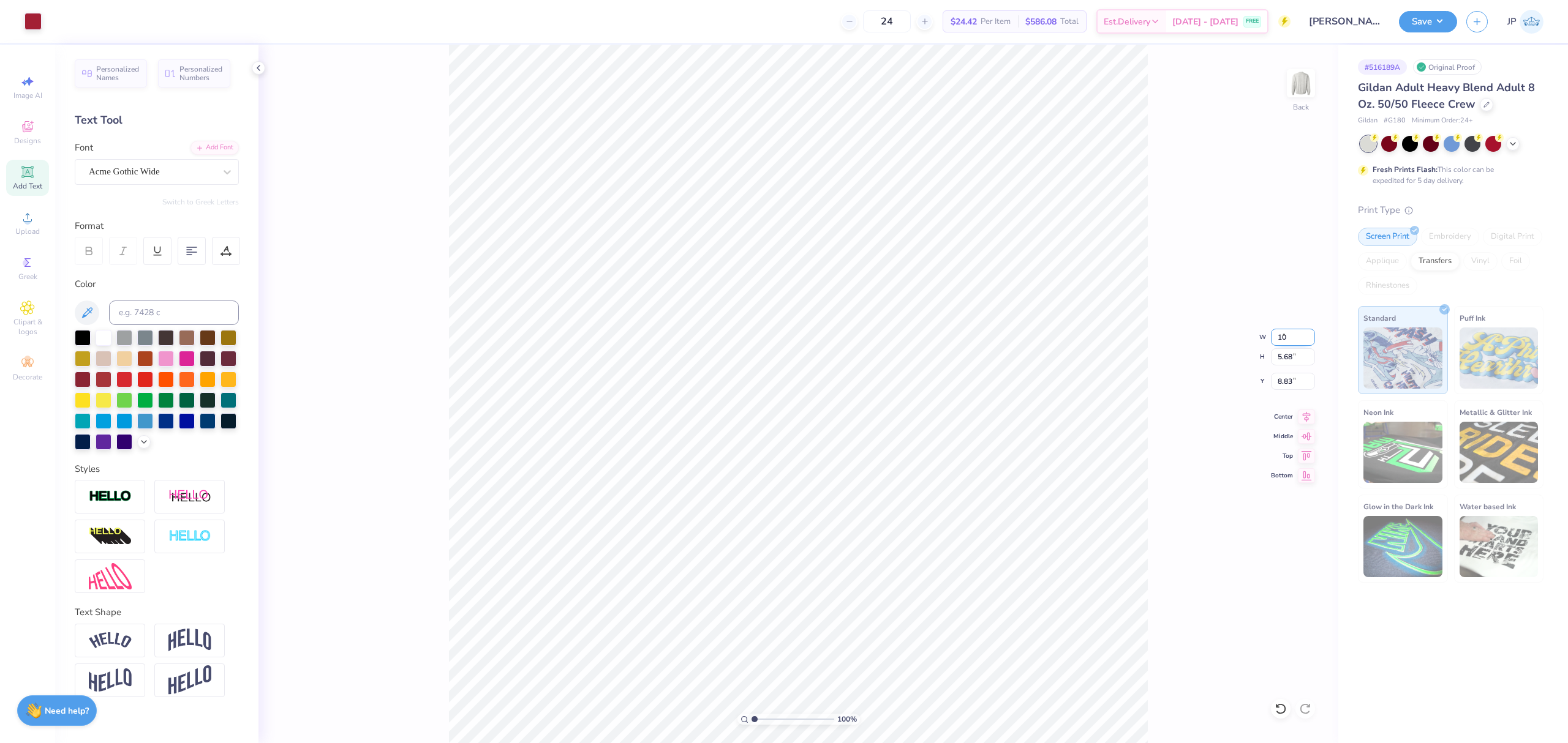
type input "3.75"
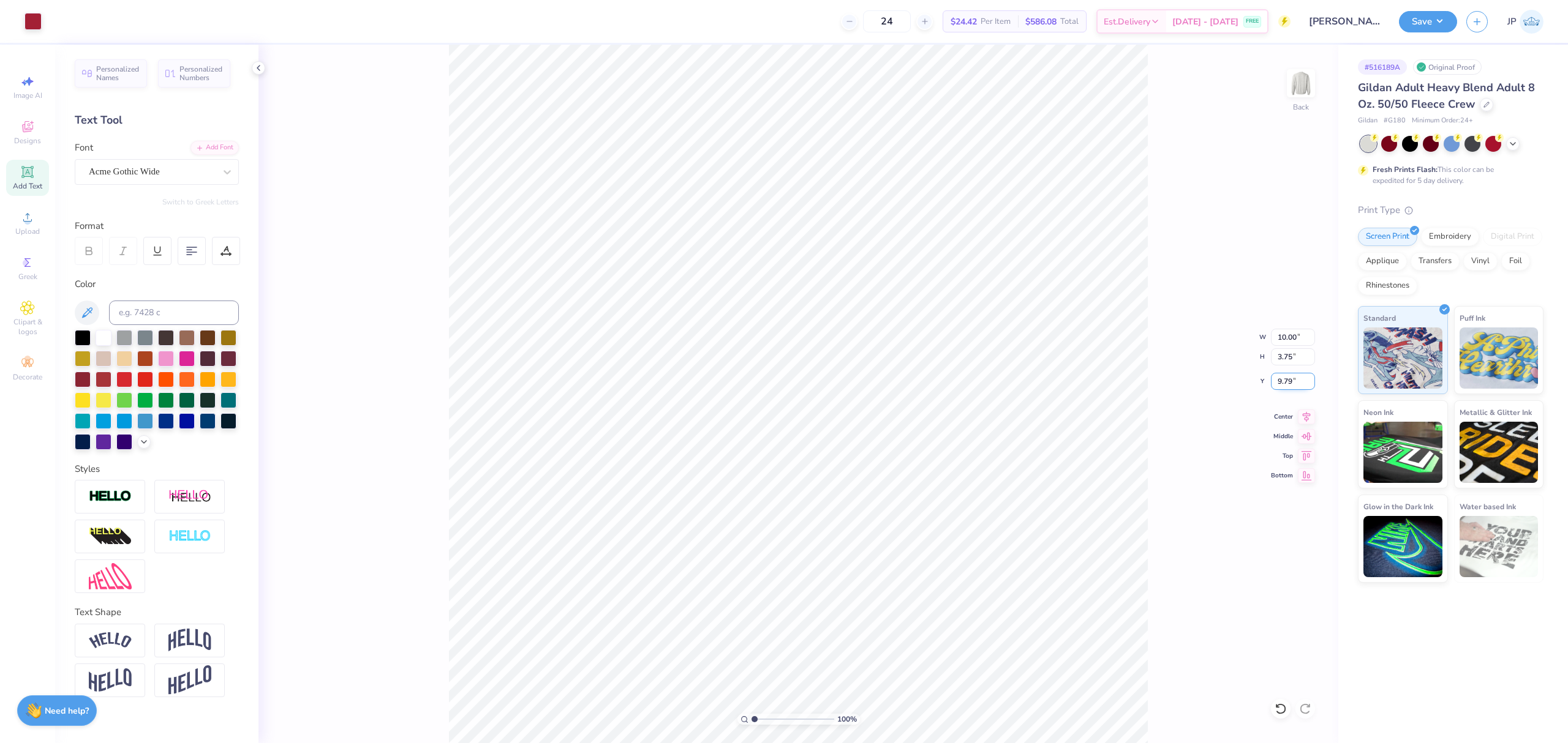
click at [1272, 379] on input "9.79" at bounding box center [1293, 381] width 44 height 17
type input "3.00"
click at [1296, 79] on img at bounding box center [1302, 83] width 49 height 49
click at [25, 231] on span "Upload" at bounding box center [27, 231] width 24 height 9
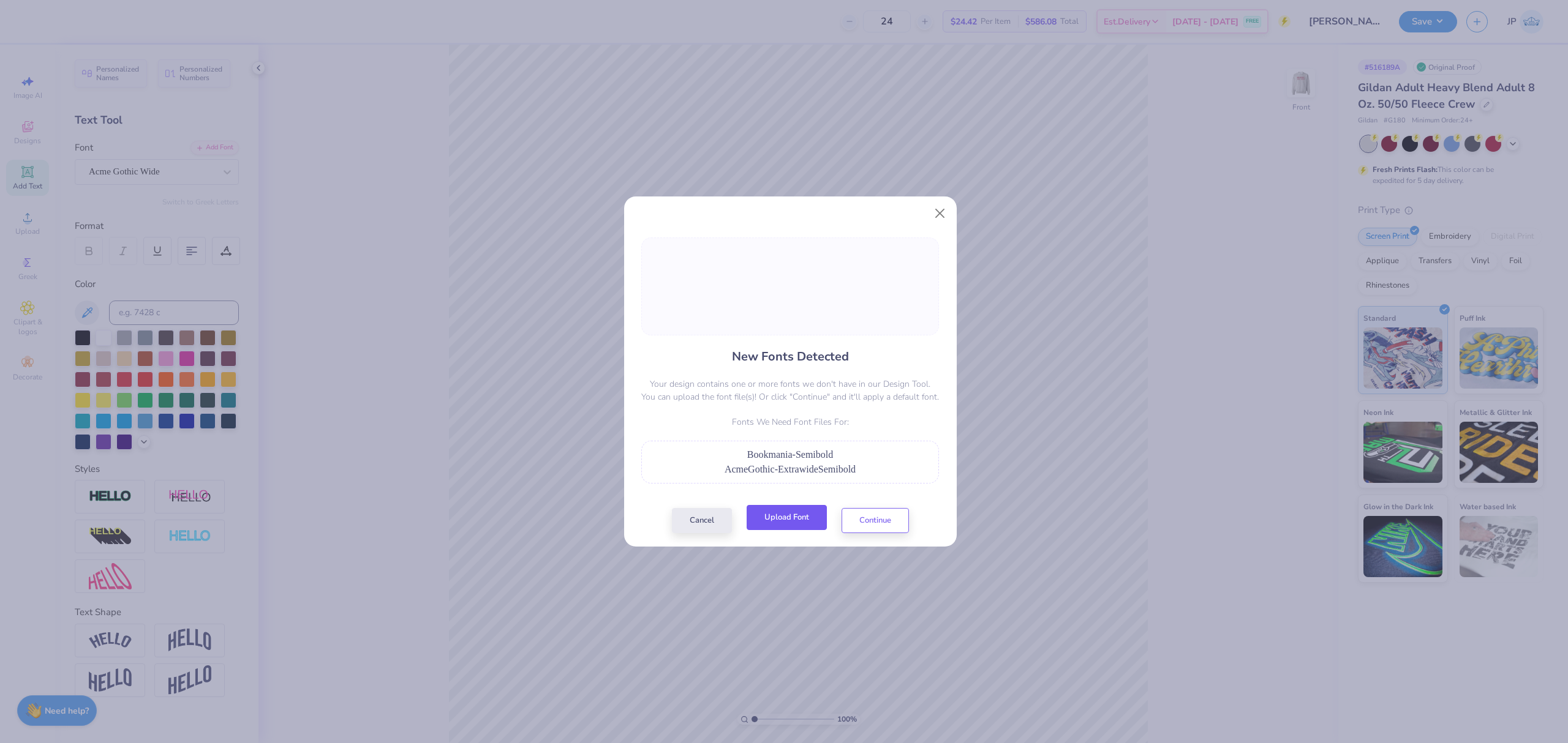
click at [782, 530] on button "Upload Font" at bounding box center [787, 518] width 80 height 25
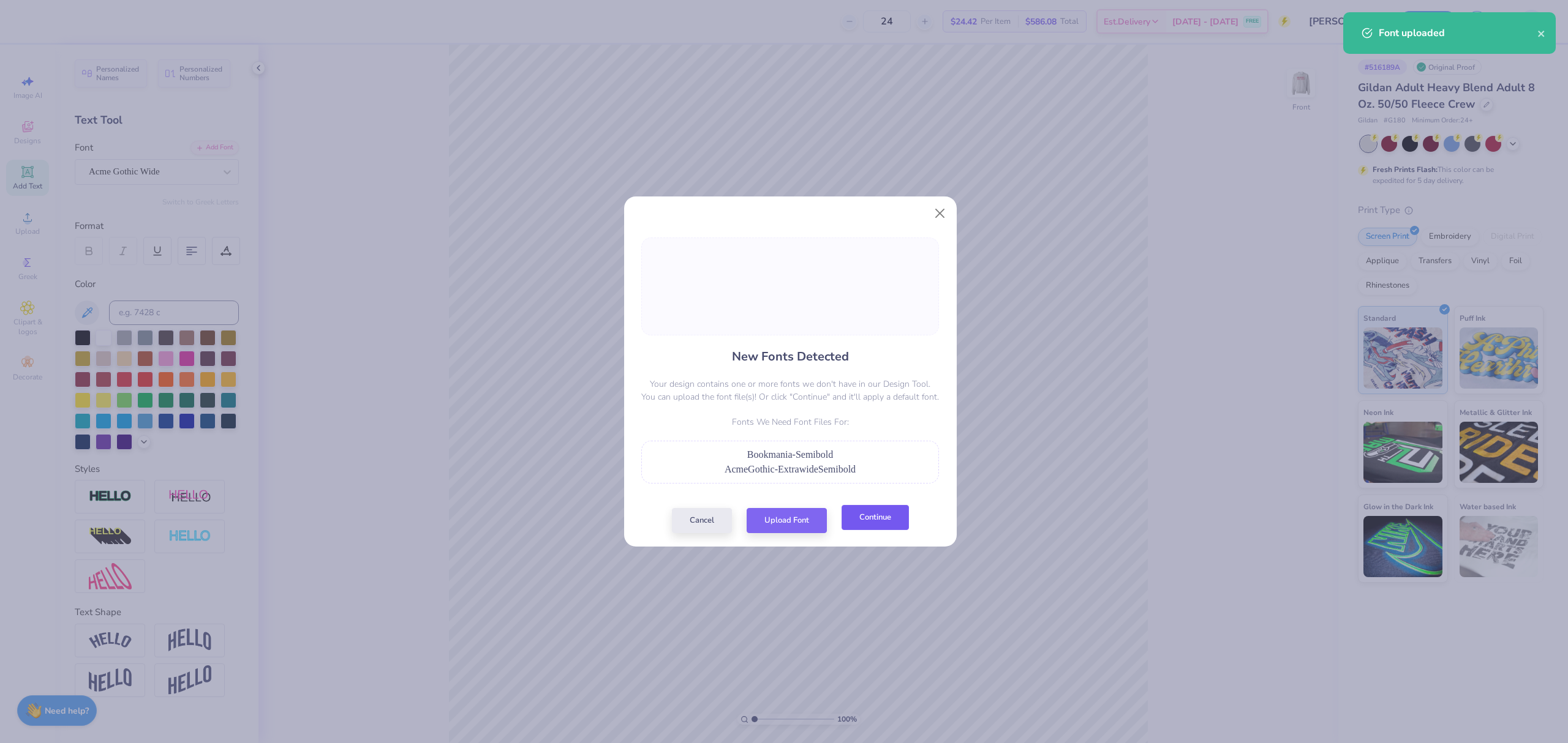
click at [893, 527] on button "Continue" at bounding box center [875, 518] width 67 height 25
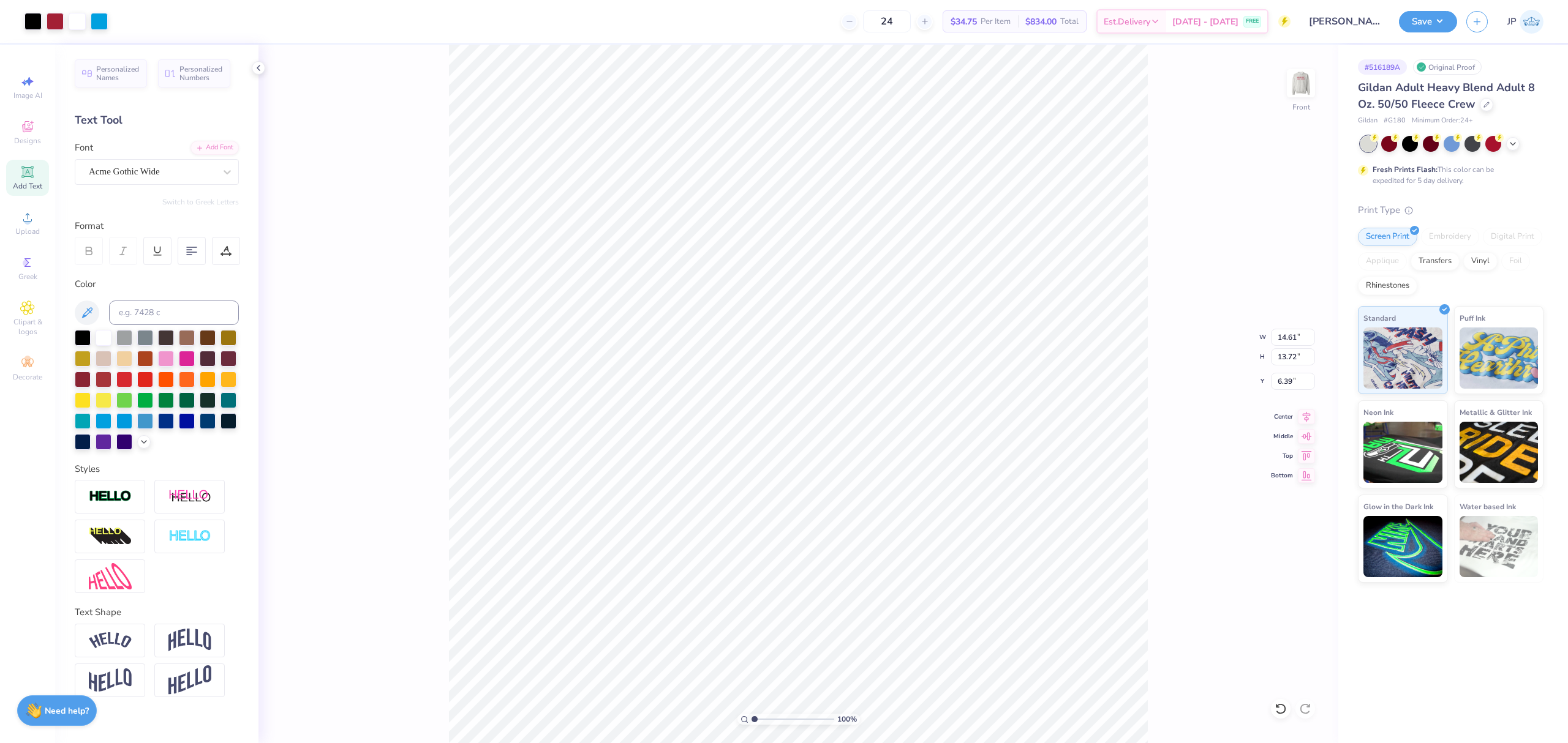
click at [754, 722] on input "range" at bounding box center [793, 720] width 82 height 11
drag, startPoint x: 756, startPoint y: 718, endPoint x: 763, endPoint y: 719, distance: 7.1
type input "2.13"
click at [763, 719] on input "range" at bounding box center [793, 720] width 82 height 11
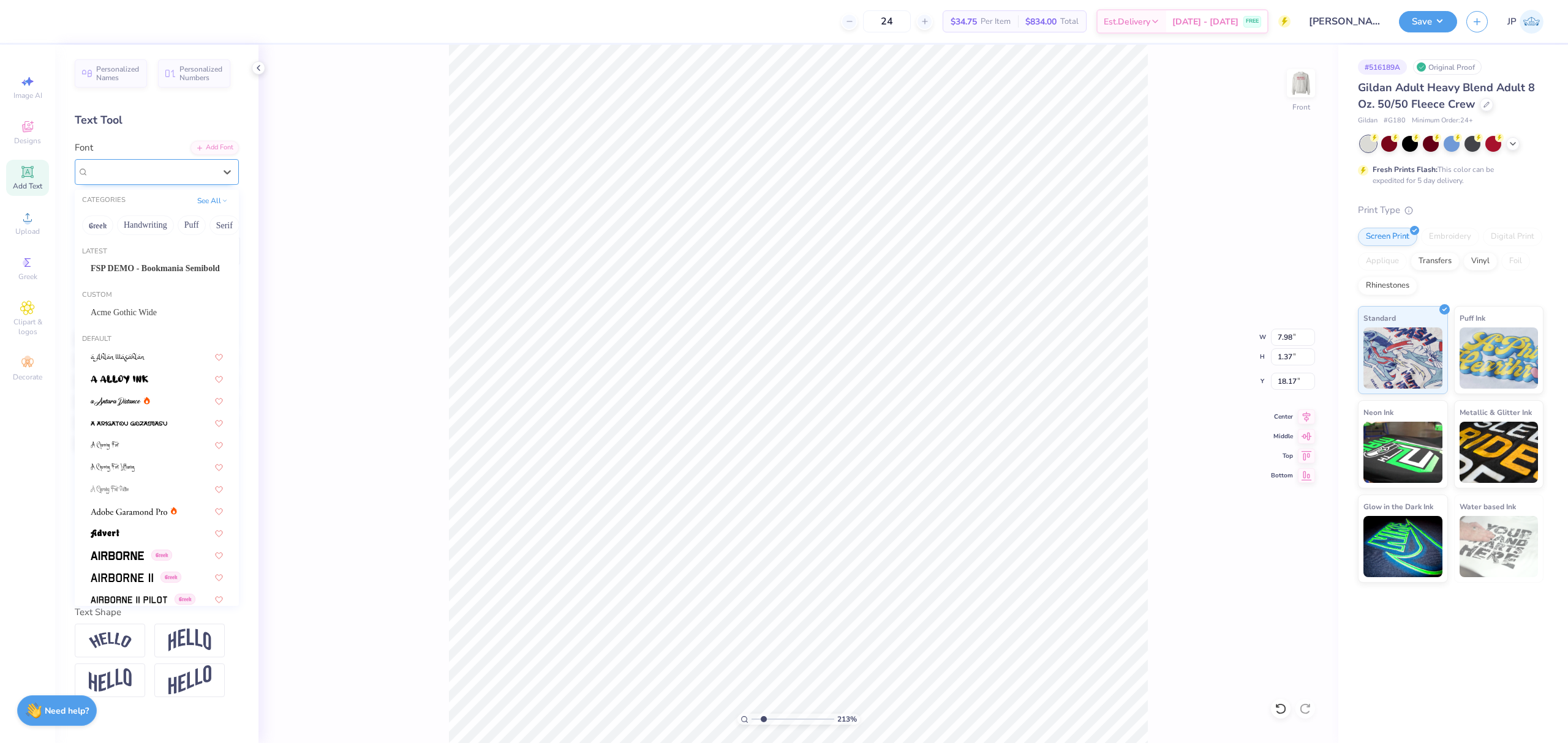
click at [146, 170] on div "Super Dream" at bounding box center [152, 172] width 129 height 19
click at [129, 272] on span "FSP DEMO - Bookmania Semibold" at bounding box center [155, 268] width 129 height 13
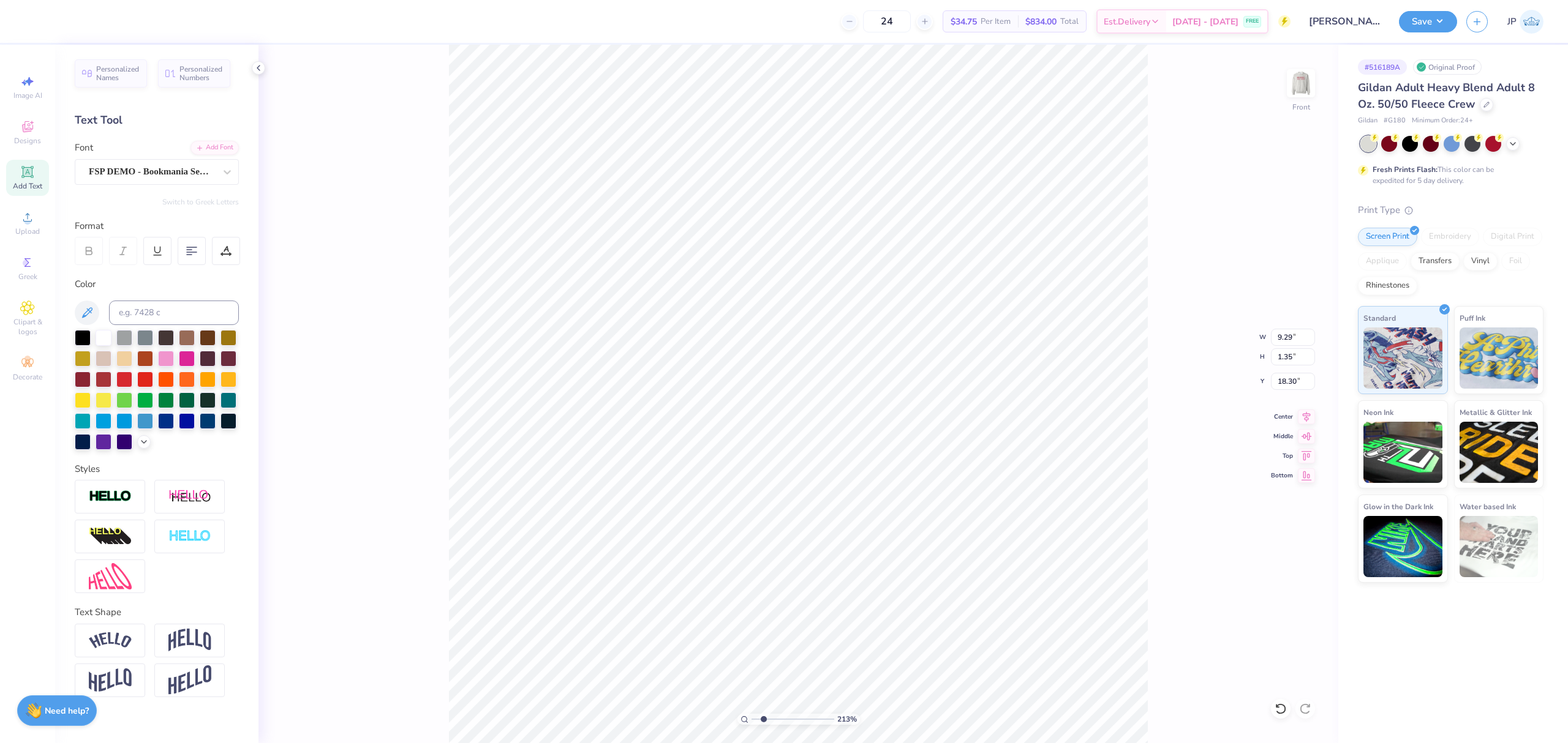
type input "9.29"
type input "1.35"
type input "18.30"
type input "5.02"
type input "0.45"
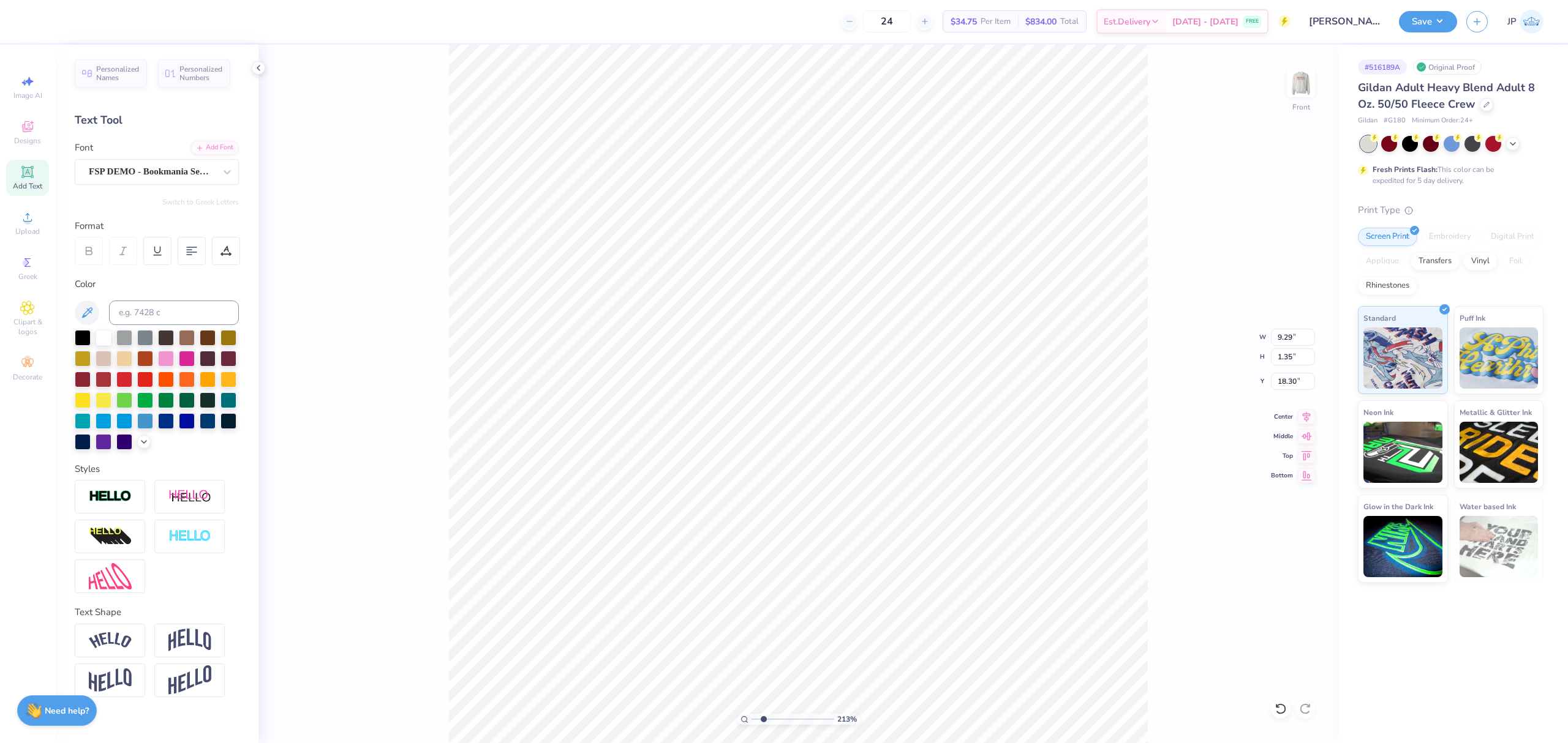
type input "19.66"
click at [165, 168] on div "Super Dream" at bounding box center [152, 172] width 129 height 19
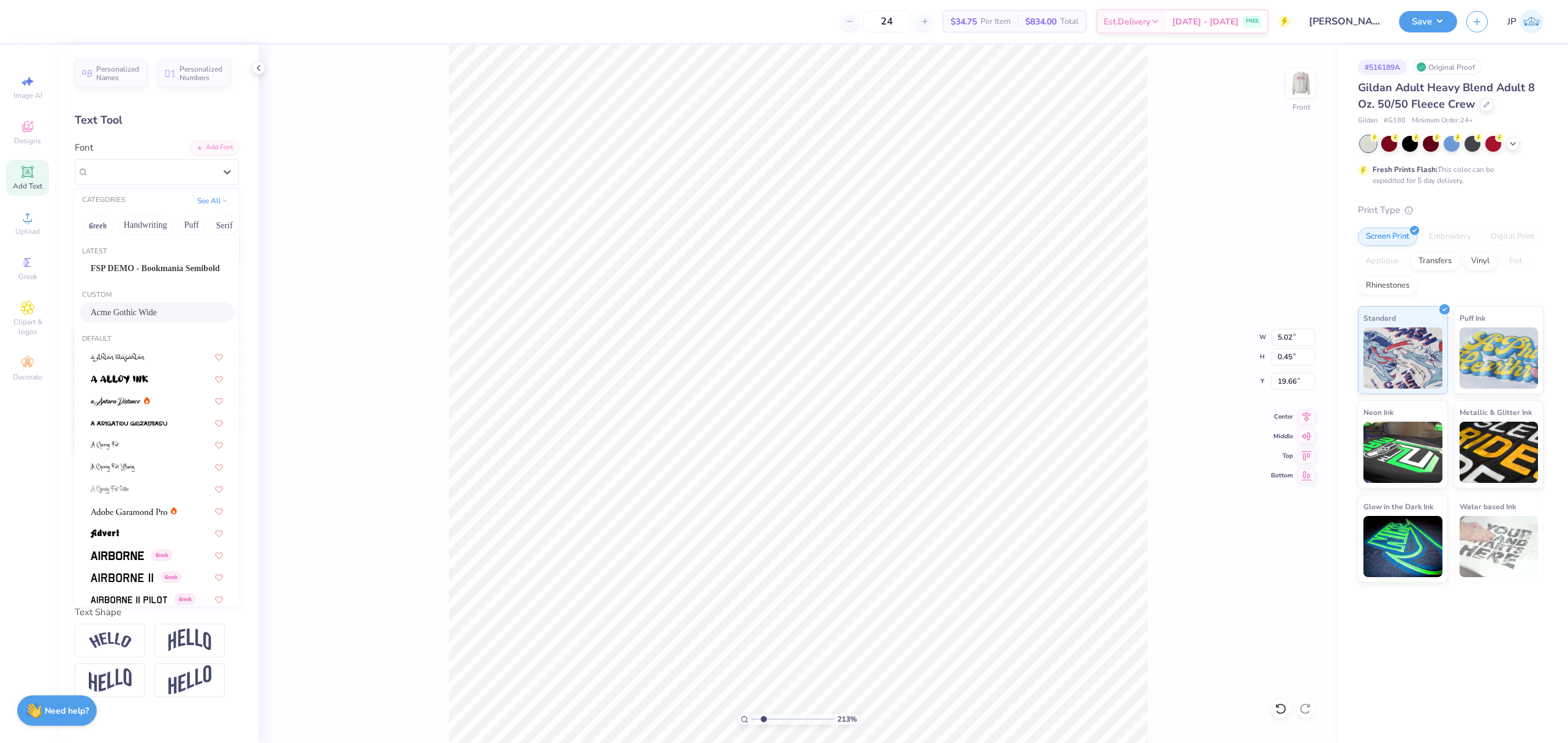
click at [129, 312] on span "Acme Gothic Wide" at bounding box center [123, 313] width 66 height 13
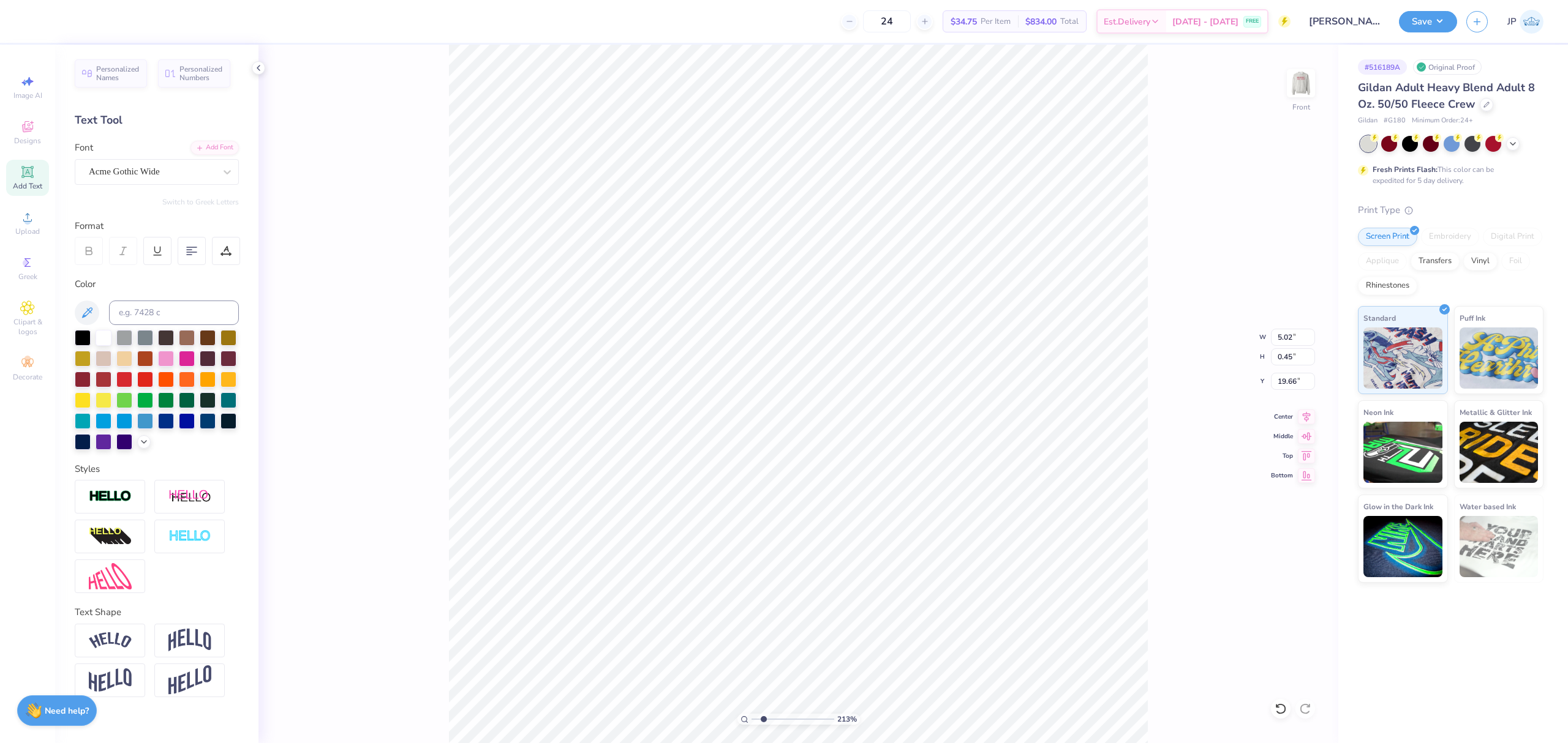
type input "5.91"
type input "0.42"
type input "19.72"
type input "9.29"
type input "1.35"
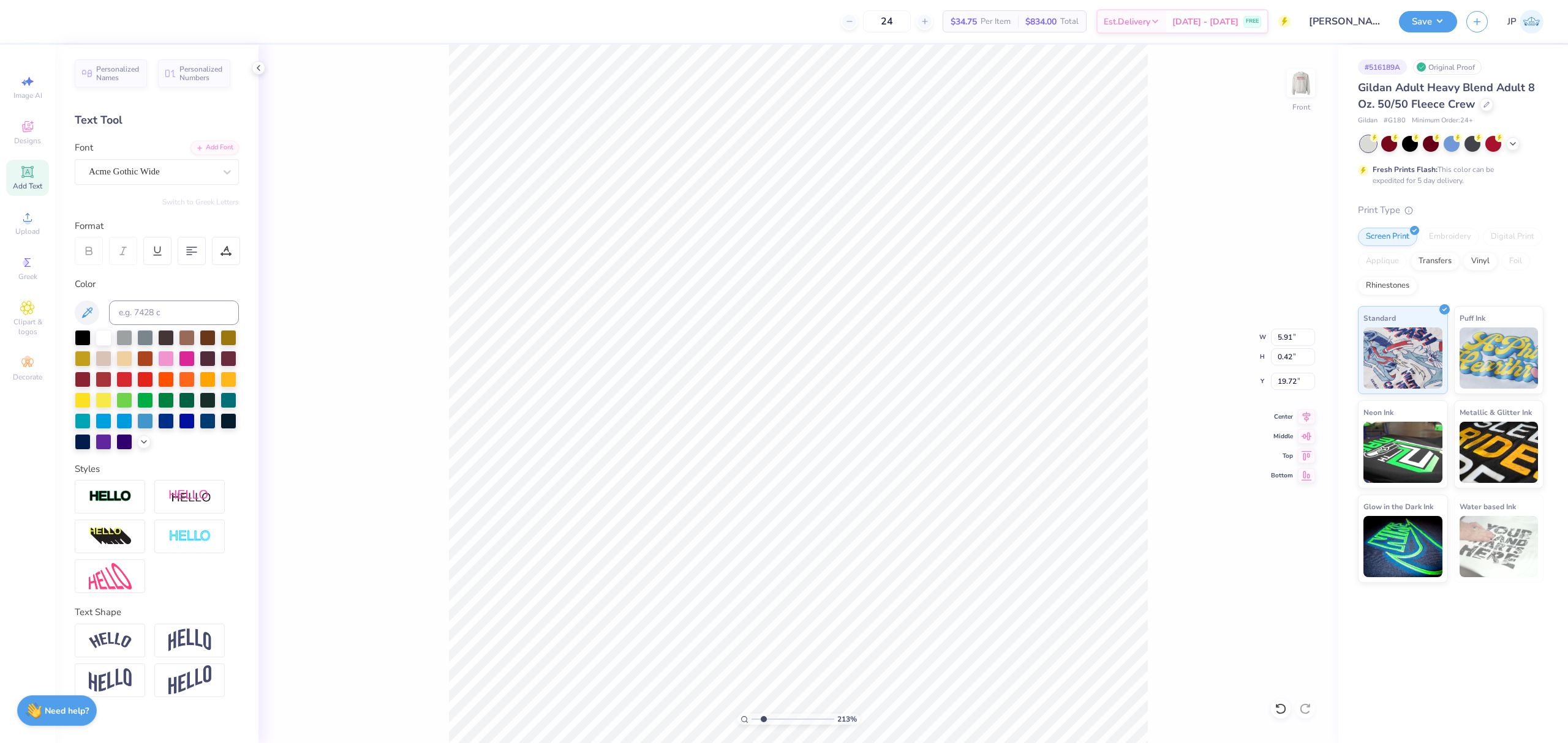
type input "18.30"
click at [1302, 415] on icon at bounding box center [1306, 415] width 17 height 15
type input "5.91"
type input "0.42"
type input "19.72"
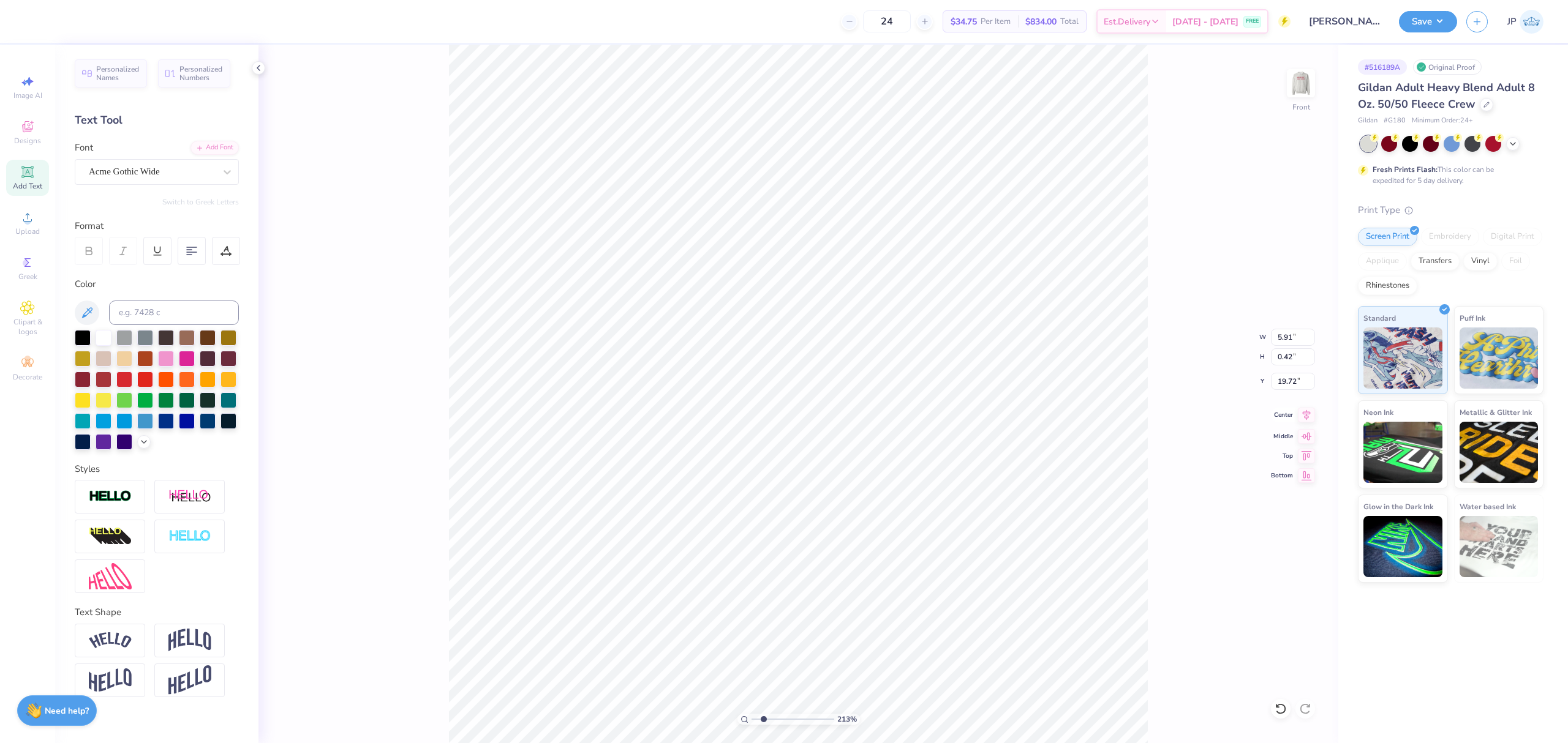
click at [1313, 422] on icon at bounding box center [1306, 415] width 17 height 15
type input "14.61"
type input "11.89"
type input "6.39"
drag, startPoint x: 759, startPoint y: 717, endPoint x: 731, endPoint y: 715, distance: 28.1
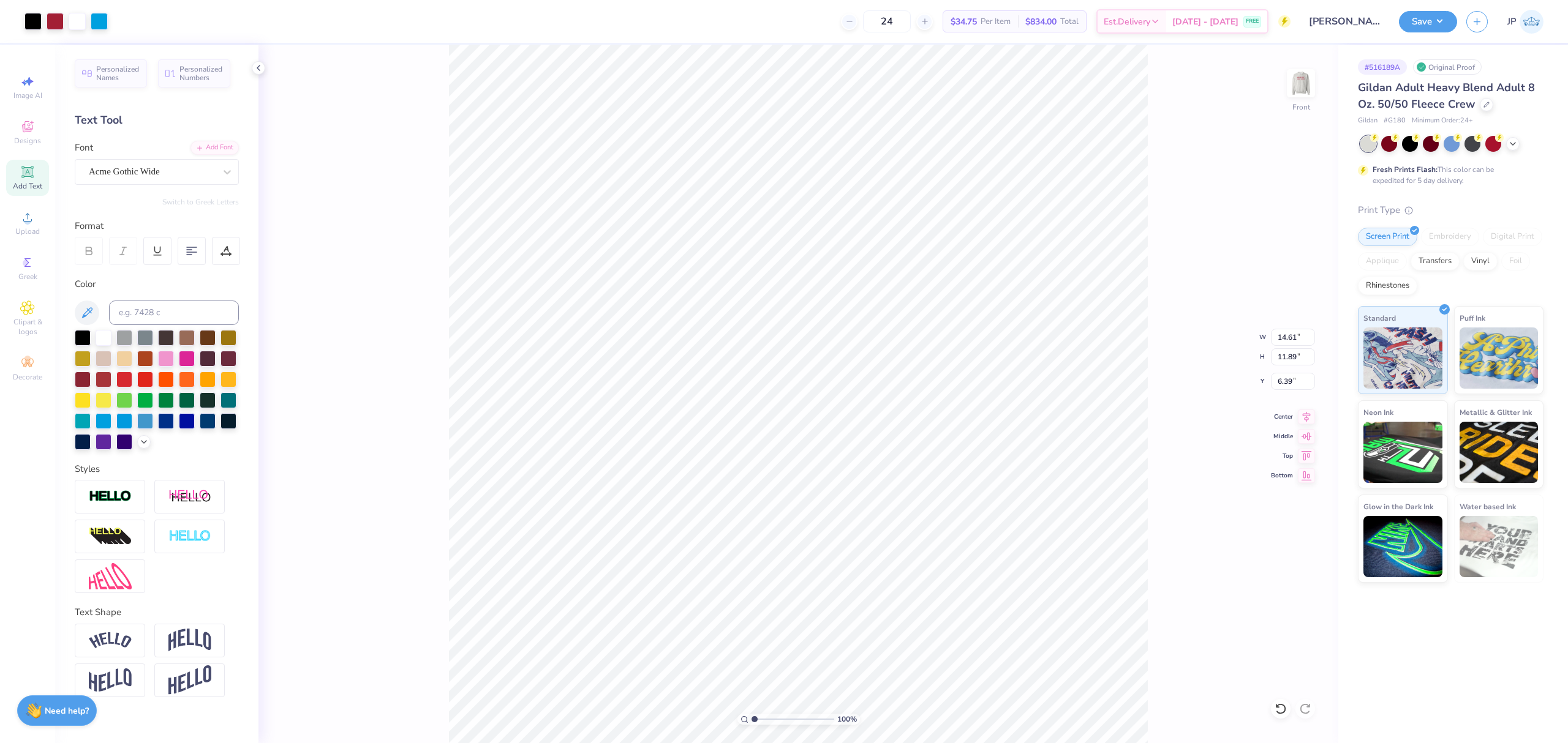
type input "1"
click at [752, 715] on input "range" at bounding box center [793, 720] width 82 height 11
click at [374, 607] on div "100 % Front W 14.61 14.61 " H 11.89 11.89 " Y 6.39 6.39 " Center Middle Top Bot…" at bounding box center [798, 394] width 1080 height 699
type input "13.75"
click at [817, 468] on li "Group" at bounding box center [827, 471] width 96 height 24
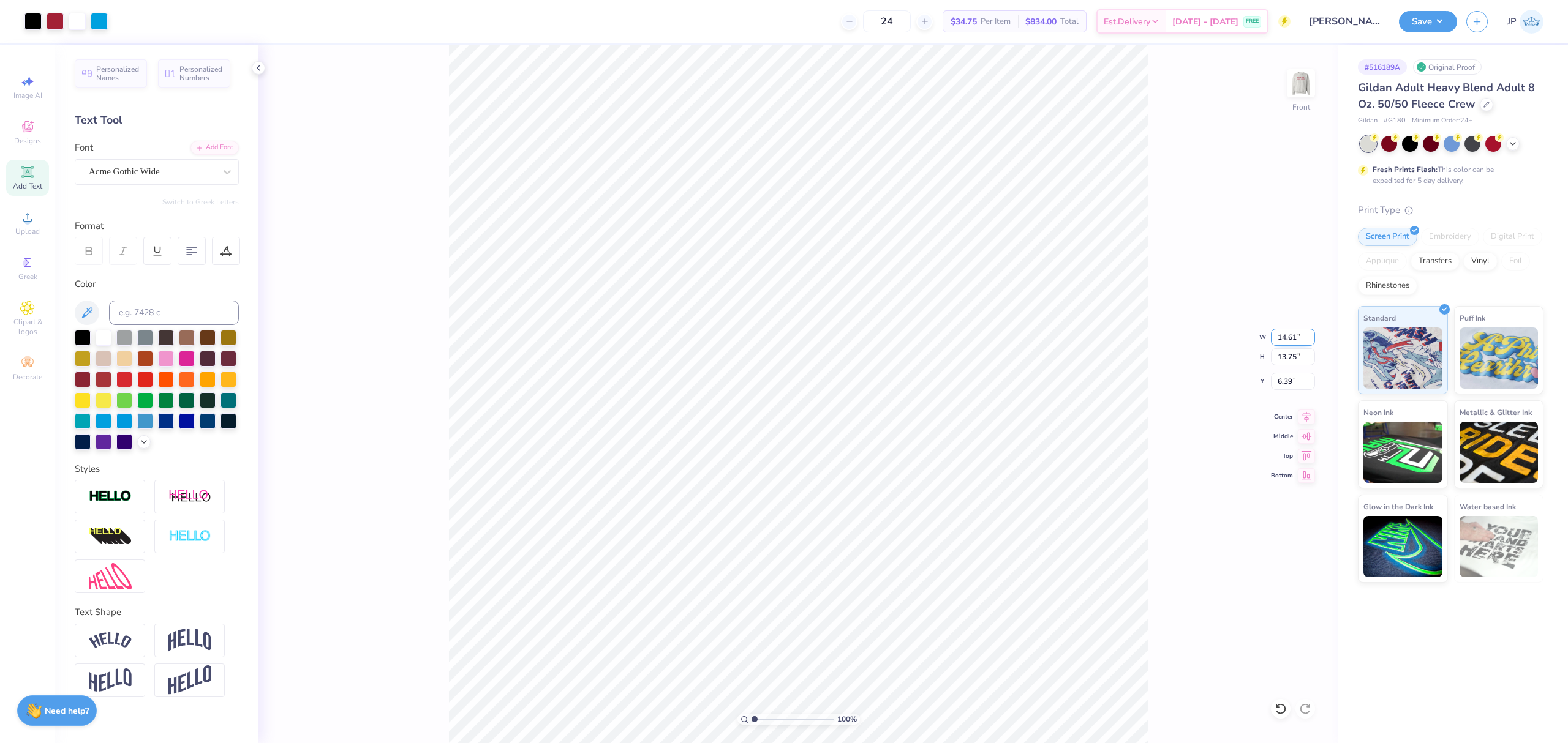
click at [1286, 338] on input "14.61" at bounding box center [1293, 337] width 44 height 17
type input "12.00"
type input "11.29"
click at [1298, 383] on input "7.62" at bounding box center [1293, 381] width 44 height 17
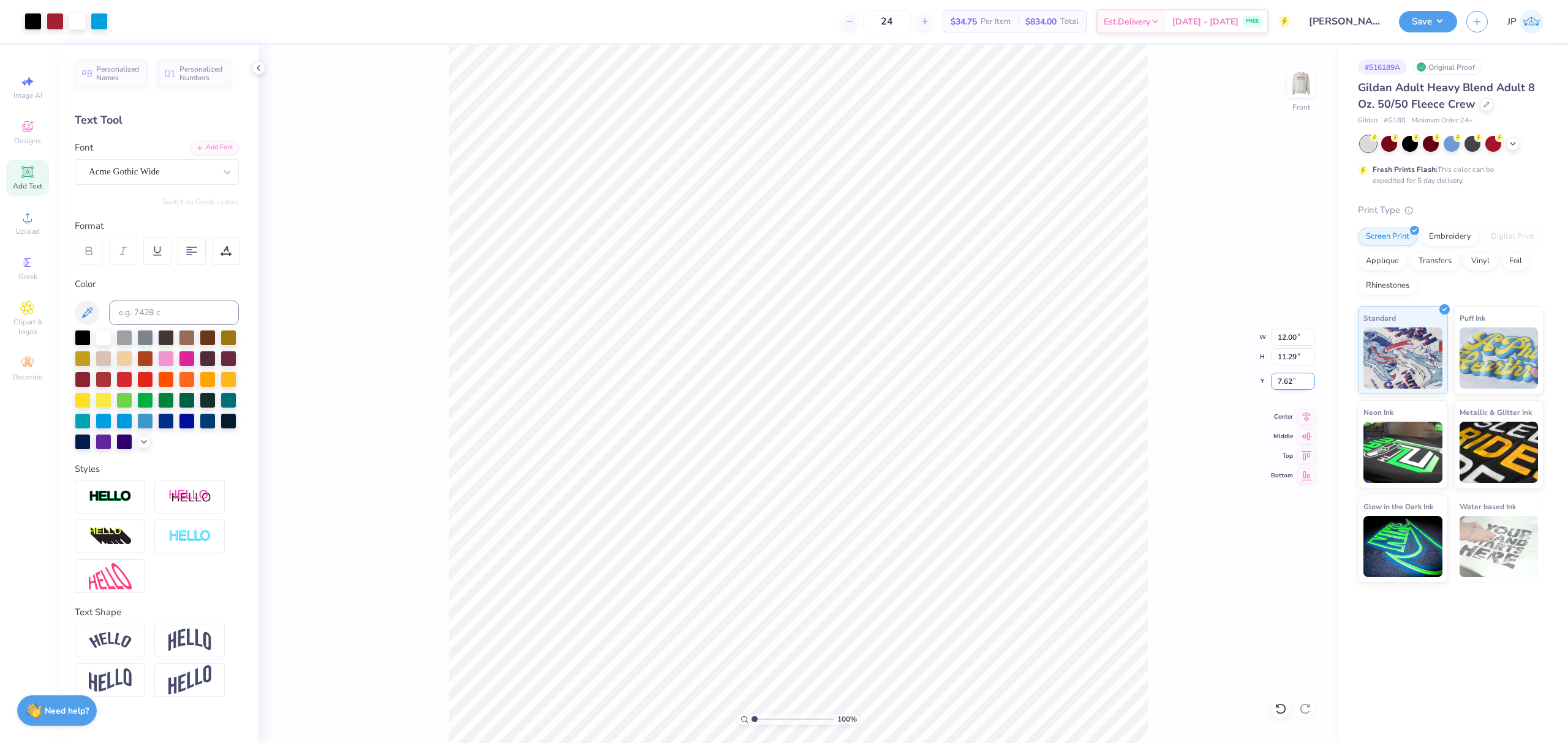
click at [1298, 383] on input "7.62" at bounding box center [1293, 381] width 44 height 17
type input "3.00"
click at [1449, 26] on button "Save" at bounding box center [1429, 20] width 58 height 21
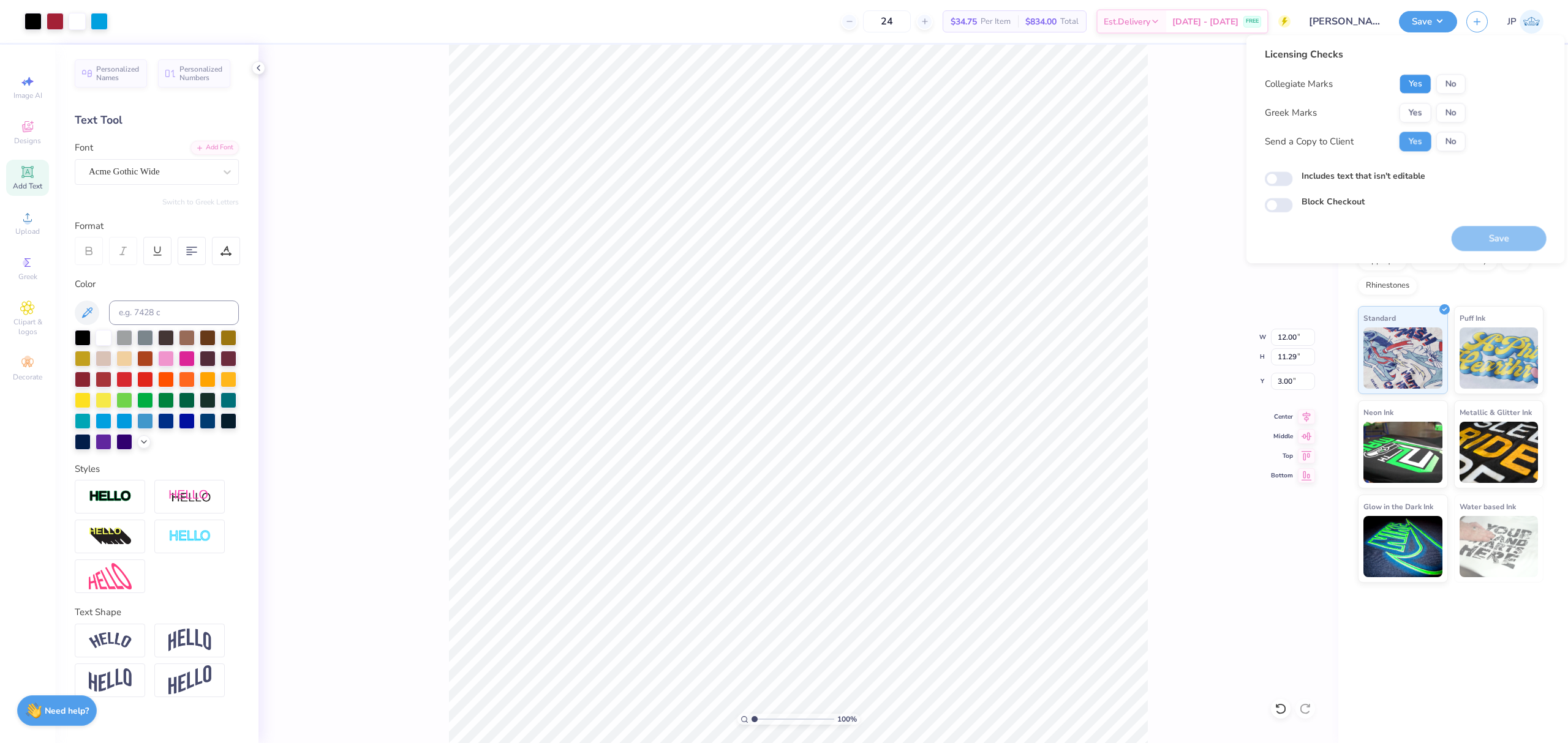
click at [1408, 86] on button "Yes" at bounding box center [1416, 83] width 32 height 20
click at [1454, 114] on button "No" at bounding box center [1451, 112] width 29 height 20
click at [1495, 242] on button "Save" at bounding box center [1500, 238] width 95 height 25
